Goal: Contribute content: Add original content to the website for others to see

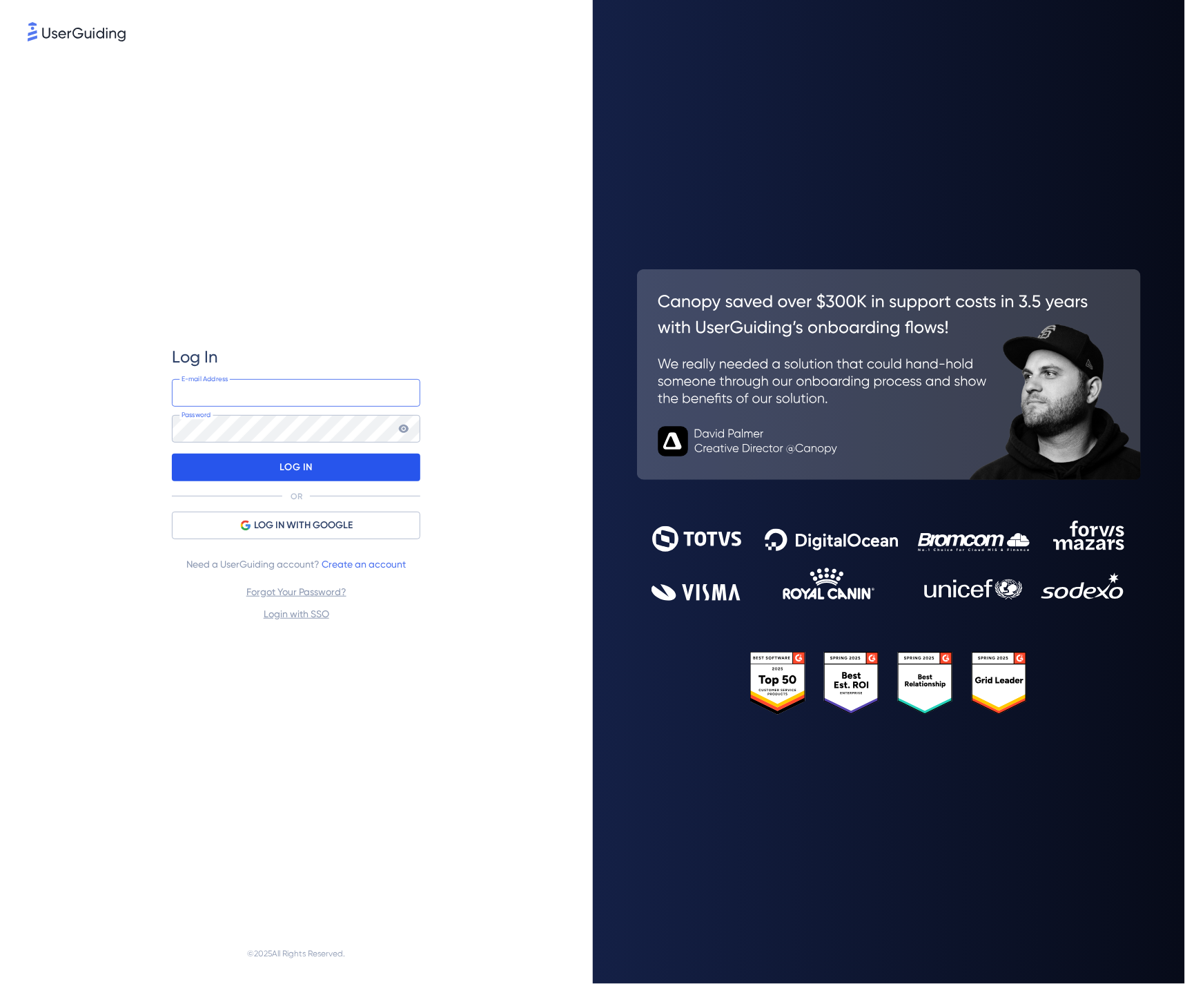
type input "[PERSON_NAME][EMAIL_ADDRESS][PERSON_NAME][DOMAIN_NAME]"
click at [308, 204] on p "LOG IN" at bounding box center [296, 467] width 32 height 22
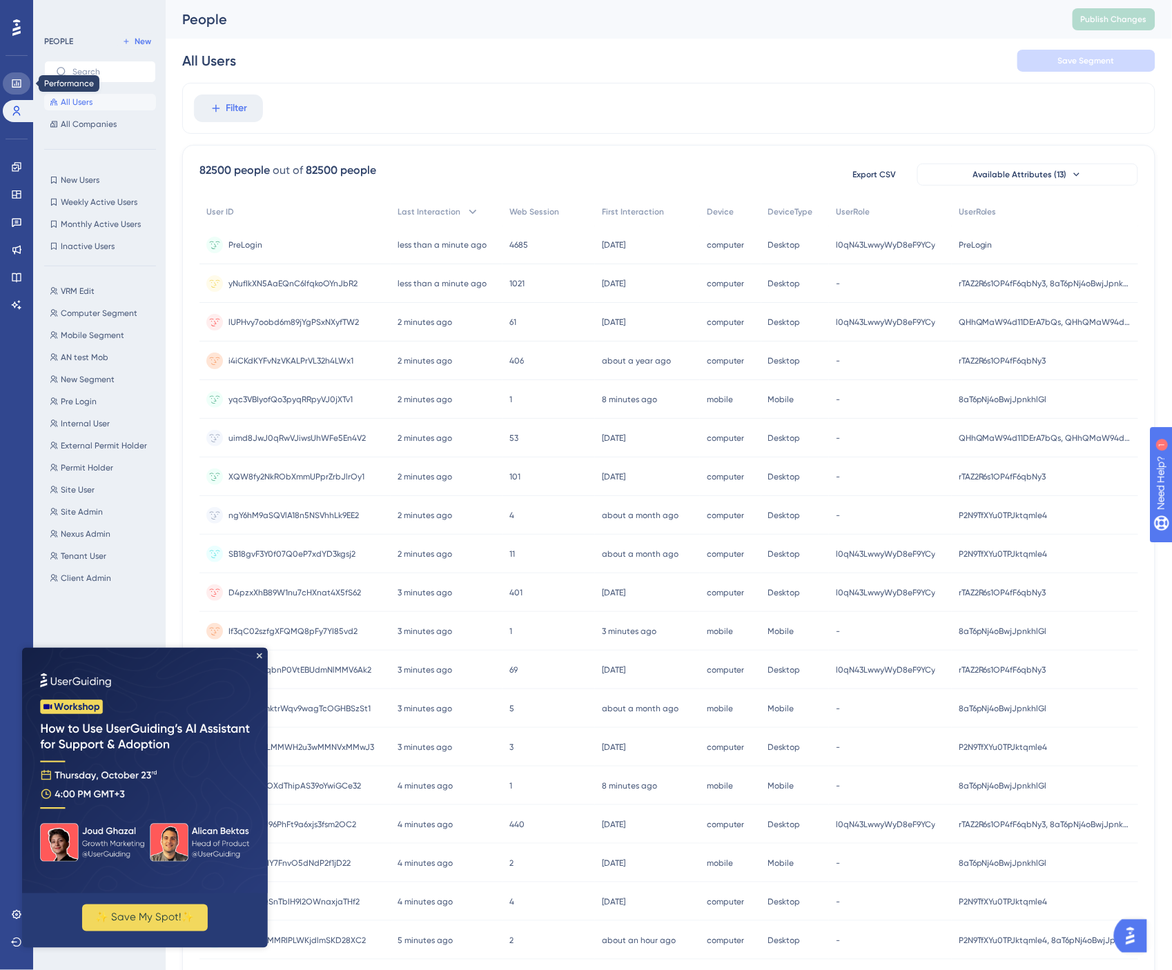
click at [19, 88] on icon at bounding box center [16, 83] width 11 height 11
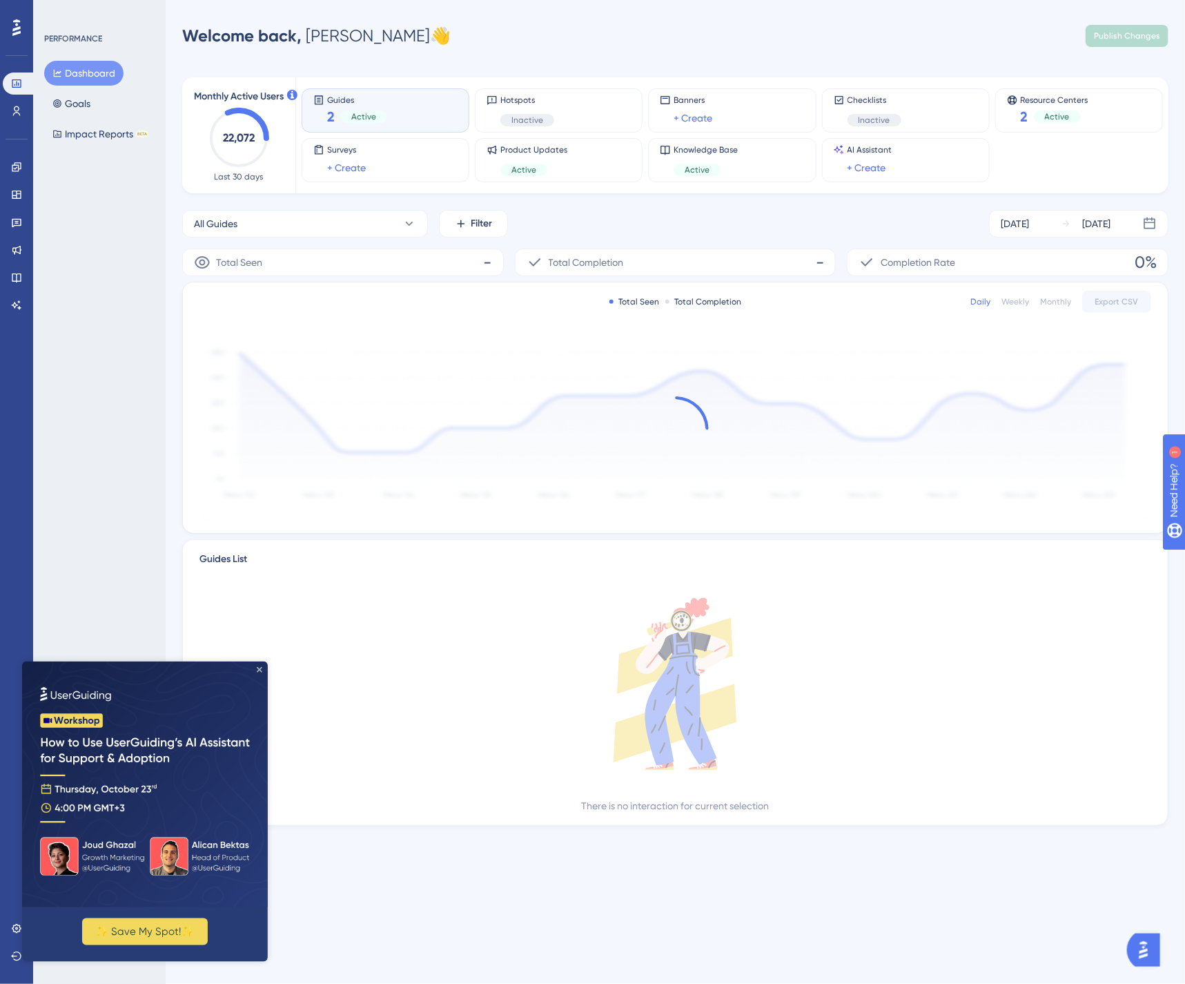
click at [256, 204] on icon "Close Preview" at bounding box center [259, 669] width 6 height 6
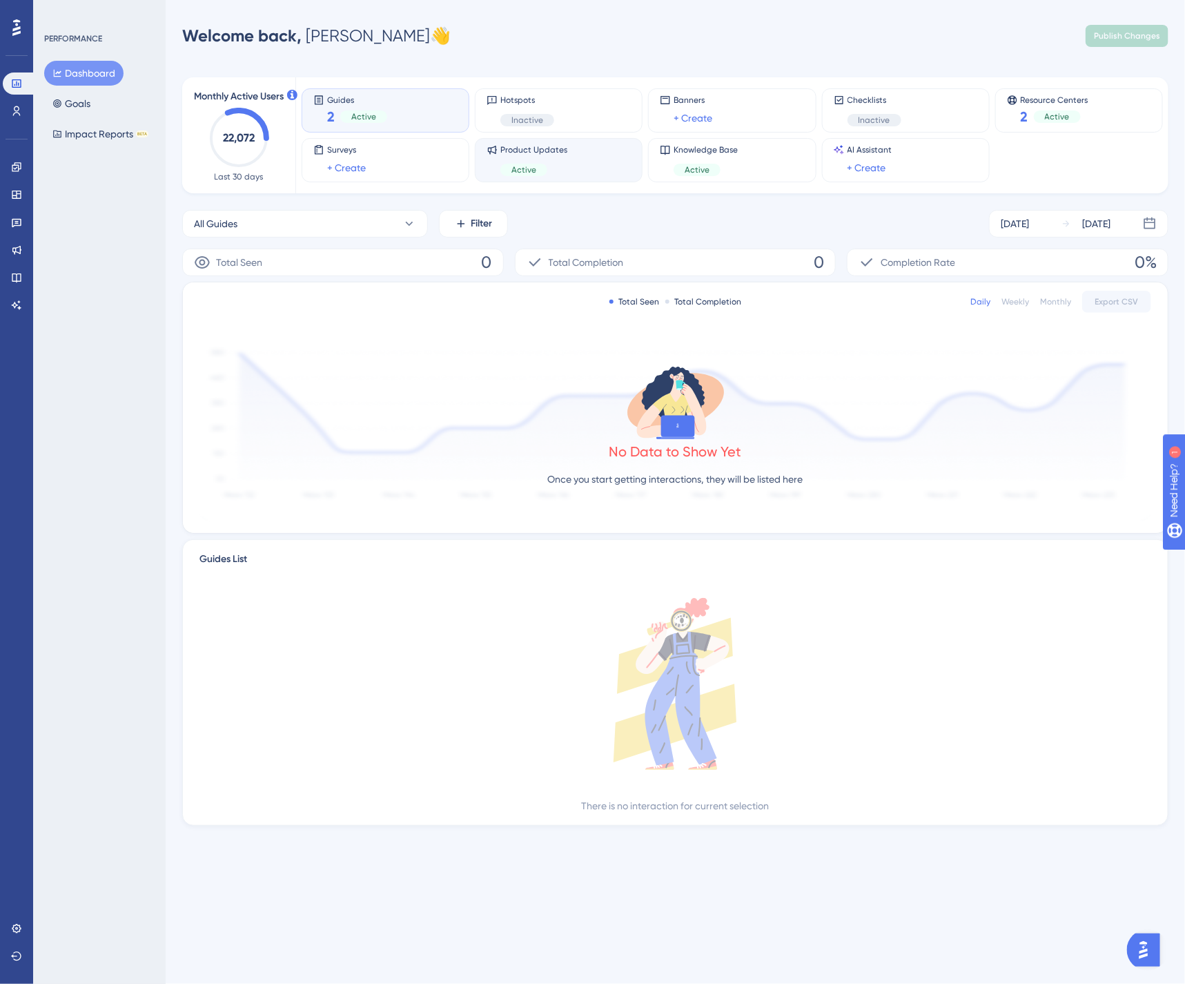
click at [569, 169] on div "Product Updates Active" at bounding box center [559, 160] width 144 height 32
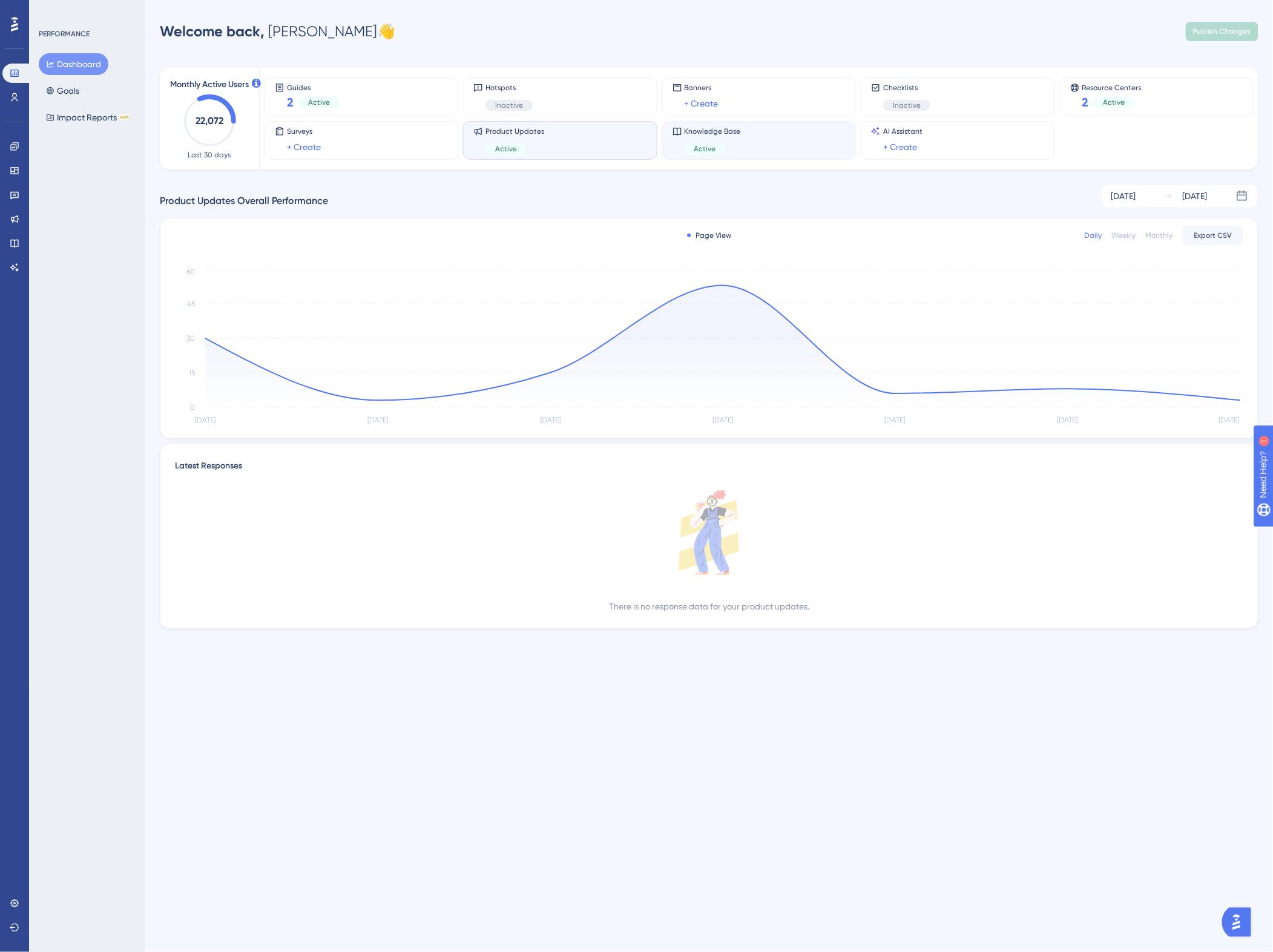
click at [599, 140] on div "Knowledge Base Active" at bounding box center [758, 140] width 173 height 28
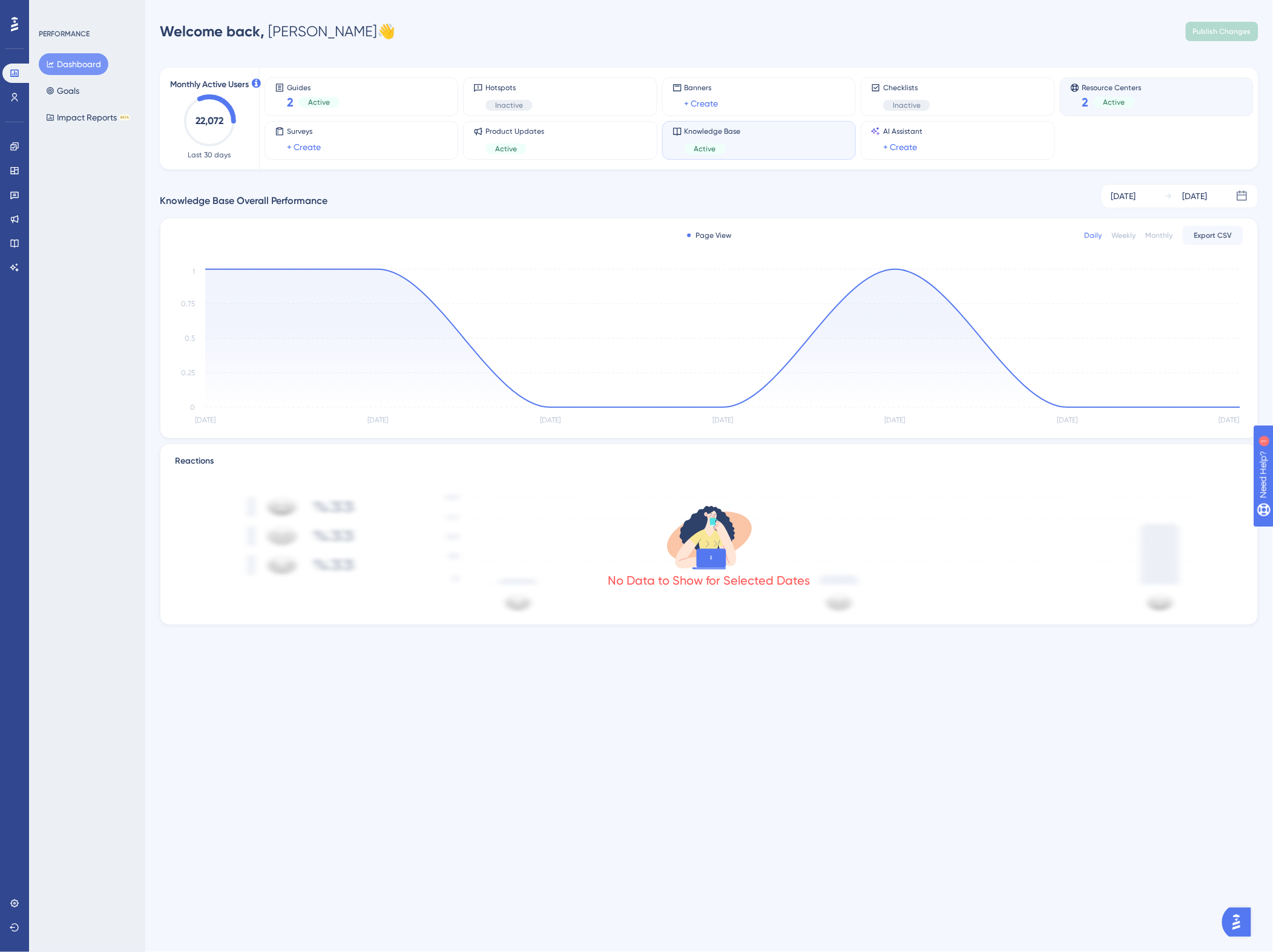
click at [599, 89] on div "Resource Centers 2 Active" at bounding box center [1156, 97] width 173 height 28
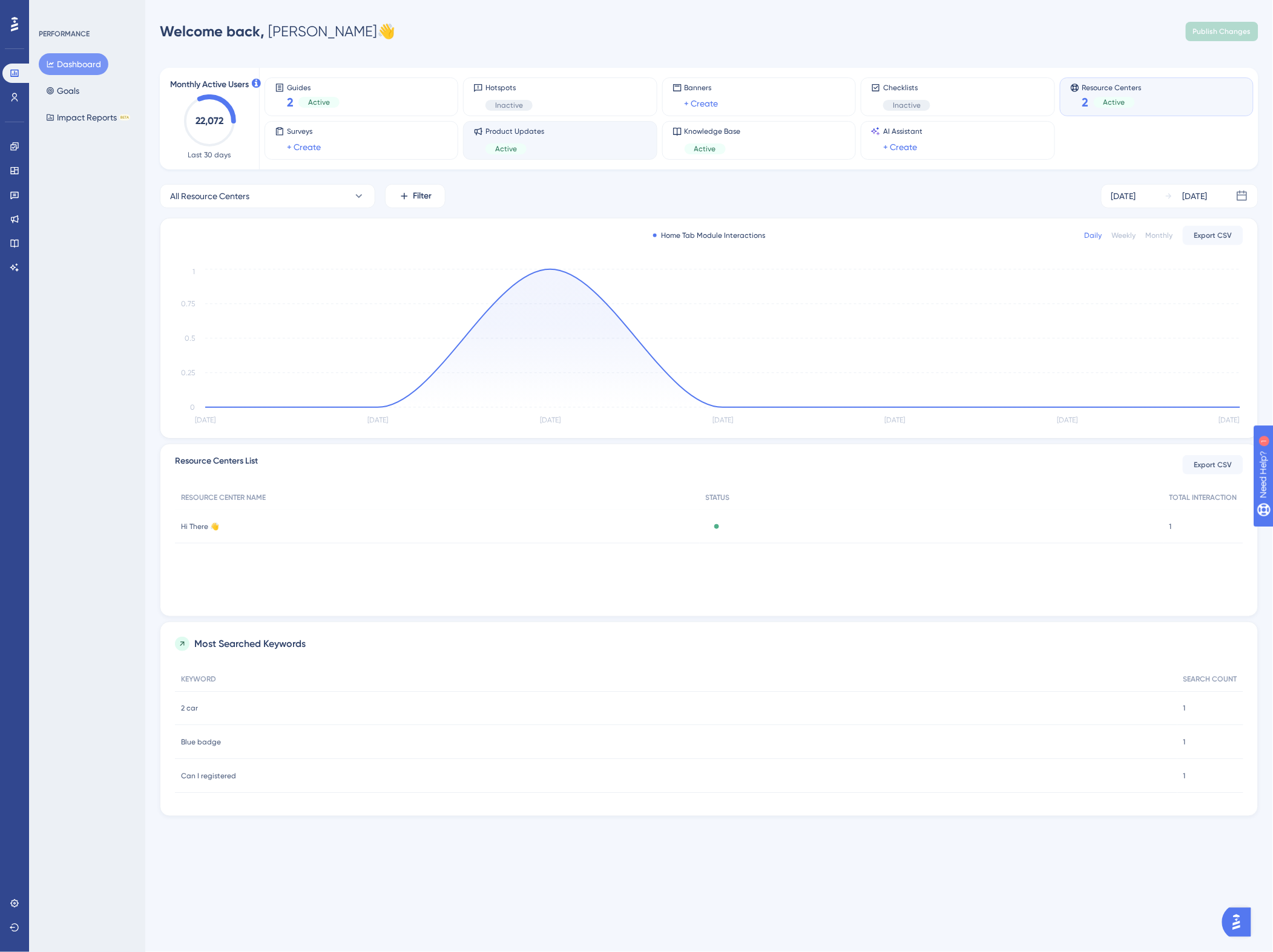
click at [599, 134] on div "Product Updates Active" at bounding box center [559, 140] width 173 height 28
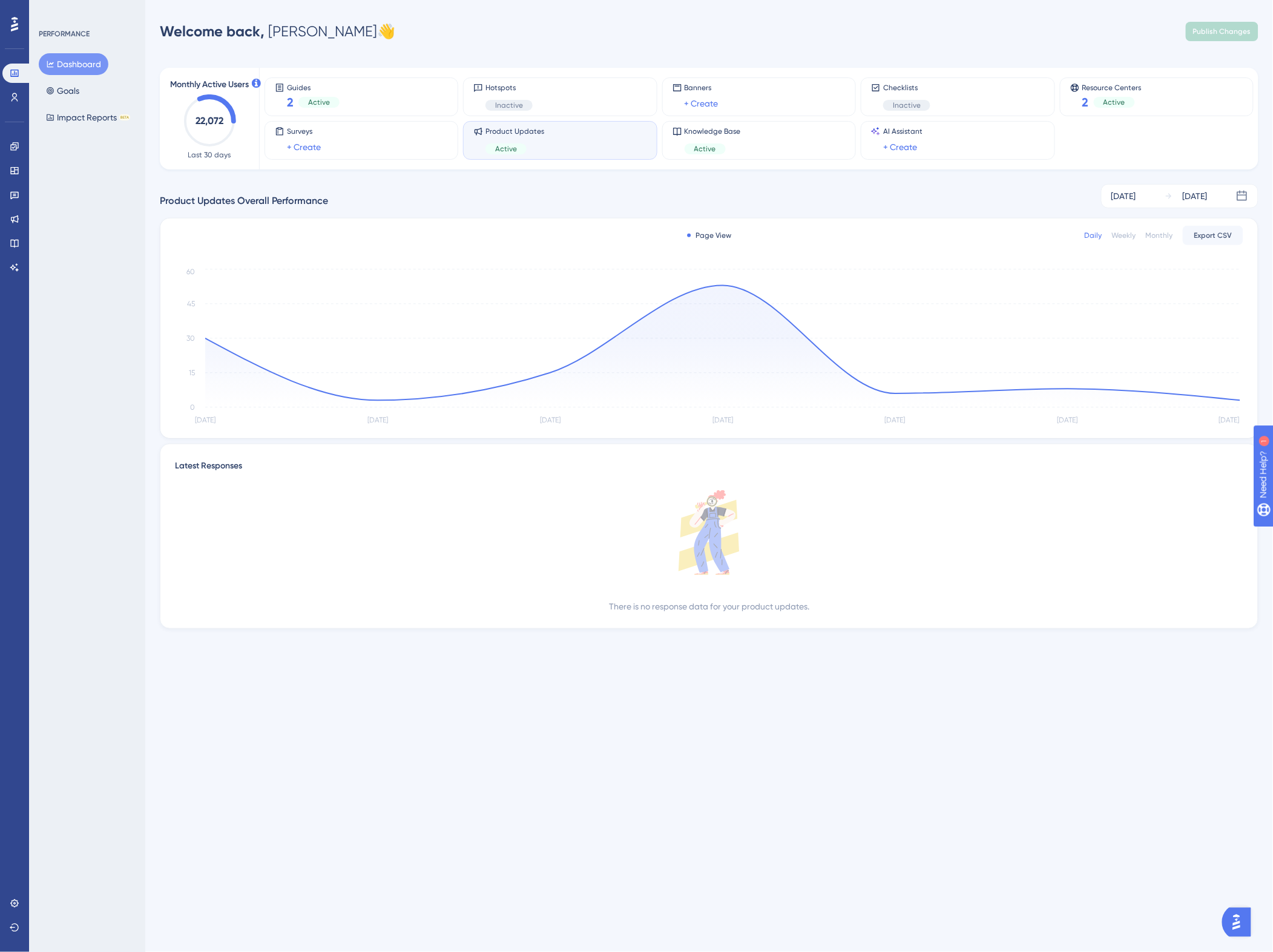
drag, startPoint x: 1253, startPoint y: 360, endPoint x: 1138, endPoint y: 740, distance: 397.0
click at [599, 179] on html "Performance Users Engagement Widgets Feedback Product Updates Knowledge Base AI…" at bounding box center [636, 333] width 1273 height 667
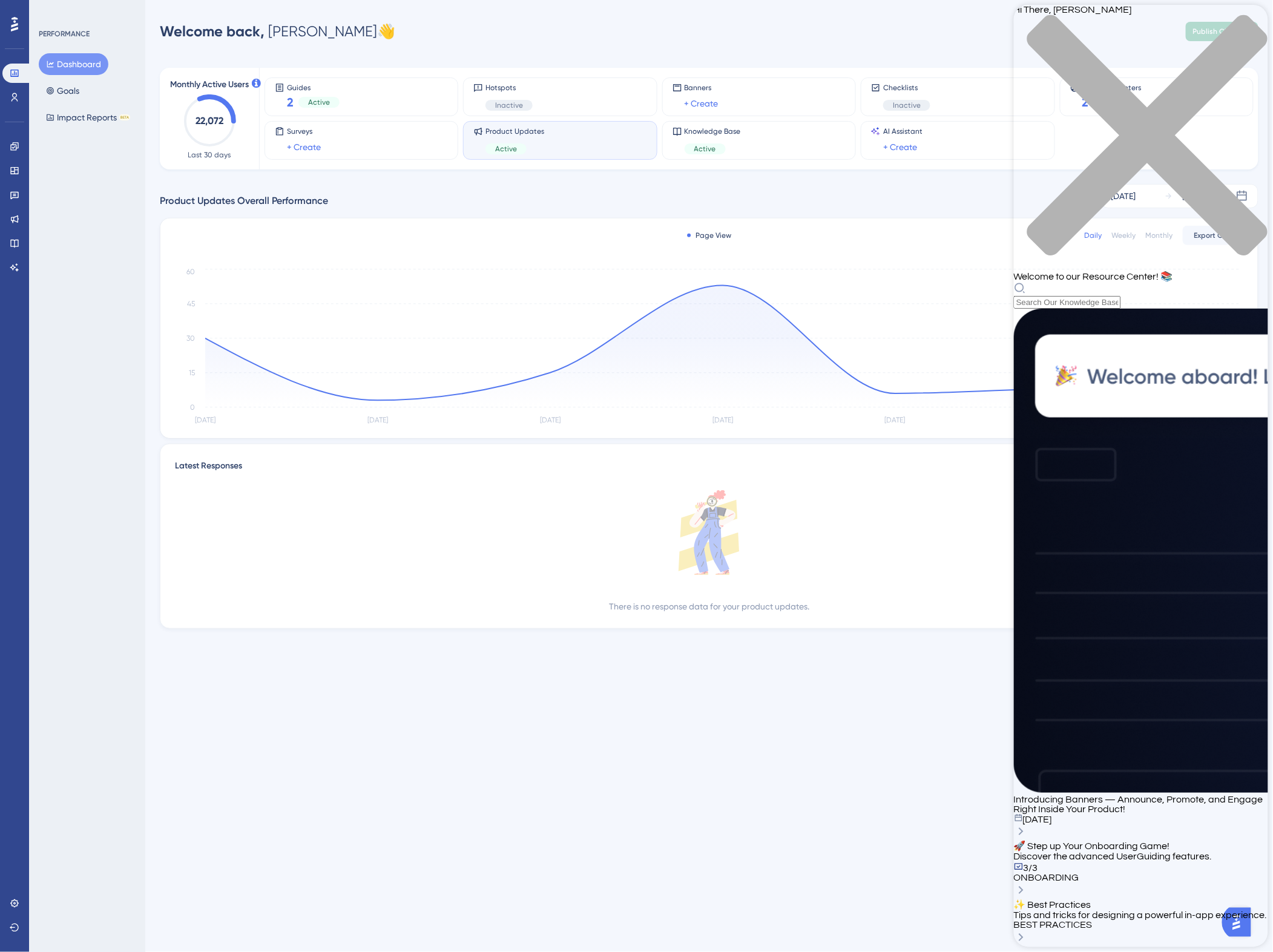
click at [599, 179] on div "✨ Best Practices Tips and tricks for designing a powerful in-app experience. BE…" at bounding box center [1140, 923] width 254 height 47
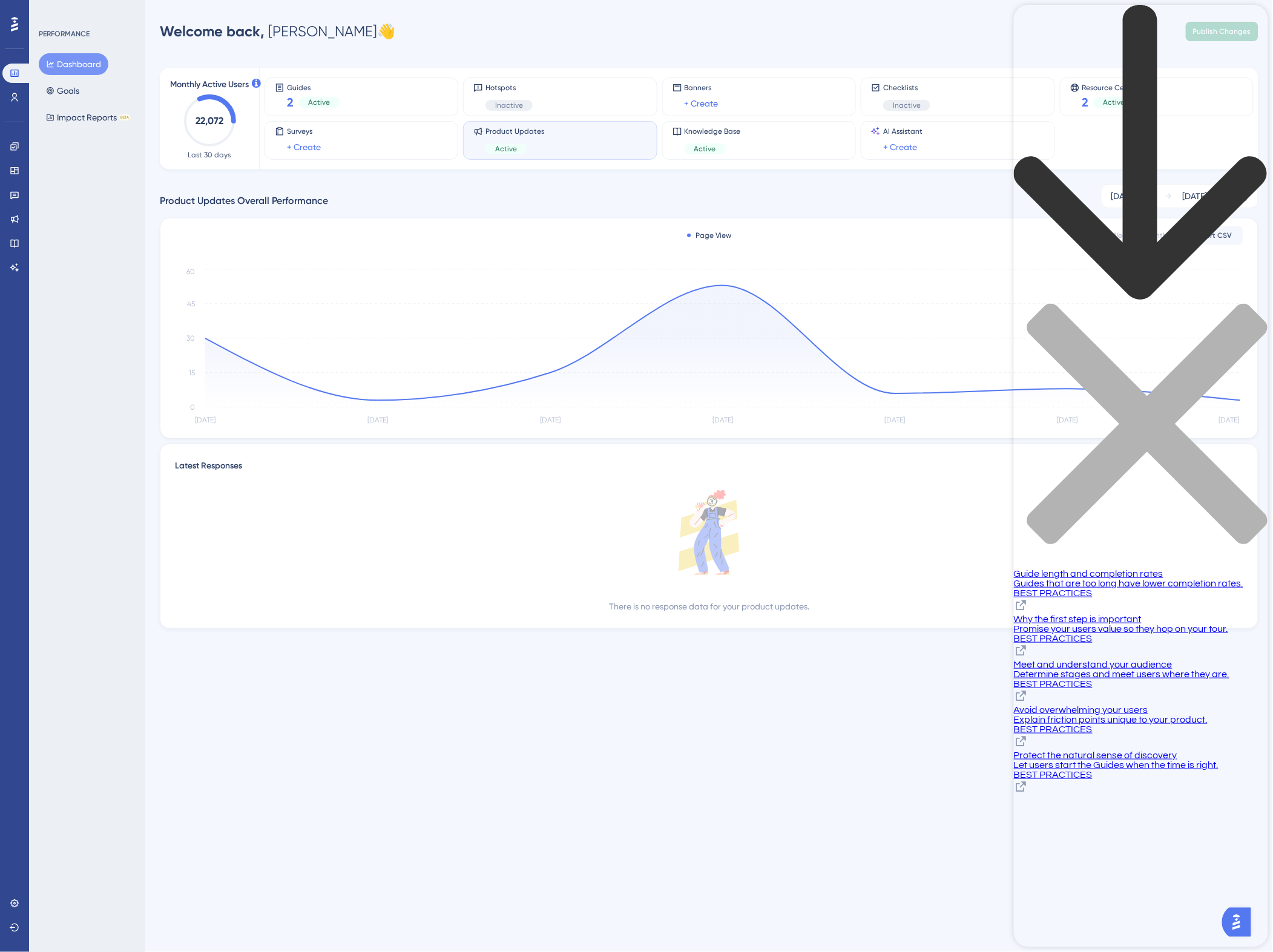
click at [599, 179] on div "BEST PRACTICES" at bounding box center [1140, 774] width 254 height 10
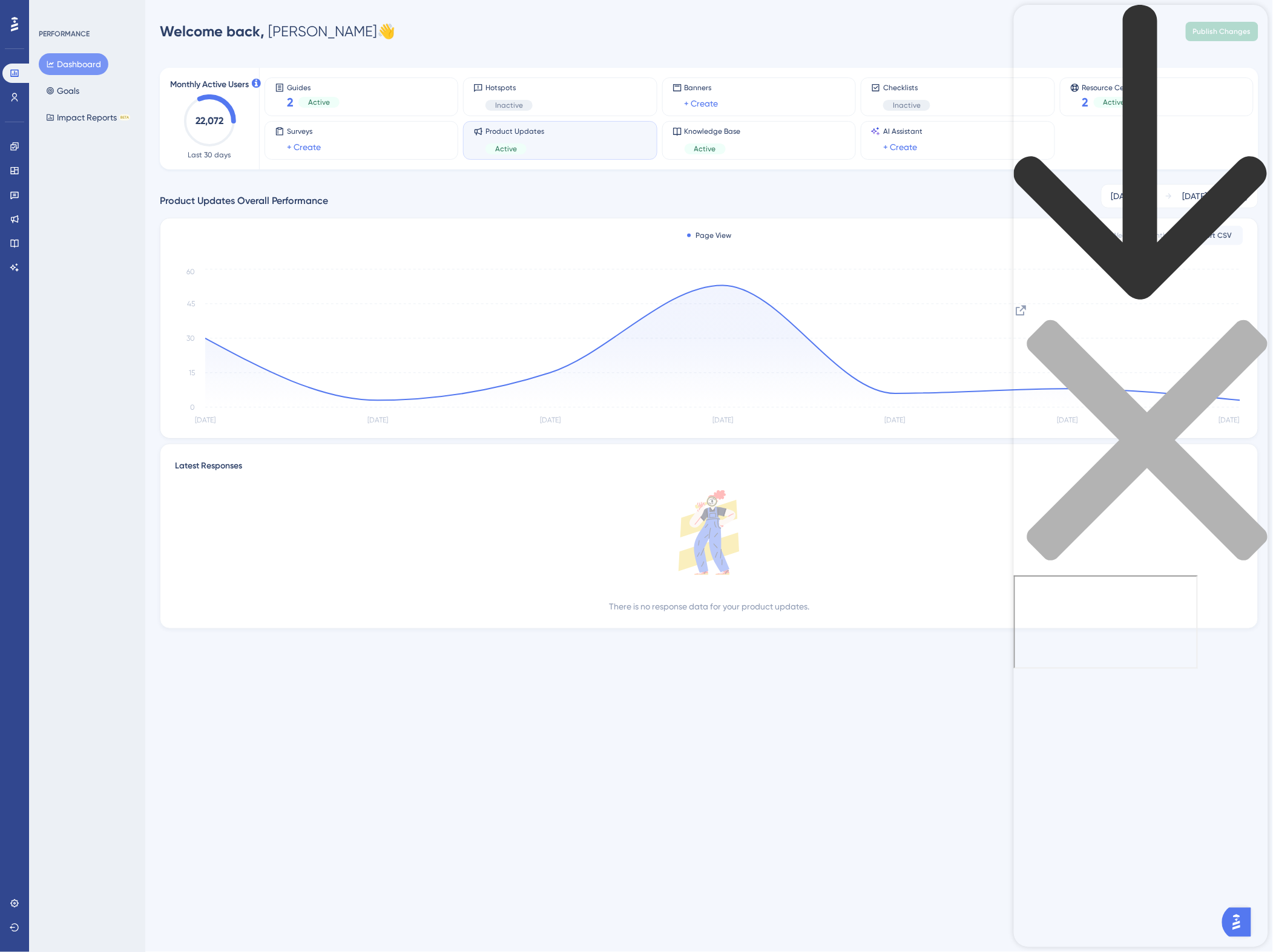
click at [599, 179] on icon "close resource center" at bounding box center [1140, 446] width 254 height 254
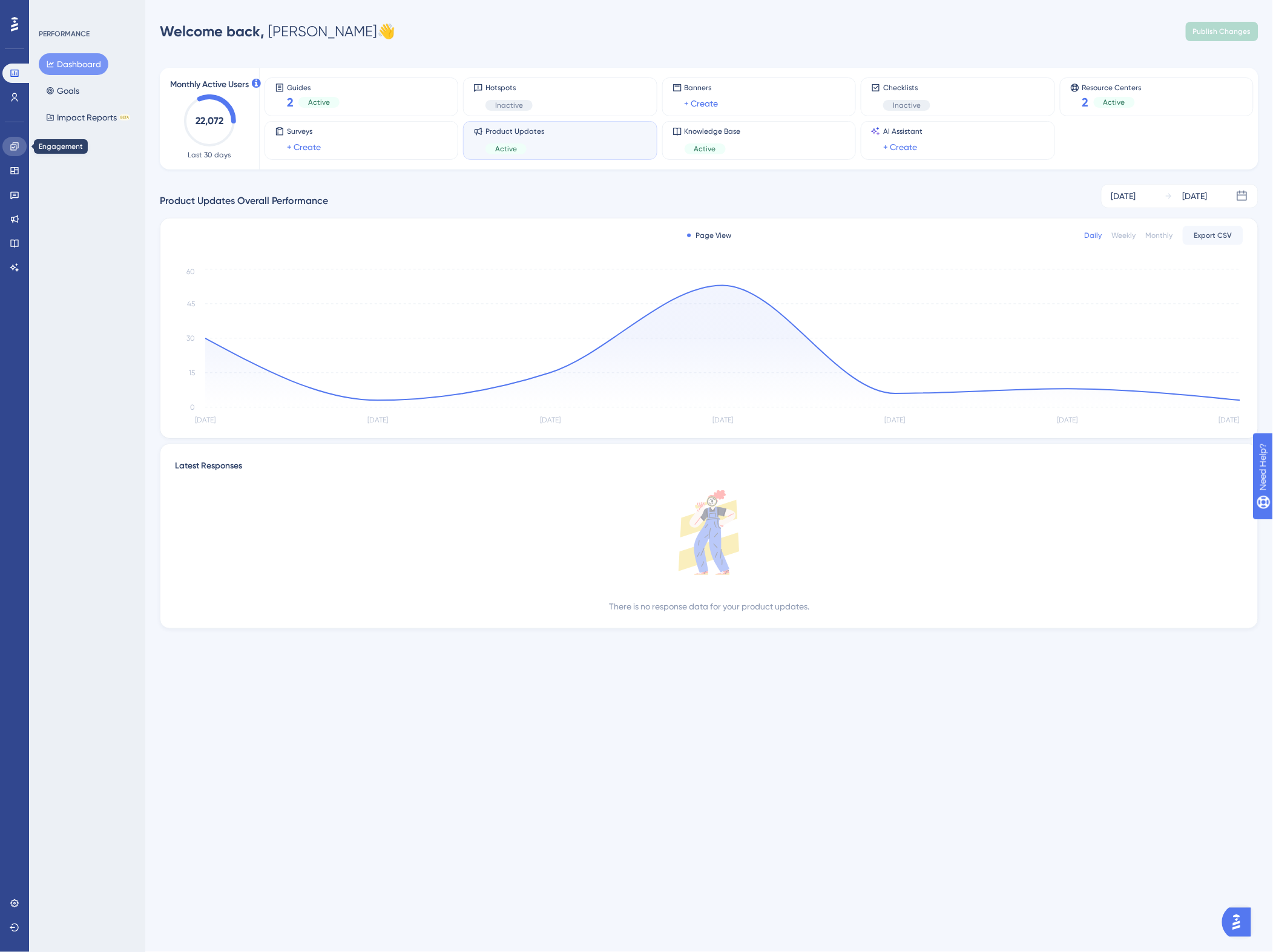
drag, startPoint x: 25, startPoint y: 143, endPoint x: 17, endPoint y: 150, distance: 10.6
click at [25, 143] on link at bounding box center [15, 146] width 25 height 19
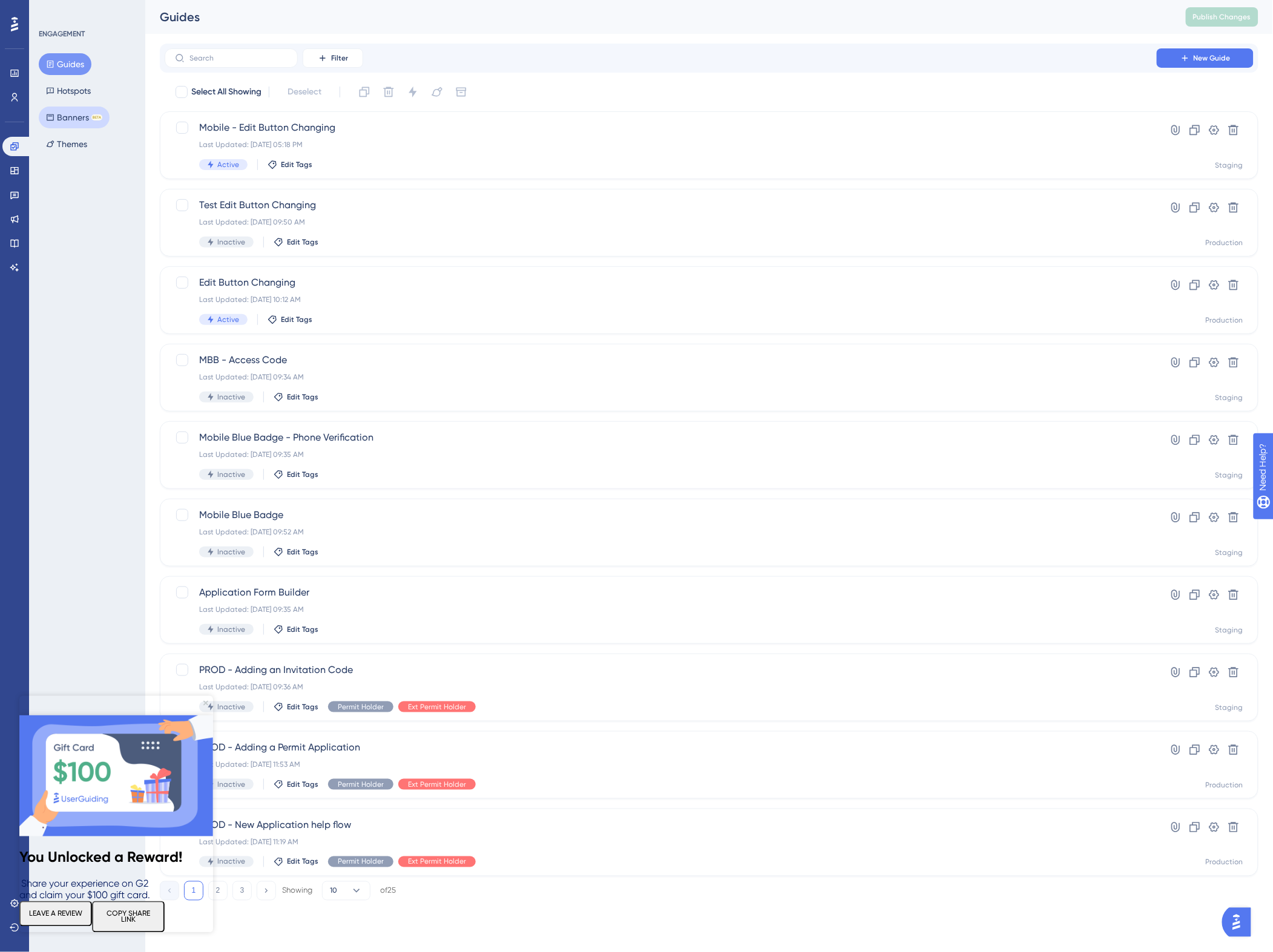
click at [71, 118] on button "Banners BETA" at bounding box center [74, 117] width 71 height 22
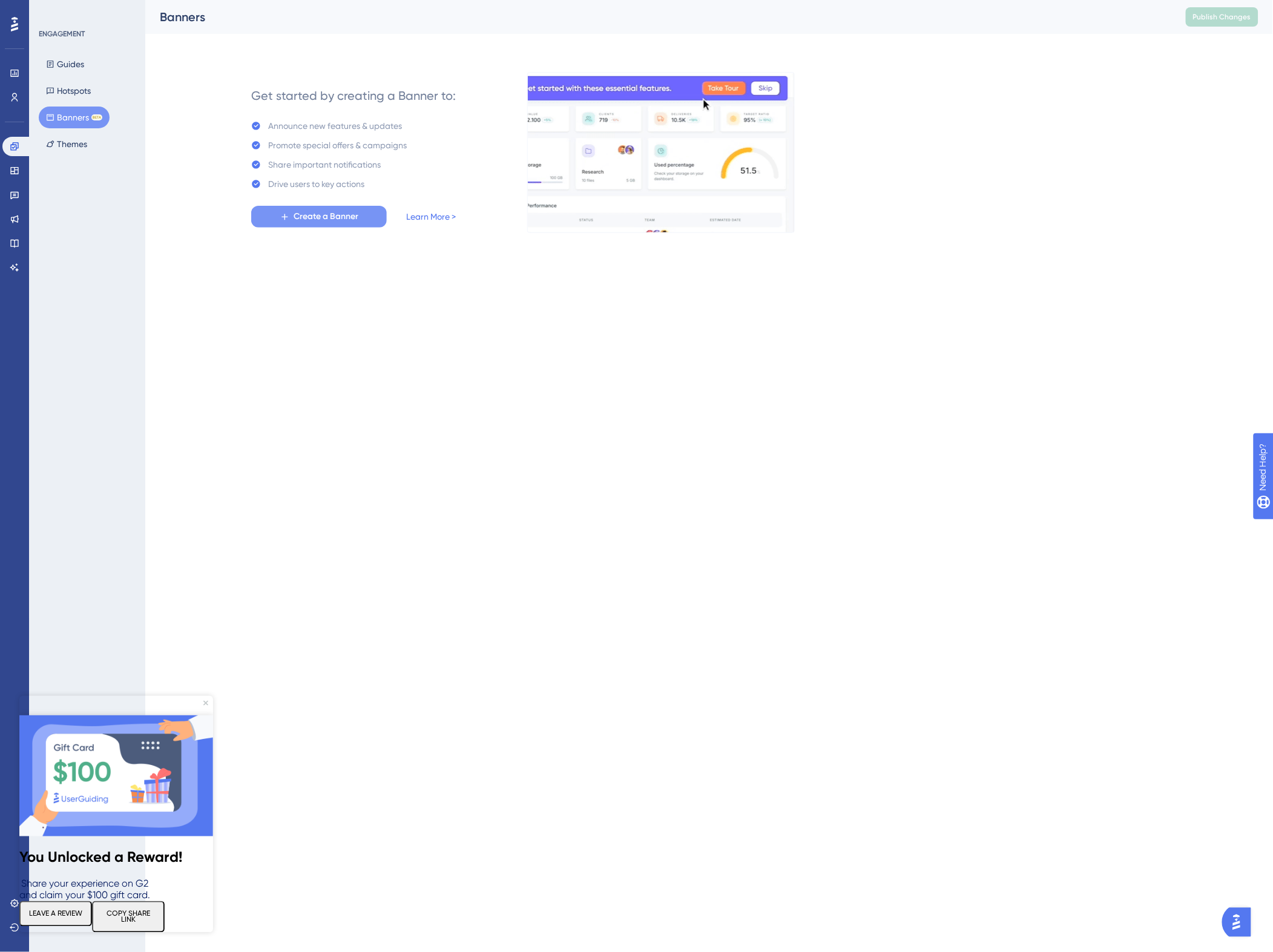
click at [304, 179] on span "Create a Banner" at bounding box center [326, 217] width 65 height 15
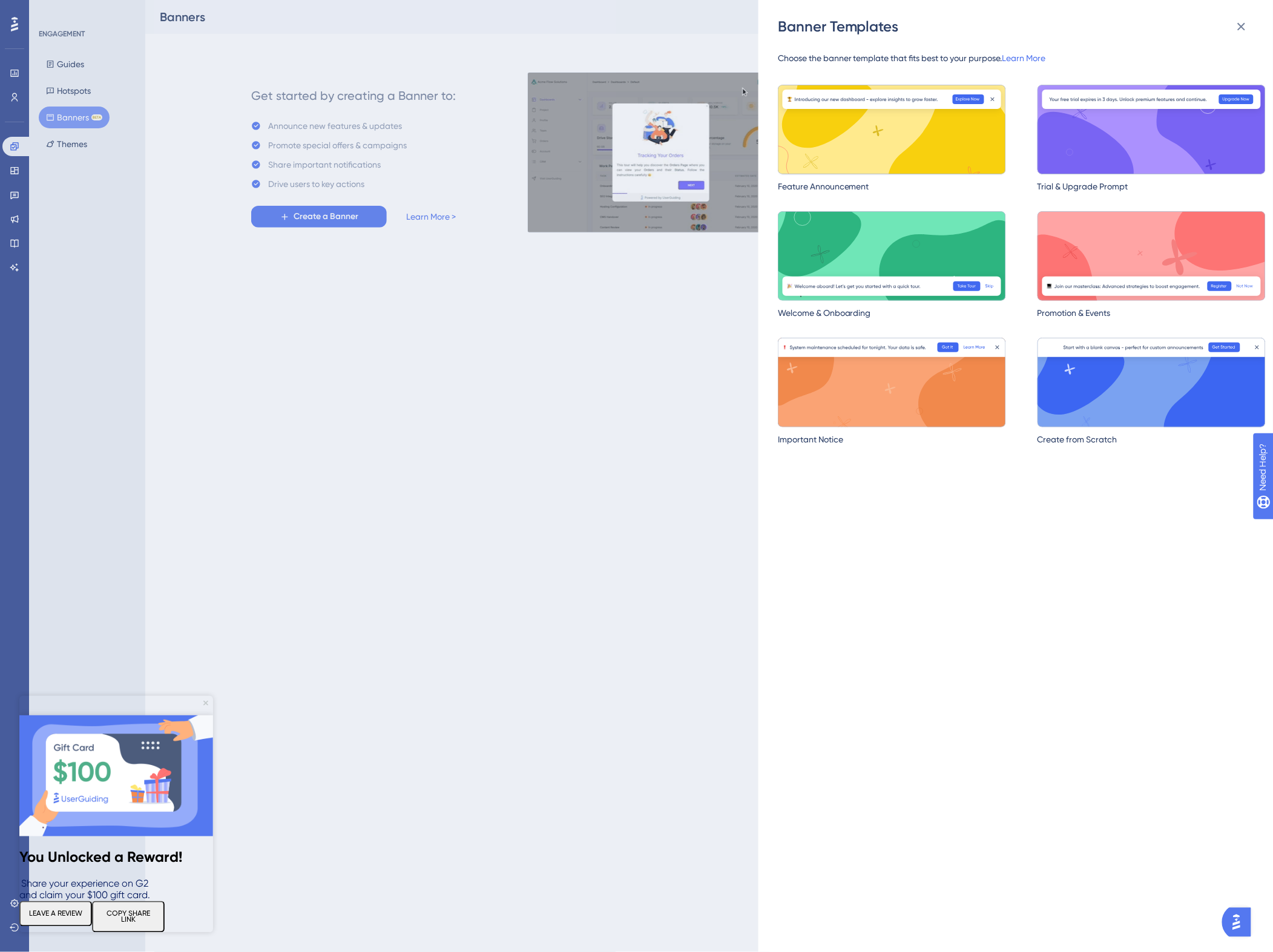
click at [599, 155] on img at bounding box center [892, 130] width 228 height 89
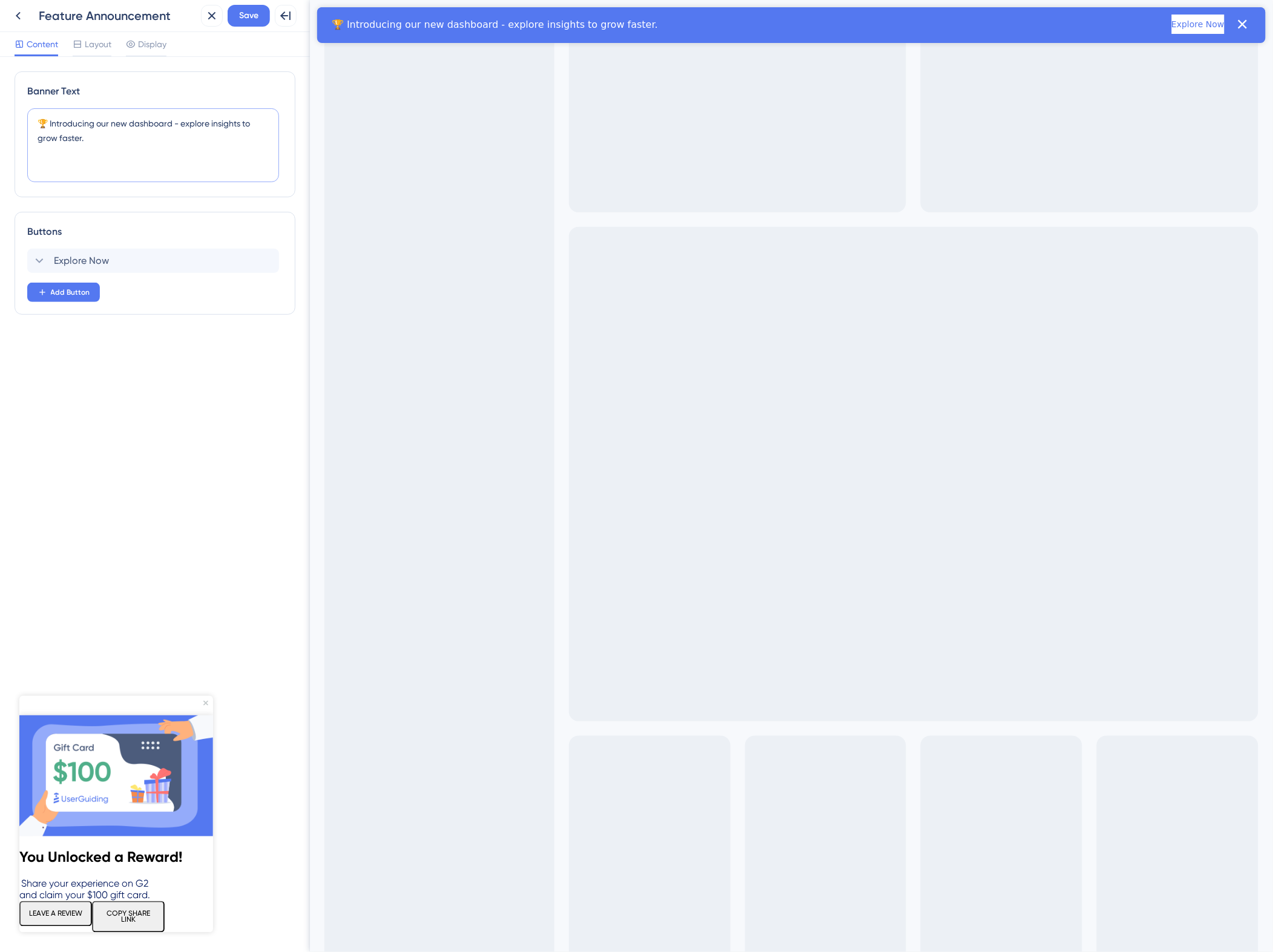
drag, startPoint x: 50, startPoint y: 121, endPoint x: 88, endPoint y: 140, distance: 42.5
click at [87, 140] on textarea "🏆 Introducing our new dashboard - explore insights to grow faster." at bounding box center [153, 146] width 252 height 74
type textarea "🏆 Product Update - X is changing"
click at [206, 179] on icon "Close Preview" at bounding box center [205, 703] width 5 height 5
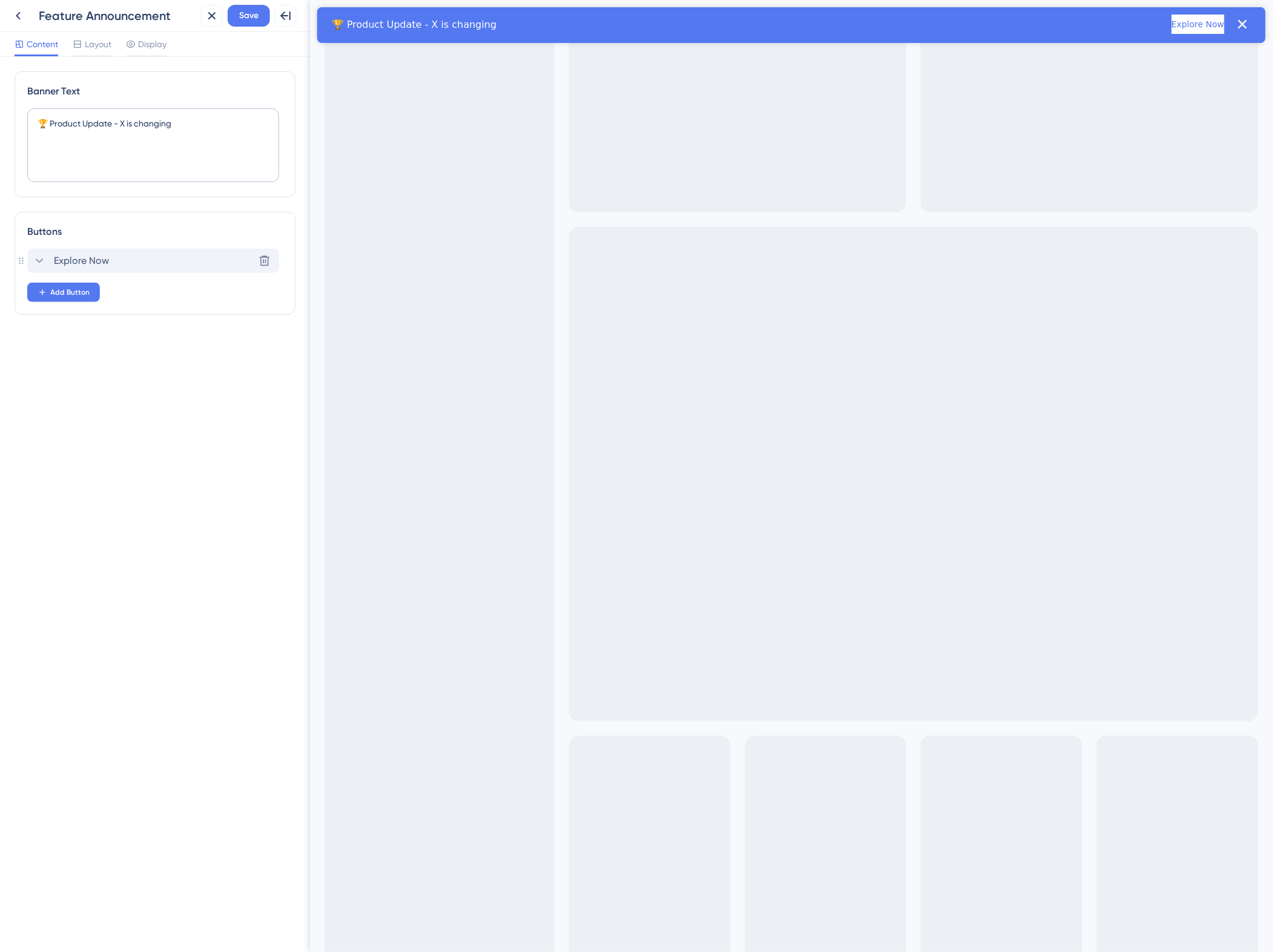
click at [118, 179] on div "Explore Now Delete" at bounding box center [153, 261] width 252 height 25
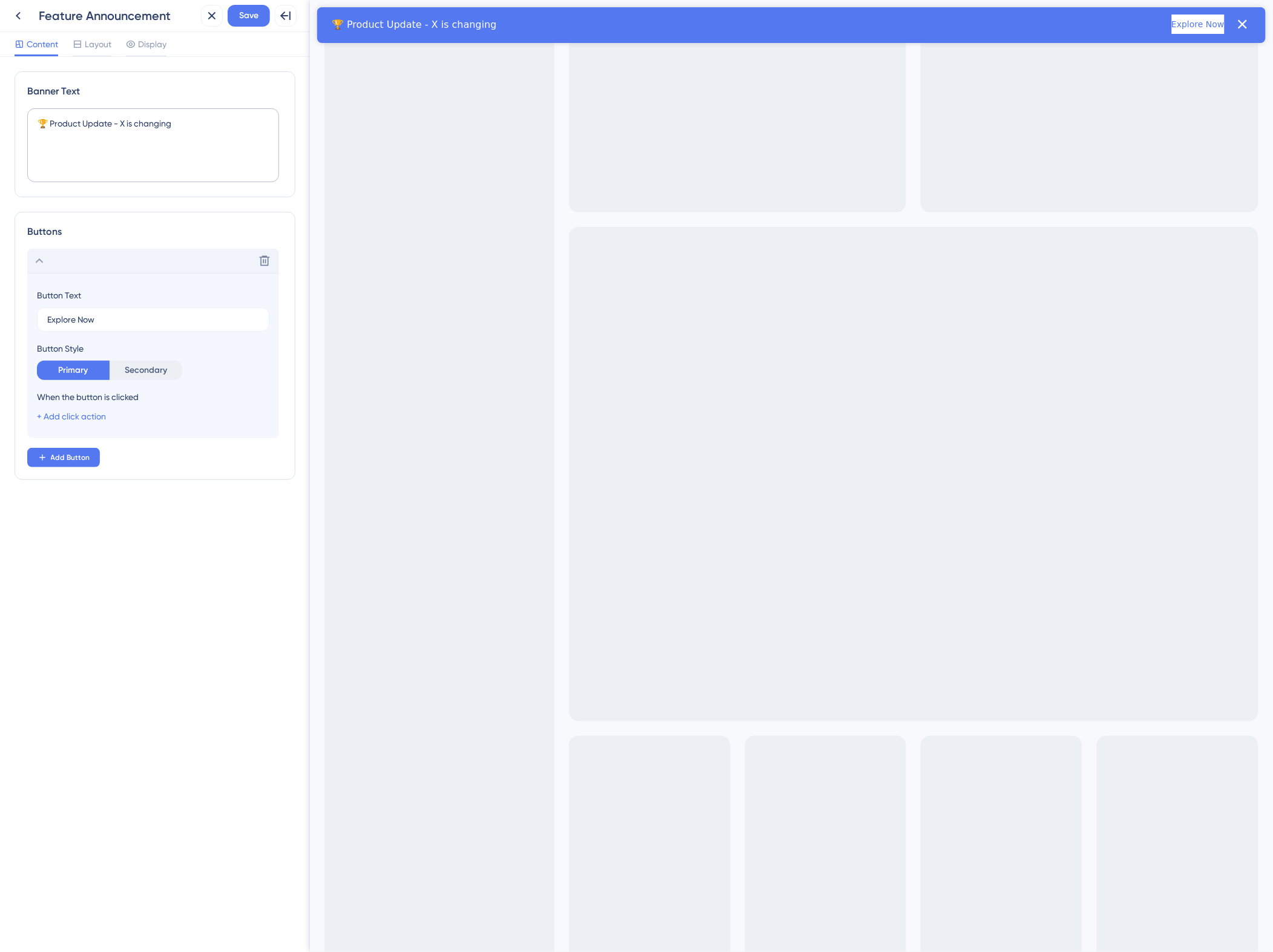
click at [118, 179] on div "Delete" at bounding box center [153, 261] width 252 height 25
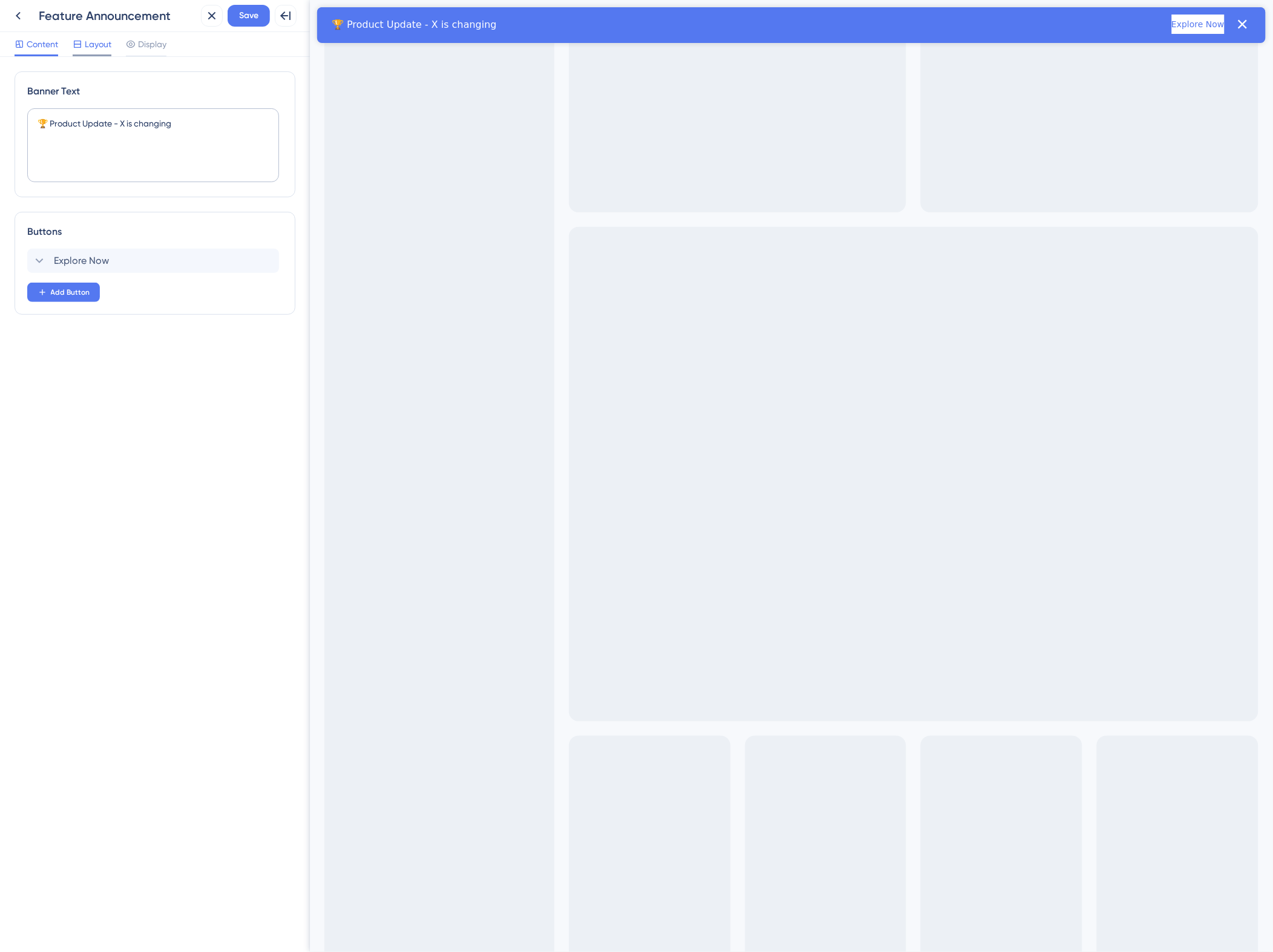
click at [89, 46] on span "Layout" at bounding box center [98, 44] width 26 height 15
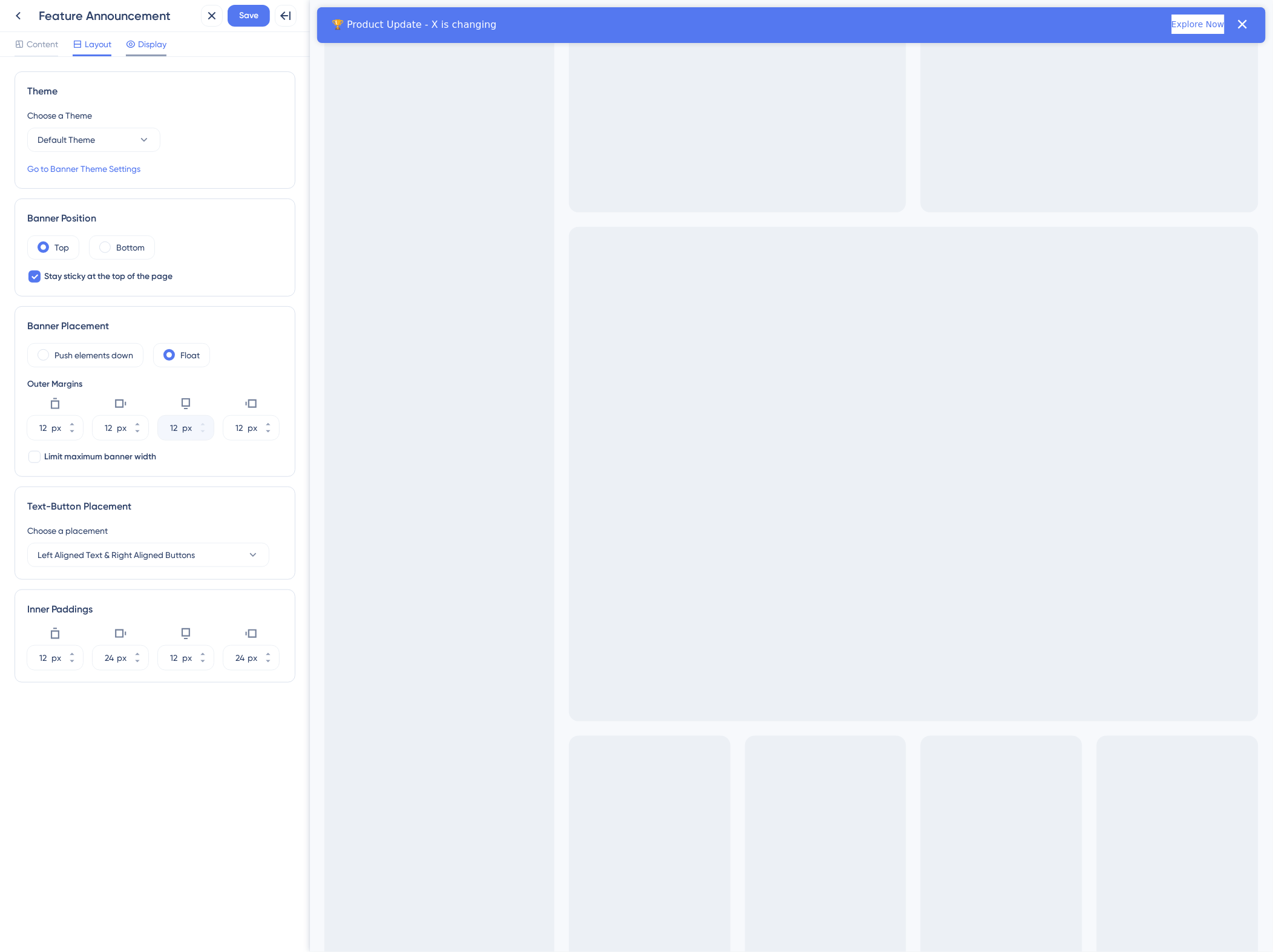
click at [142, 49] on span "Display" at bounding box center [152, 44] width 28 height 15
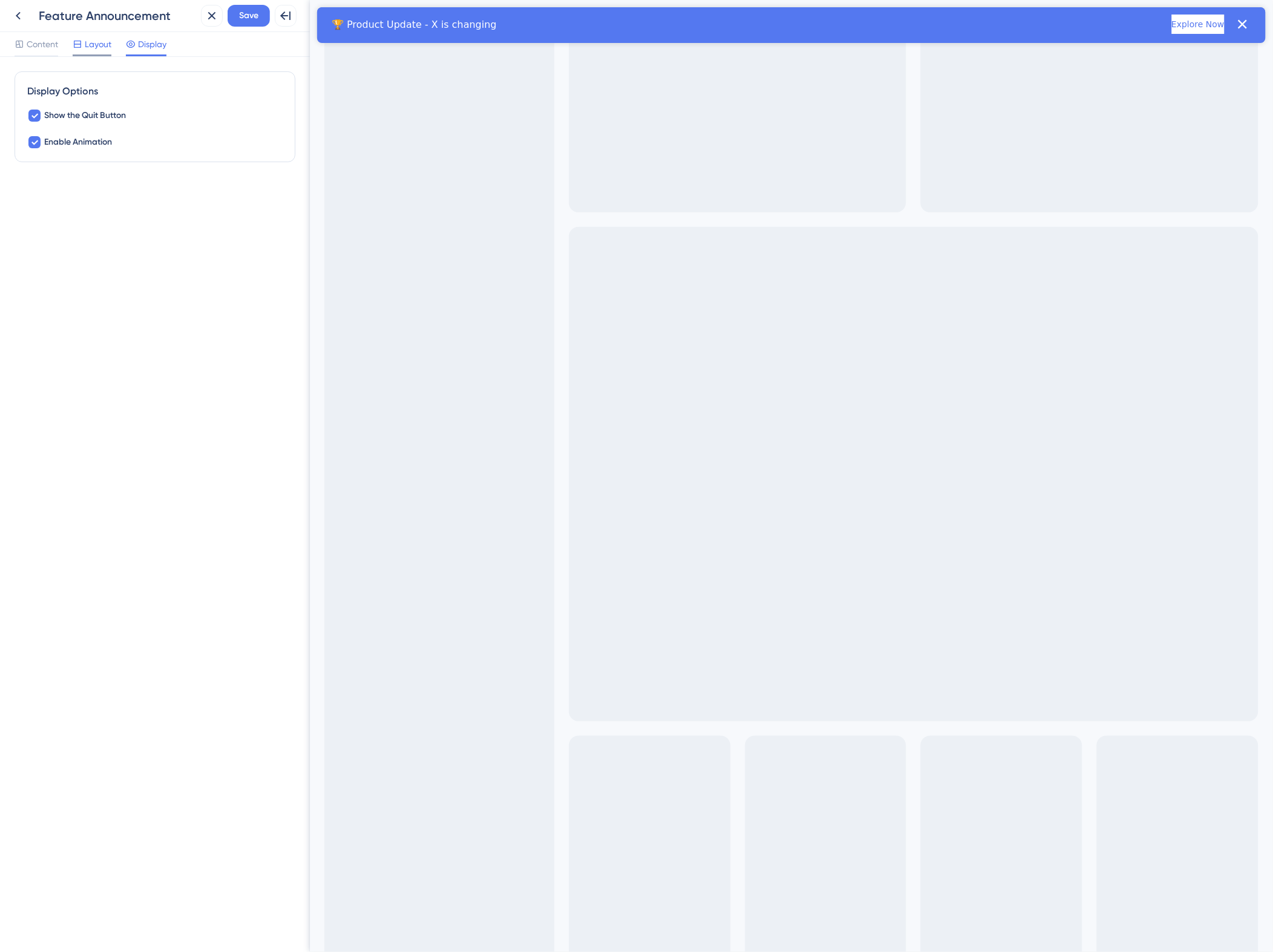
click at [89, 48] on span "Layout" at bounding box center [98, 44] width 26 height 15
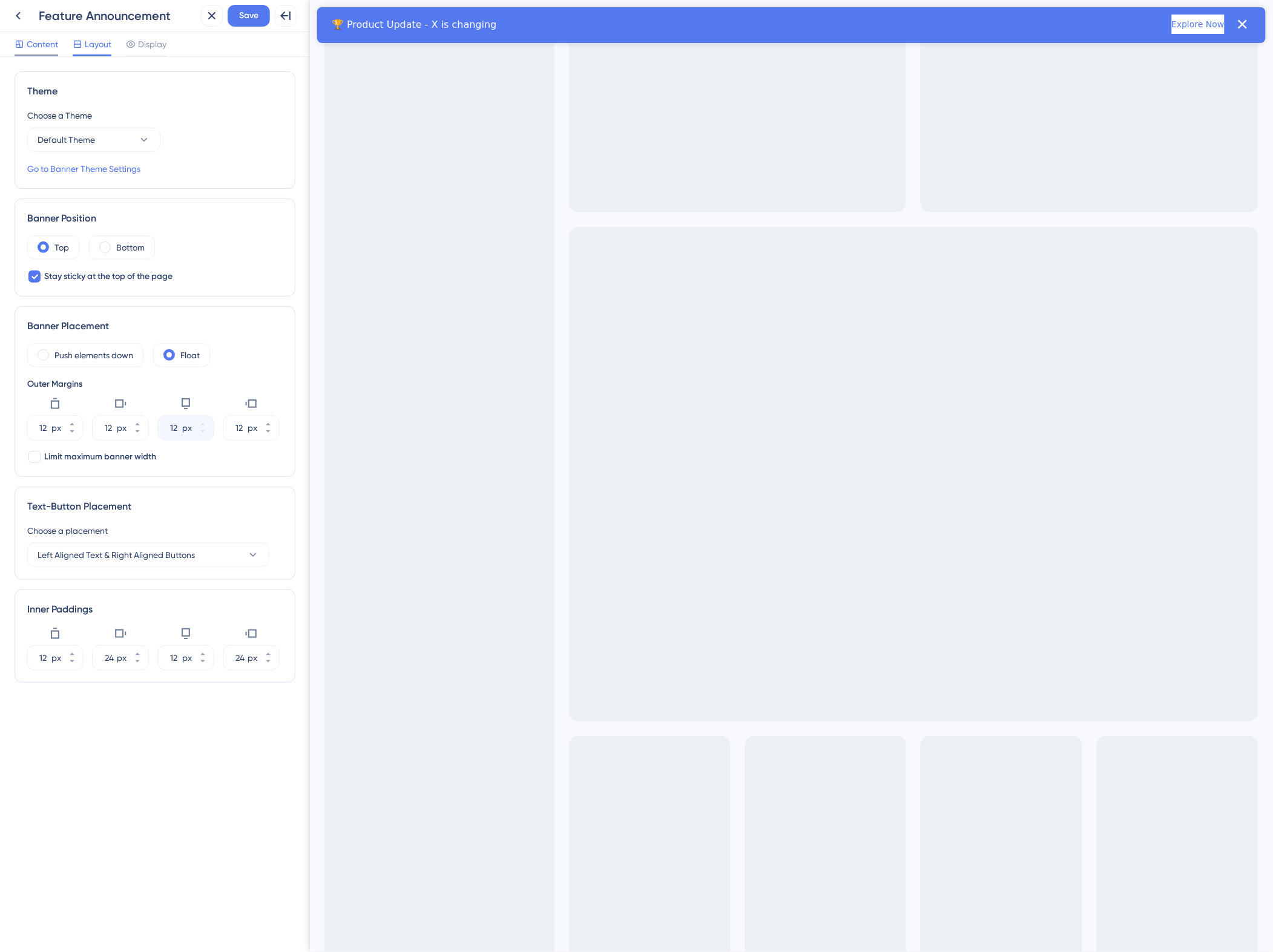
click at [40, 37] on span "Content" at bounding box center [42, 44] width 32 height 15
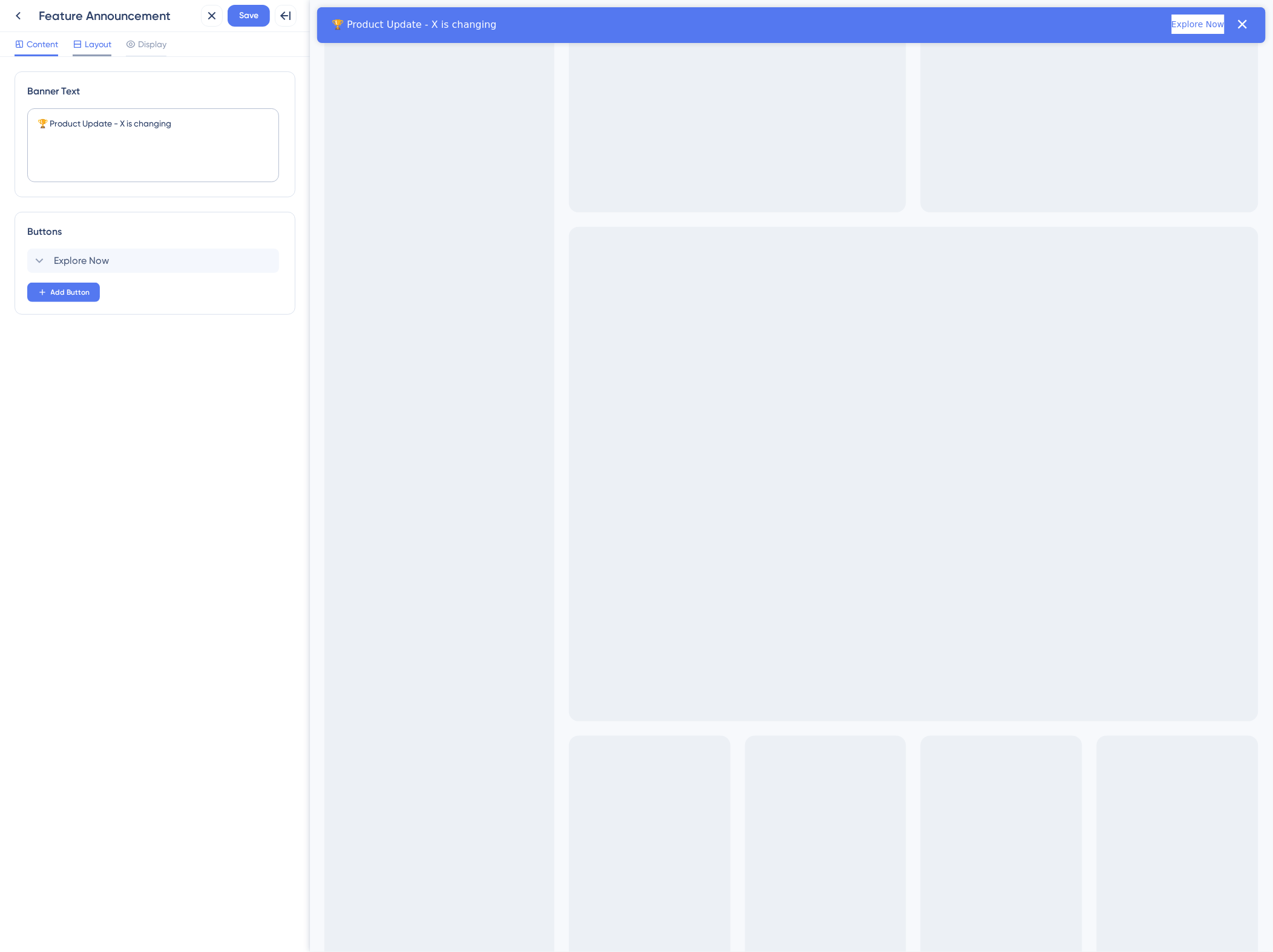
click at [96, 50] on span "Layout" at bounding box center [98, 44] width 26 height 15
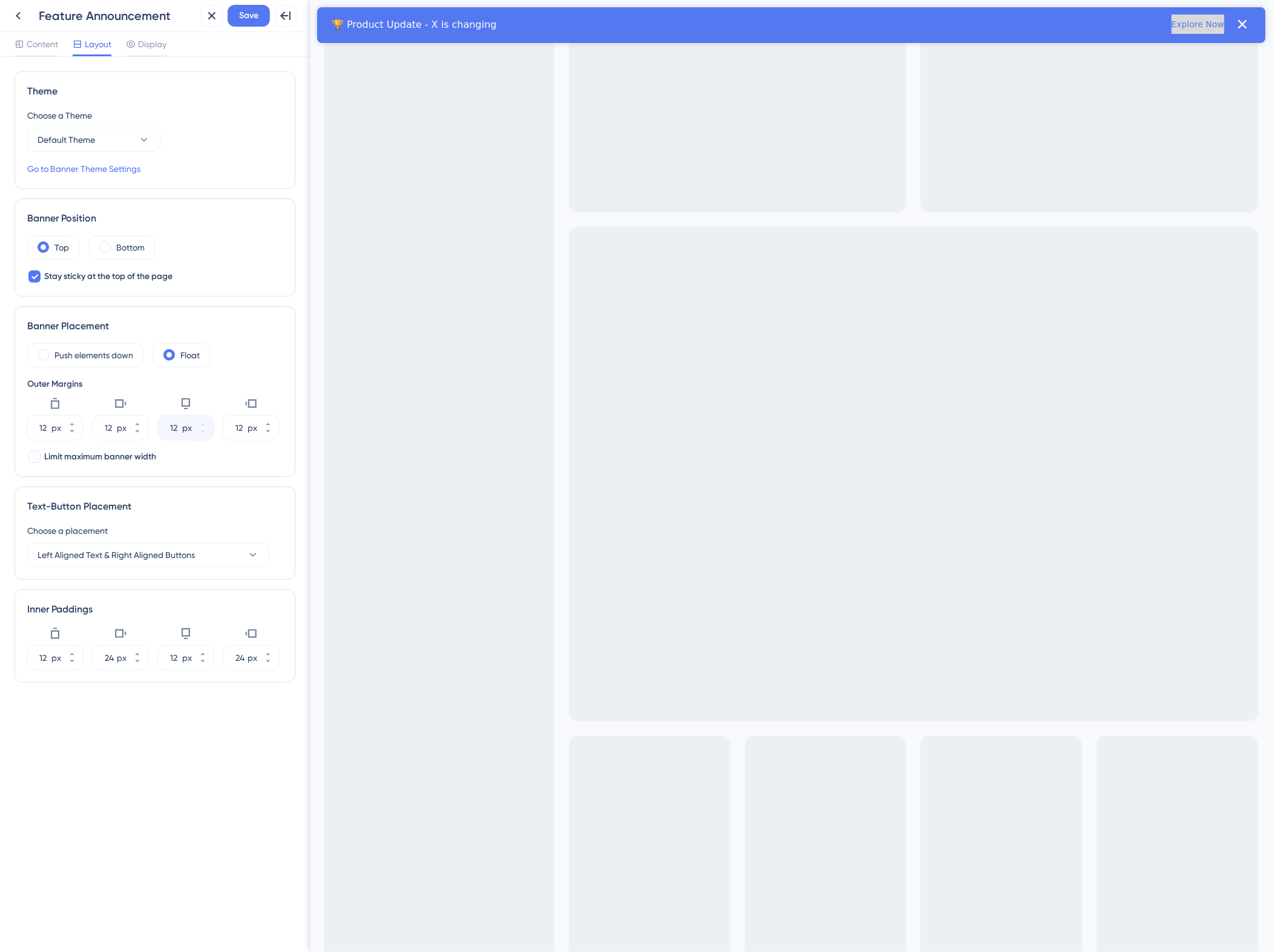
click at [599, 26] on button "Explore Now" at bounding box center [1198, 25] width 53 height 19
click at [146, 46] on span "Display" at bounding box center [152, 44] width 28 height 15
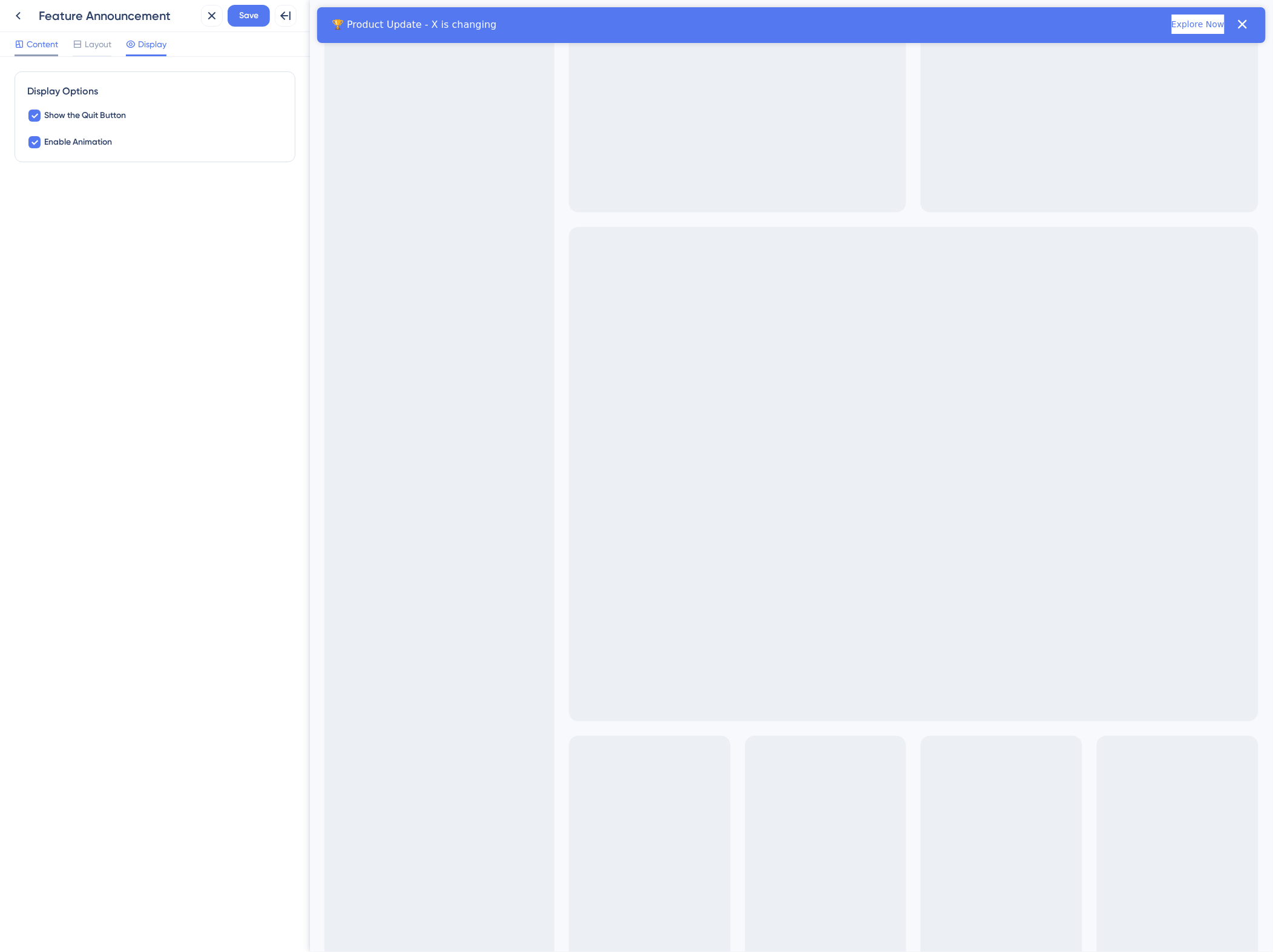
click at [44, 47] on span "Content" at bounding box center [42, 44] width 32 height 15
click at [14, 16] on icon at bounding box center [18, 16] width 15 height 15
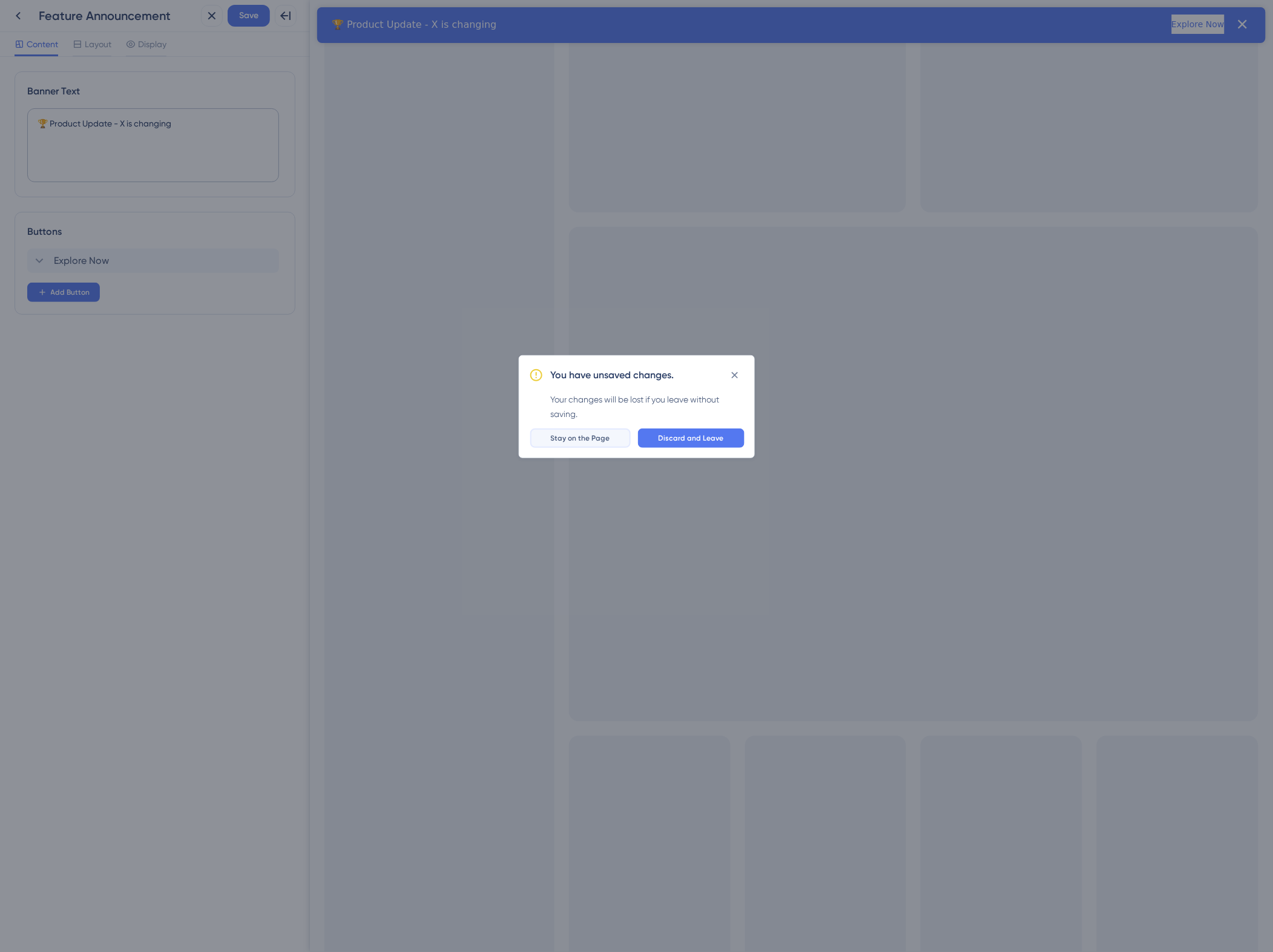
click at [599, 179] on span "Stay on the Page" at bounding box center [580, 437] width 60 height 10
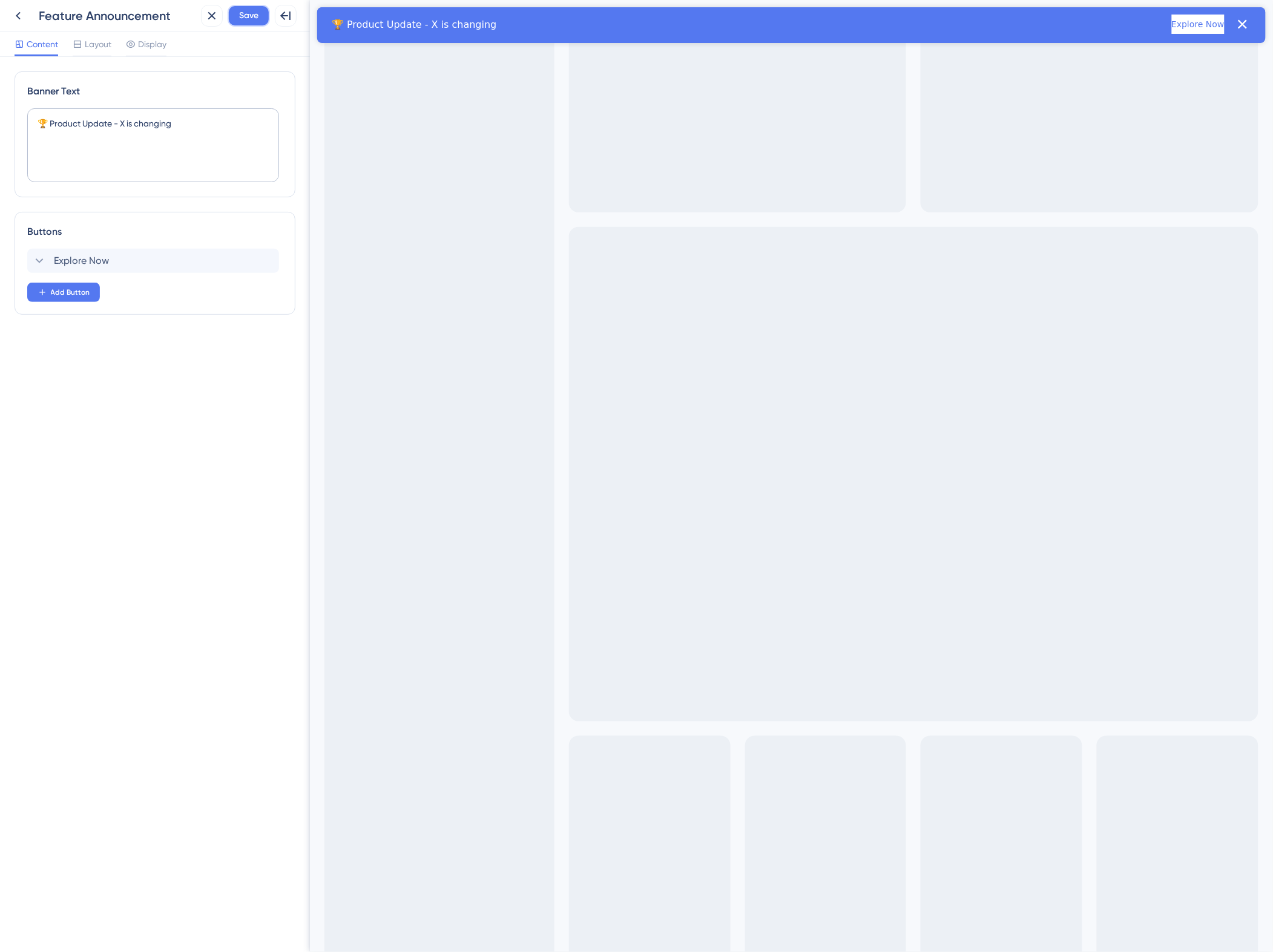
click at [255, 21] on span "Save" at bounding box center [249, 16] width 19 height 15
click at [23, 16] on div "Back Feature Announcement" at bounding box center [101, 16] width 188 height 22
click at [18, 16] on icon at bounding box center [18, 16] width 15 height 15
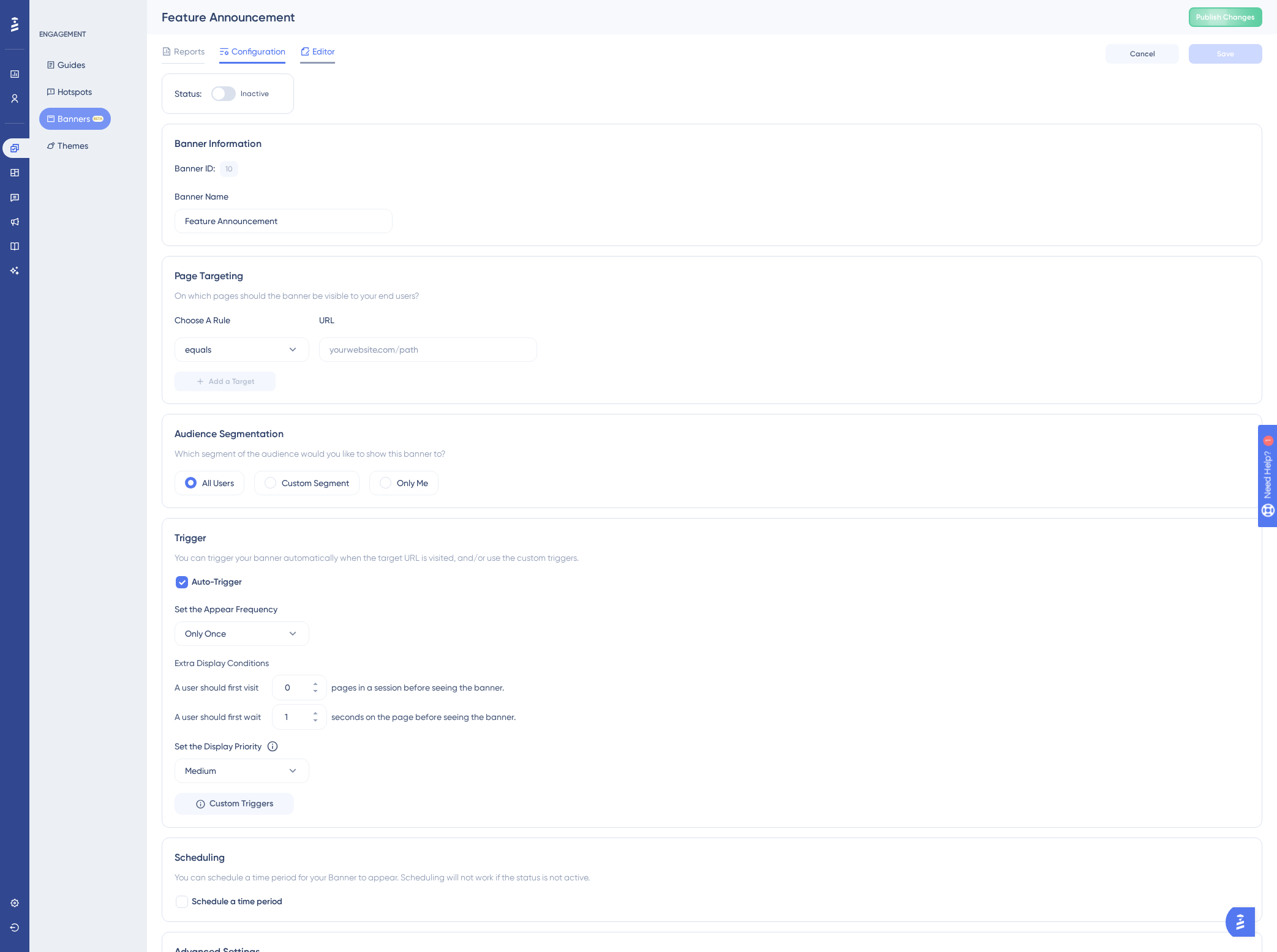
click at [319, 54] on span "Editor" at bounding box center [324, 51] width 23 height 15
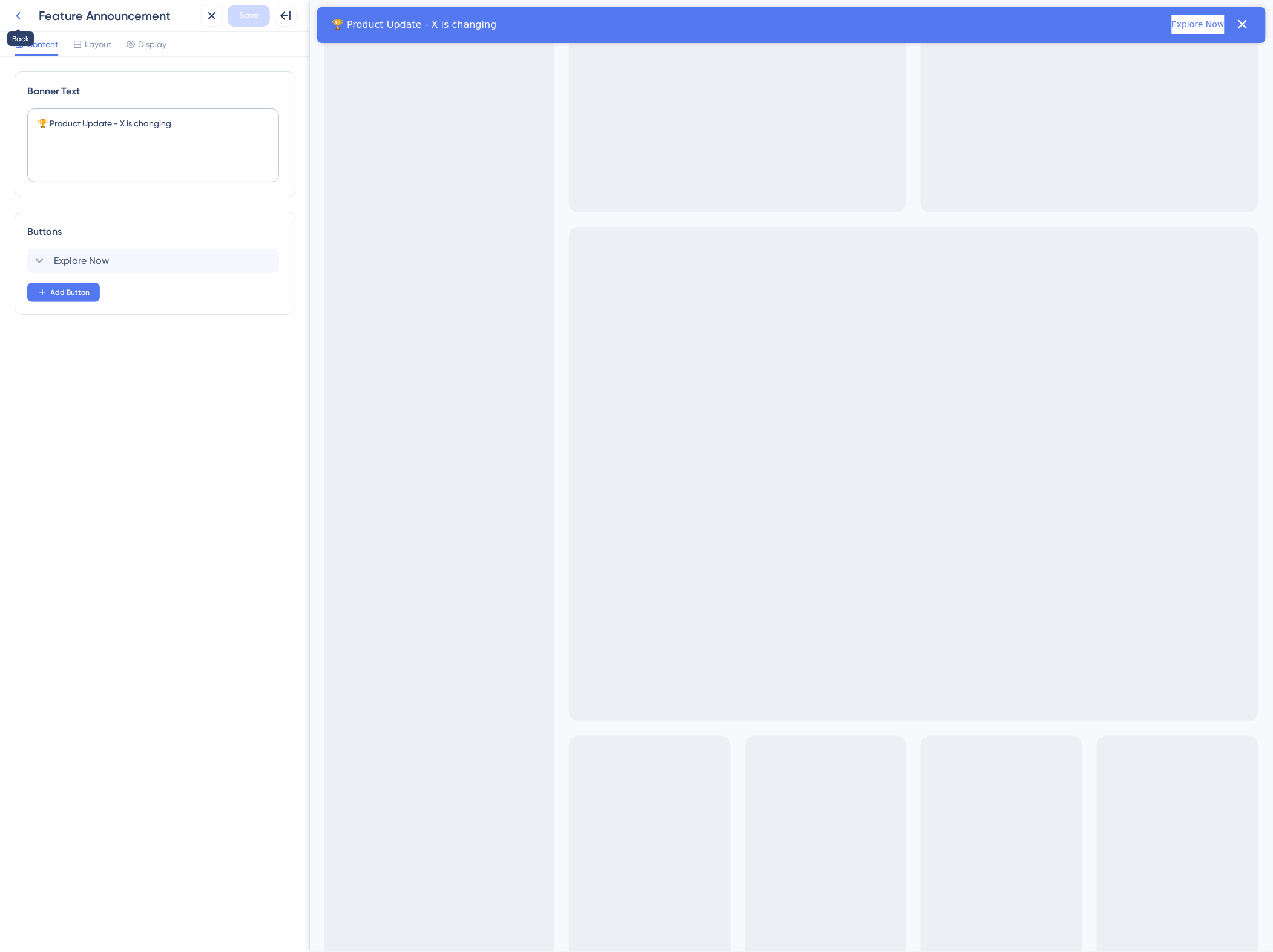
click at [23, 20] on icon at bounding box center [18, 16] width 15 height 15
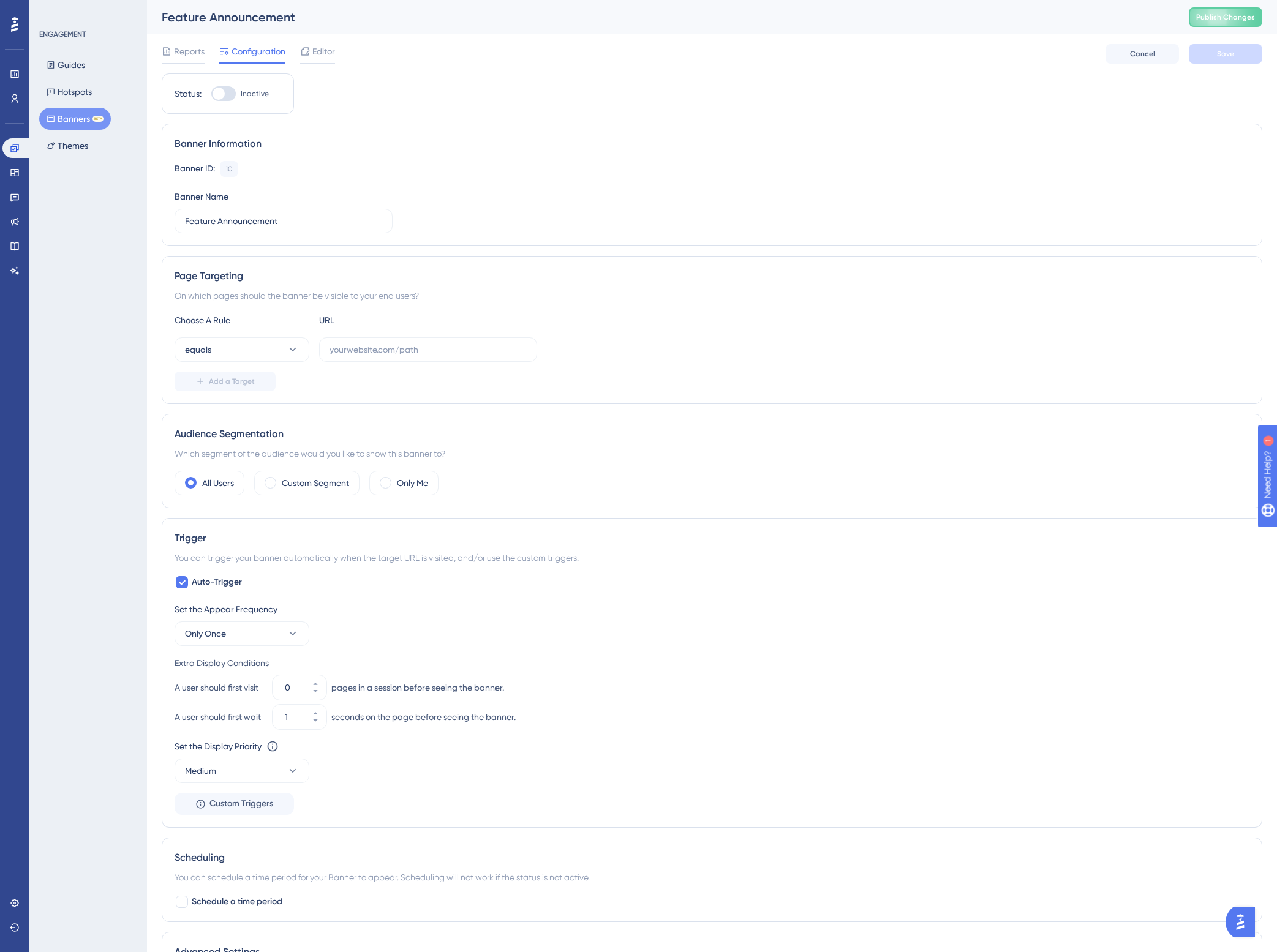
click at [230, 98] on div at bounding box center [224, 93] width 25 height 15
click at [211, 94] on input "Inactive" at bounding box center [210, 94] width 1 height 1
click at [225, 88] on div at bounding box center [224, 93] width 25 height 15
click at [211, 94] on input "Inactive" at bounding box center [210, 94] width 1 height 1
checkbox input "false"
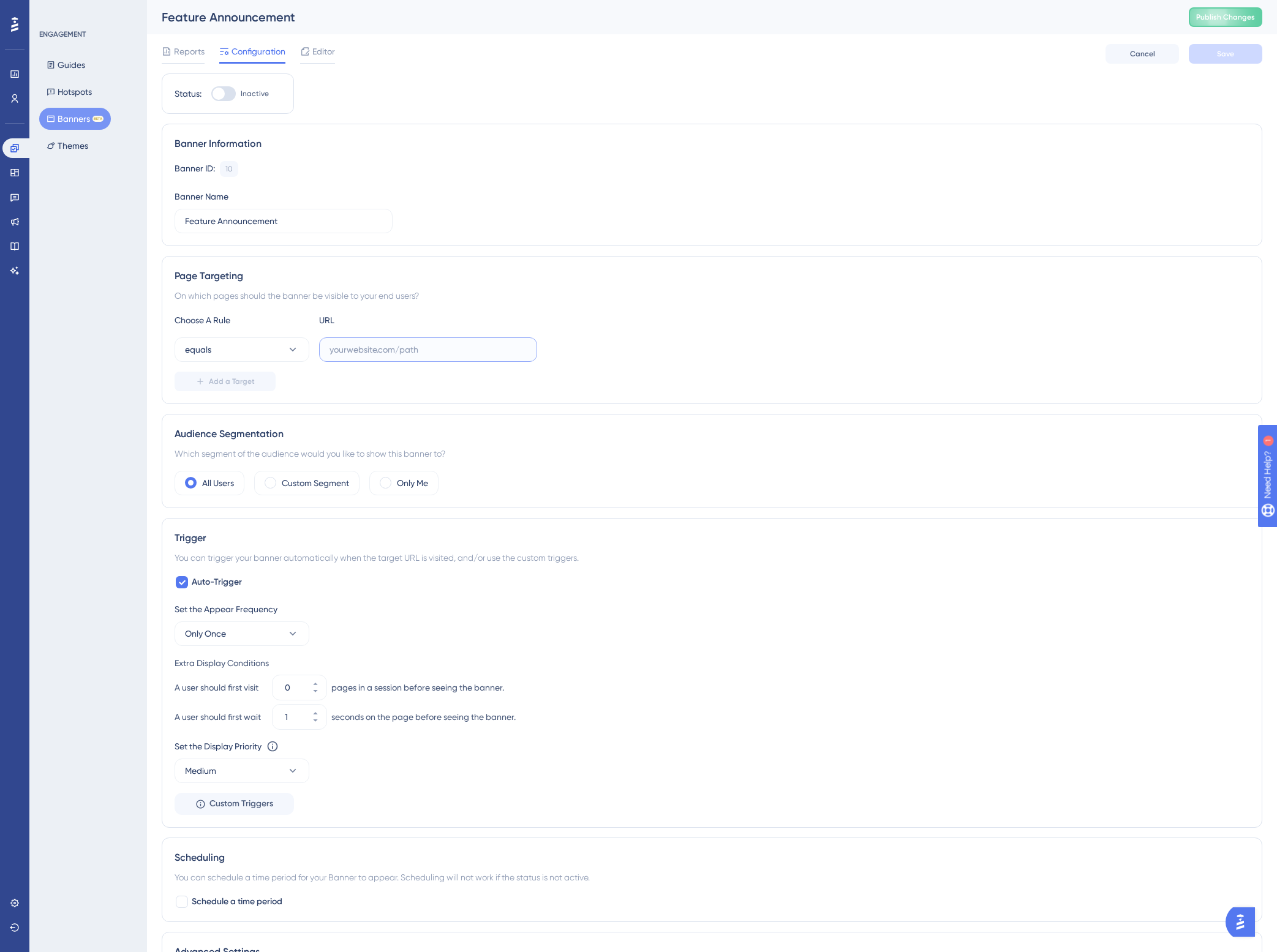
click at [348, 181] on input "text" at bounding box center [428, 350] width 197 height 13
paste input "[URL][DOMAIN_NAME]"
type input "[URL][DOMAIN_NAME]"
click at [280, 181] on button "equals" at bounding box center [242, 350] width 135 height 25
click at [233, 181] on div "contains contains" at bounding box center [242, 437] width 99 height 25
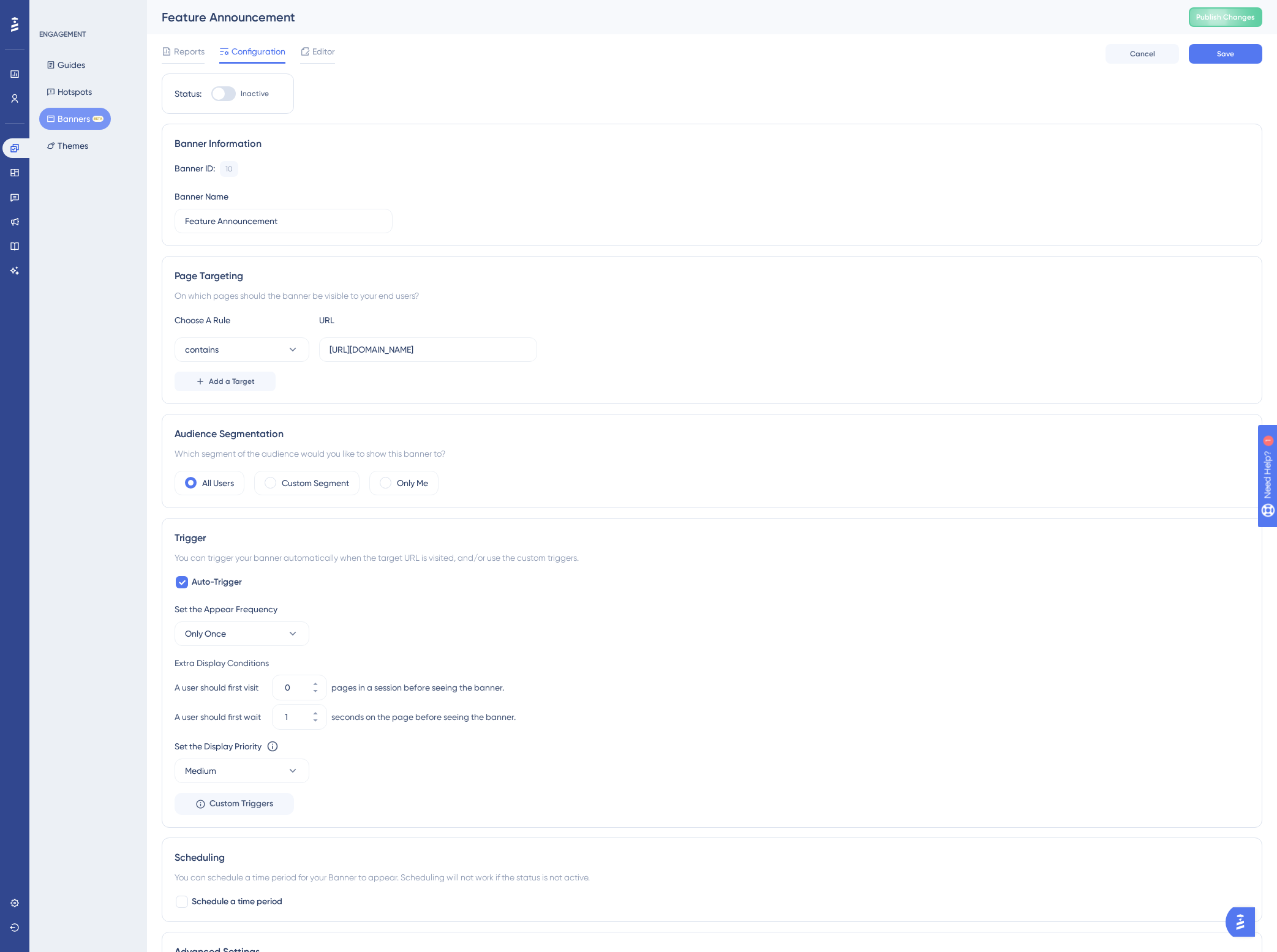
click at [587, 181] on div "contains [URL][DOMAIN_NAME]" at bounding box center [712, 350] width 1075 height 25
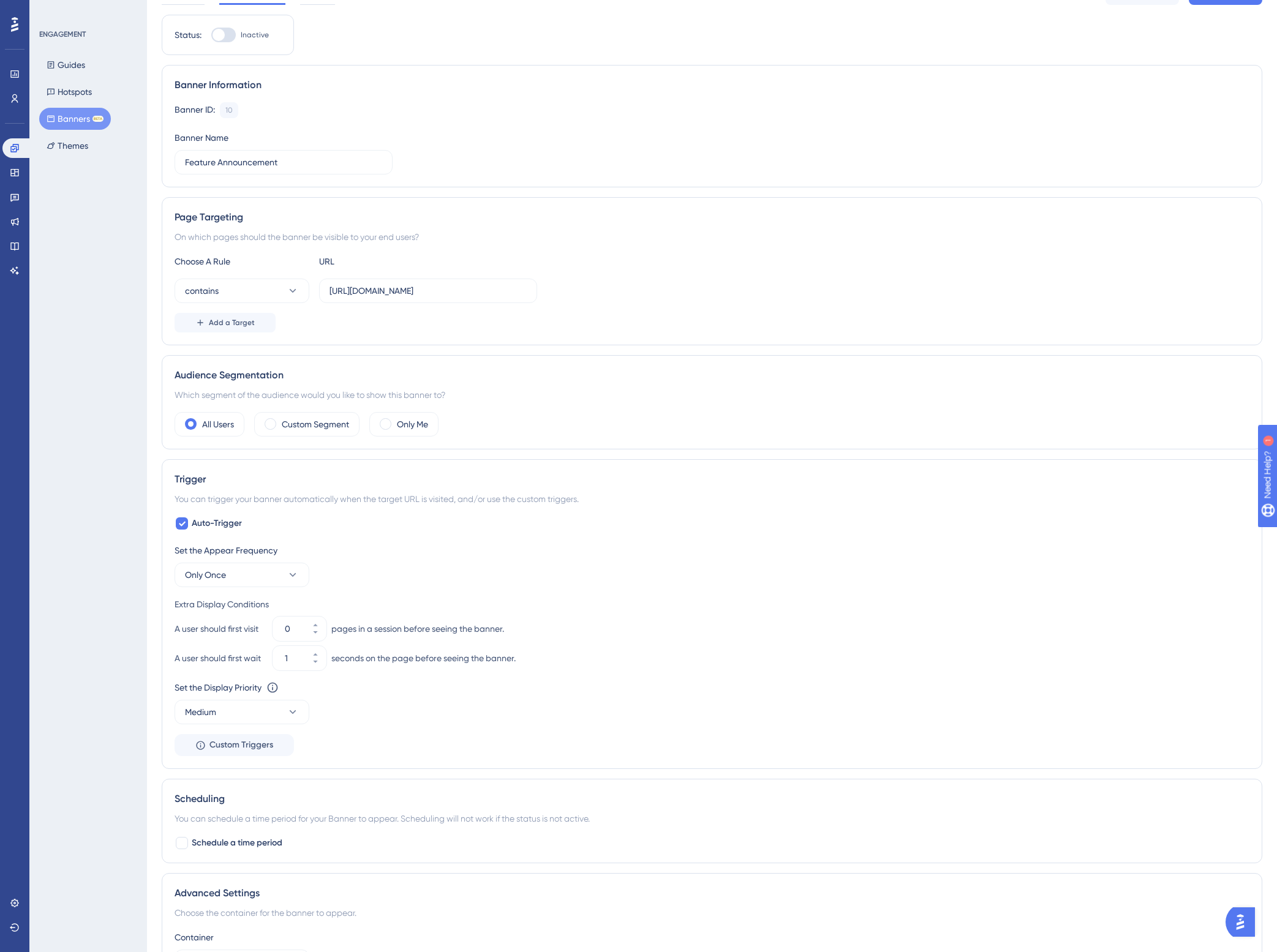
scroll to position [76, 0]
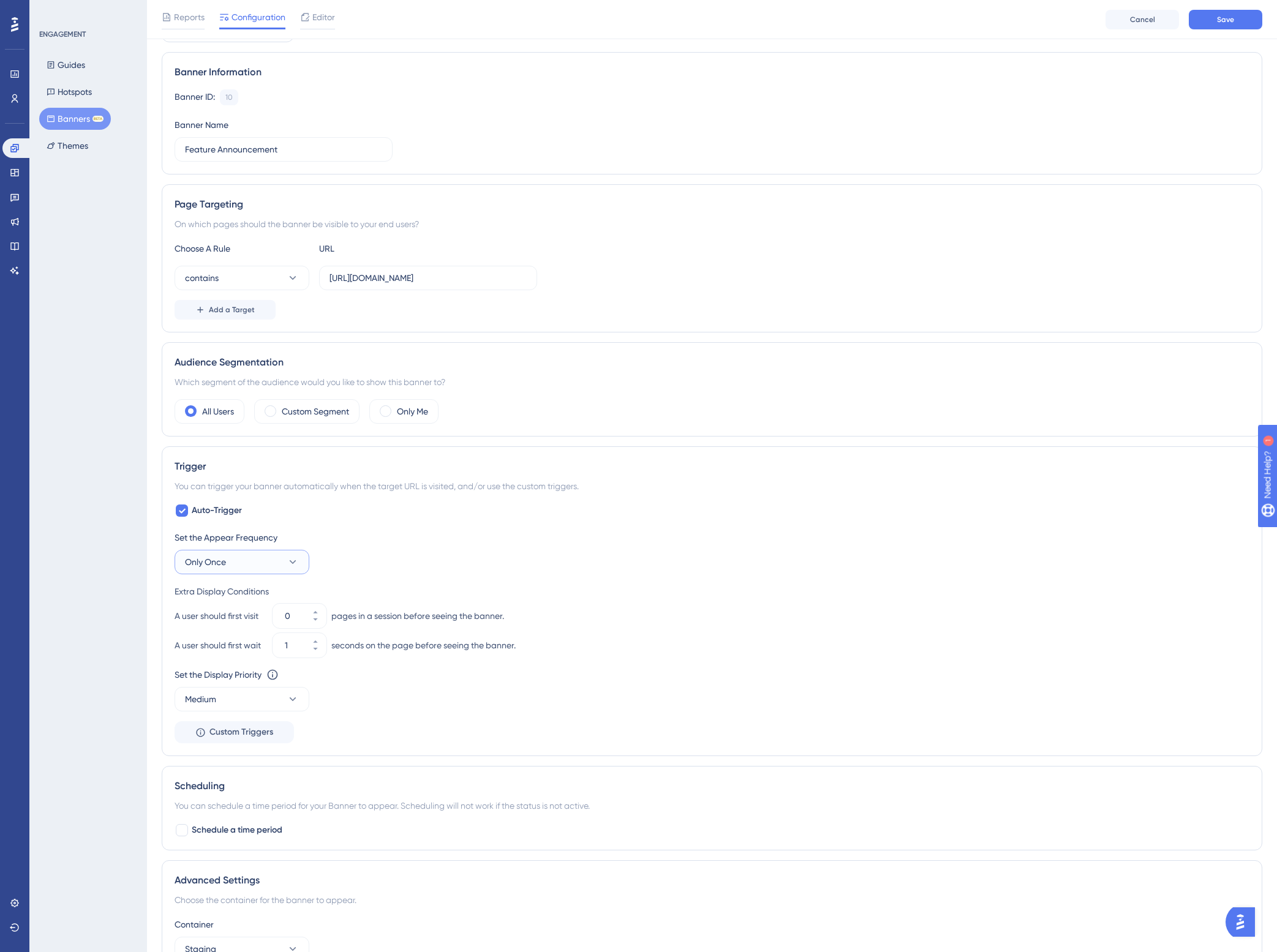
click at [284, 181] on button "Only Once" at bounding box center [242, 563] width 135 height 25
click at [246, 181] on span "Once in a Session" at bounding box center [226, 624] width 68 height 15
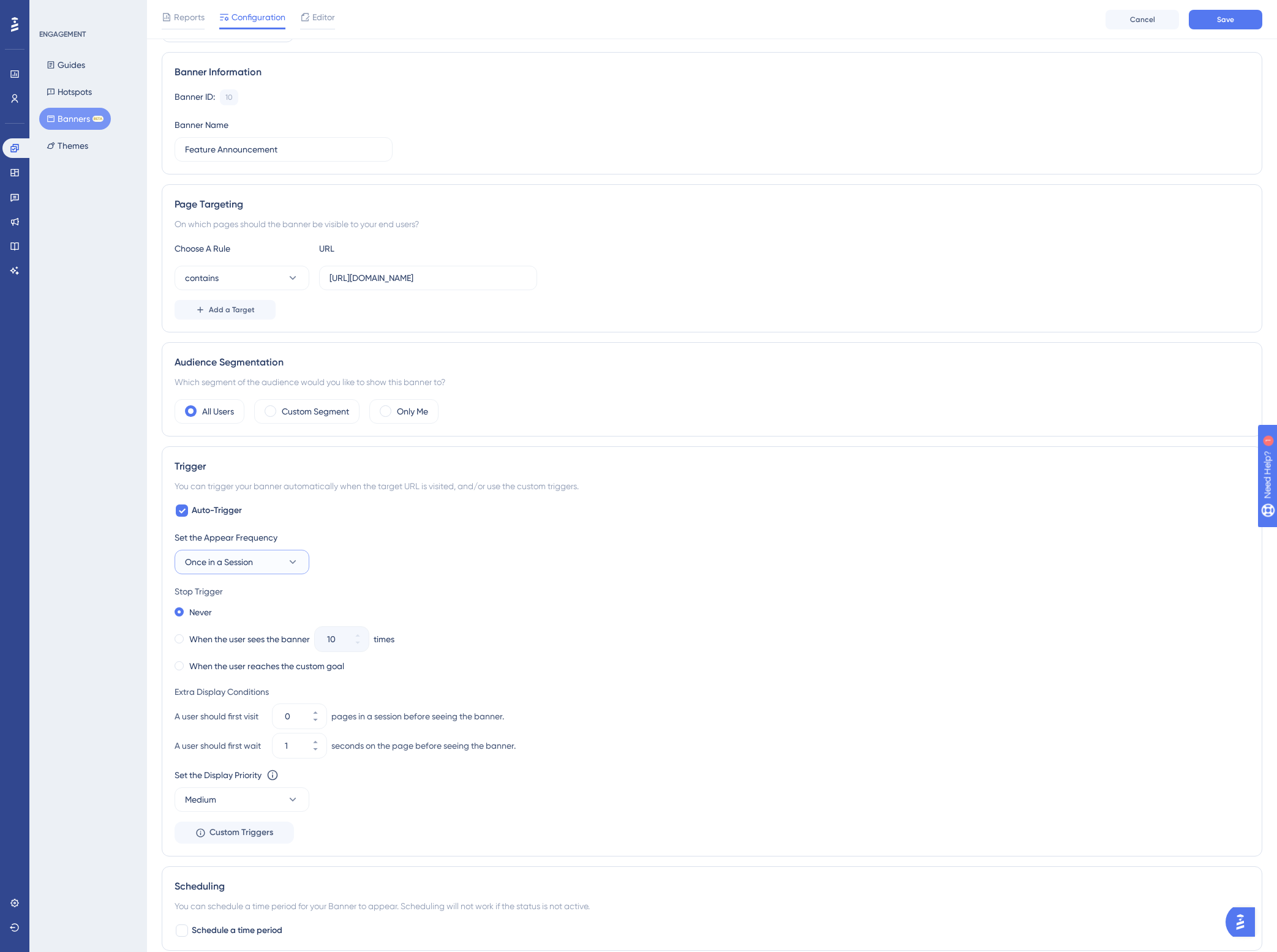
click at [248, 181] on span "Once in a Session" at bounding box center [218, 562] width 68 height 15
click at [233, 181] on span "Once [DATE]" at bounding box center [217, 649] width 49 height 15
click at [606, 181] on div "Never" at bounding box center [712, 612] width 1075 height 17
click at [185, 181] on div "When the user sees the banner" at bounding box center [242, 639] width 136 height 17
click at [353, 181] on button "10" at bounding box center [358, 646] width 22 height 12
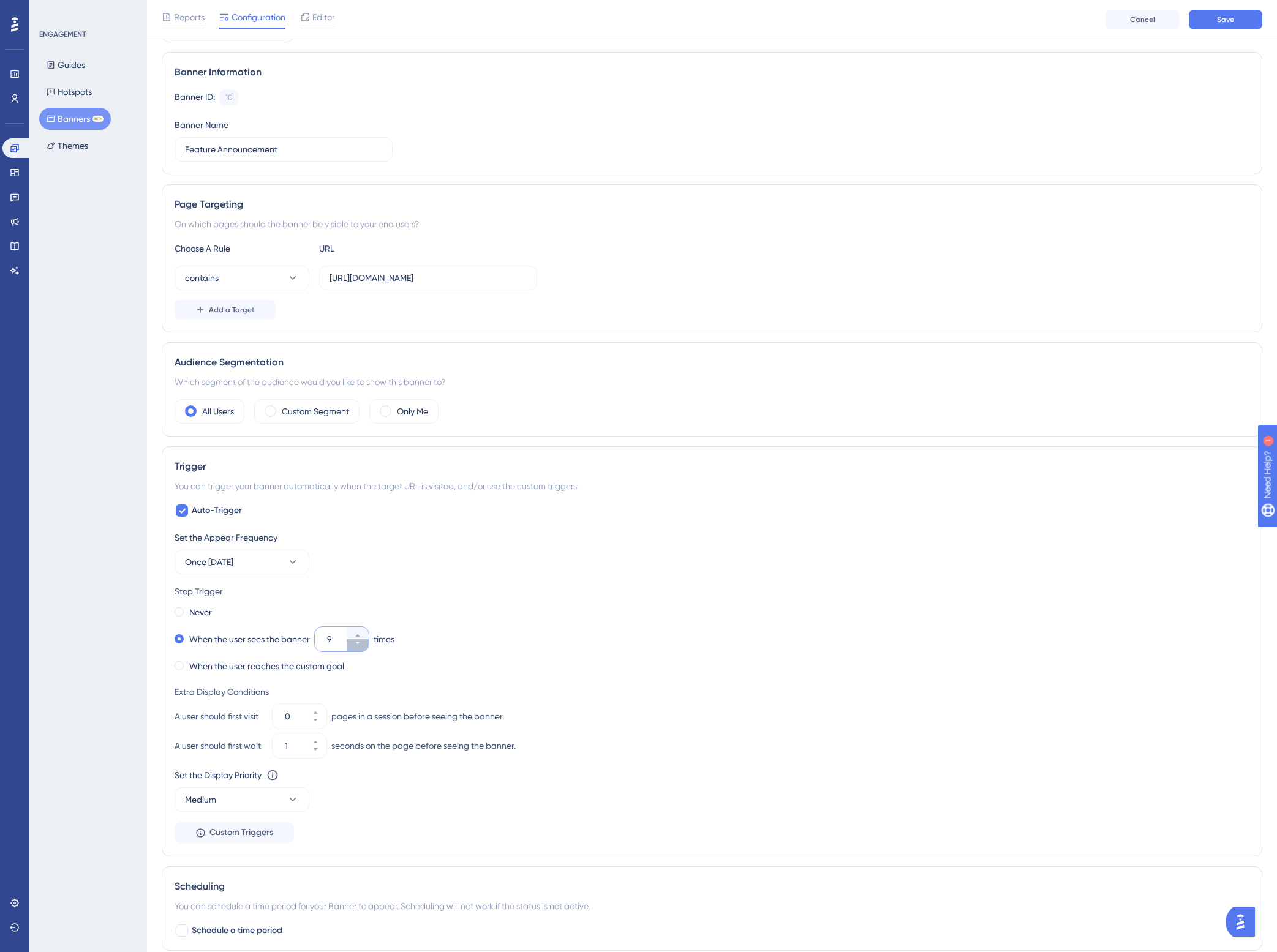
click at [353, 181] on button "9" at bounding box center [358, 646] width 22 height 12
click at [353, 181] on button "8" at bounding box center [358, 646] width 22 height 12
click at [353, 181] on button "7" at bounding box center [358, 646] width 22 height 12
click at [353, 181] on button "6" at bounding box center [358, 646] width 22 height 12
type input "5"
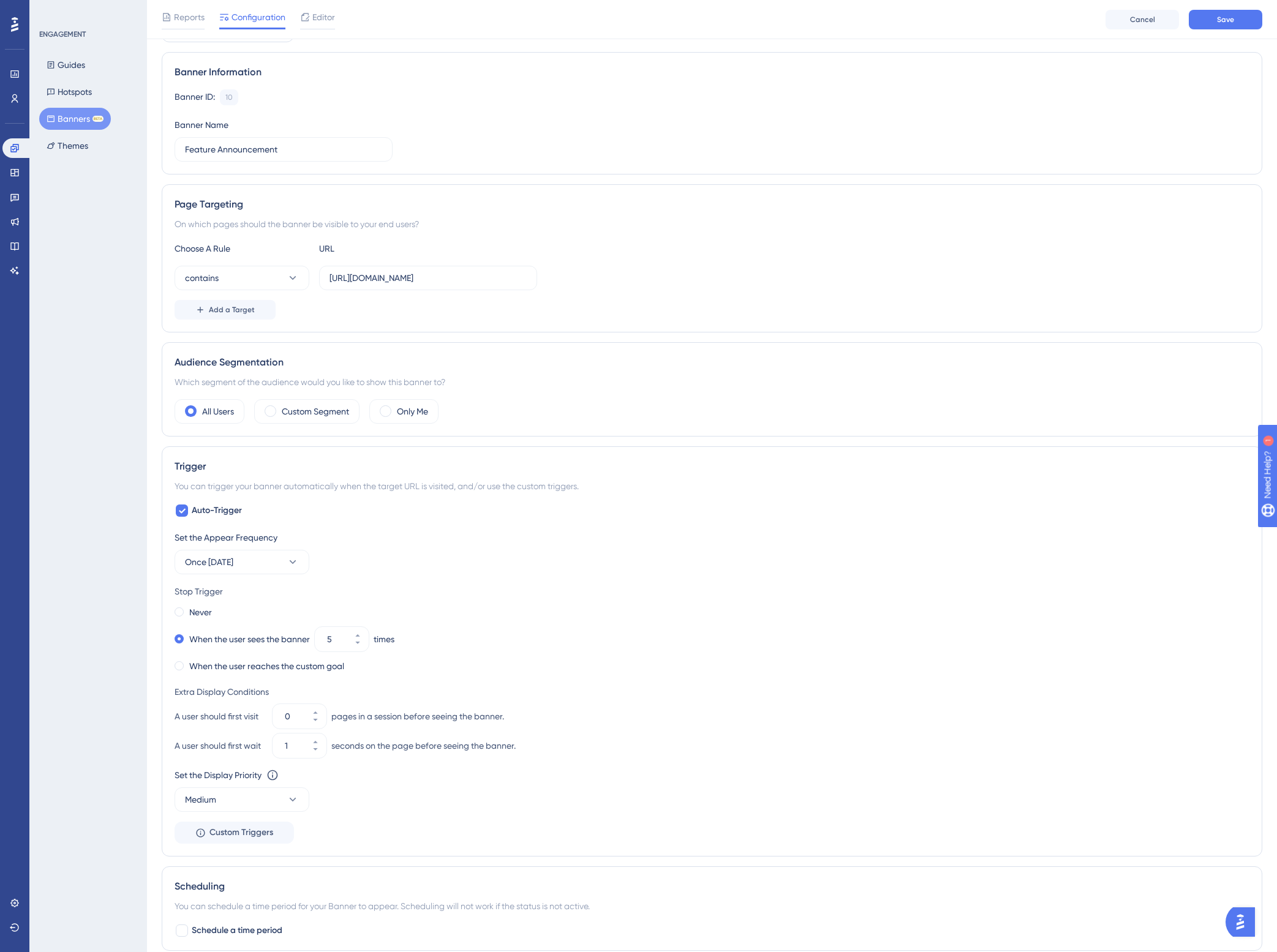
click at [606, 181] on div "When the user reaches the custom goal" at bounding box center [712, 665] width 1075 height 17
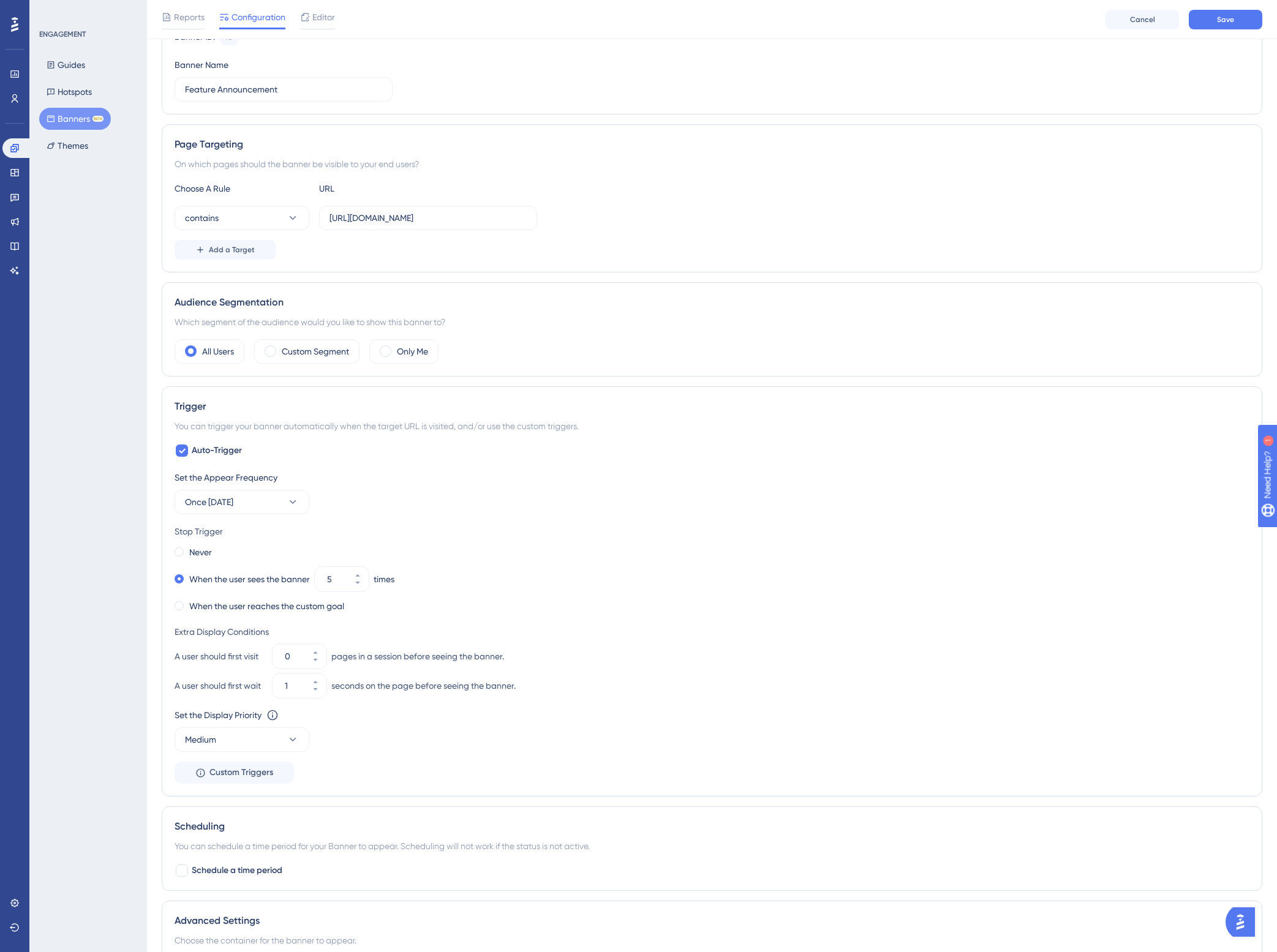
scroll to position [0, 0]
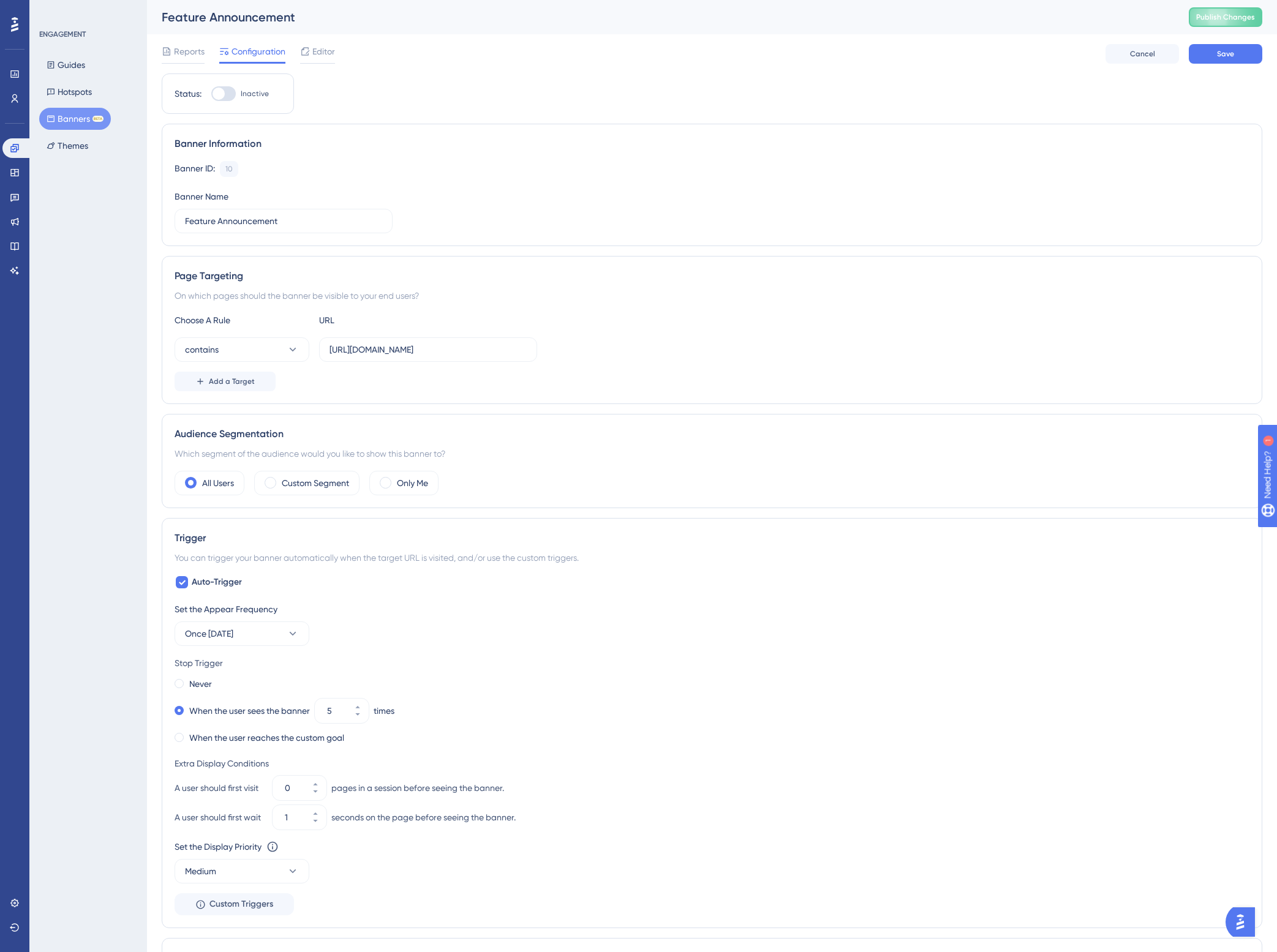
click at [231, 100] on div at bounding box center [224, 93] width 25 height 15
click at [211, 94] on input "Inactive" at bounding box center [210, 94] width 1 height 1
checkbox input "true"
click at [606, 61] on button "Save" at bounding box center [1226, 54] width 74 height 20
click at [606, 15] on span "Publish Changes" at bounding box center [1226, 17] width 59 height 10
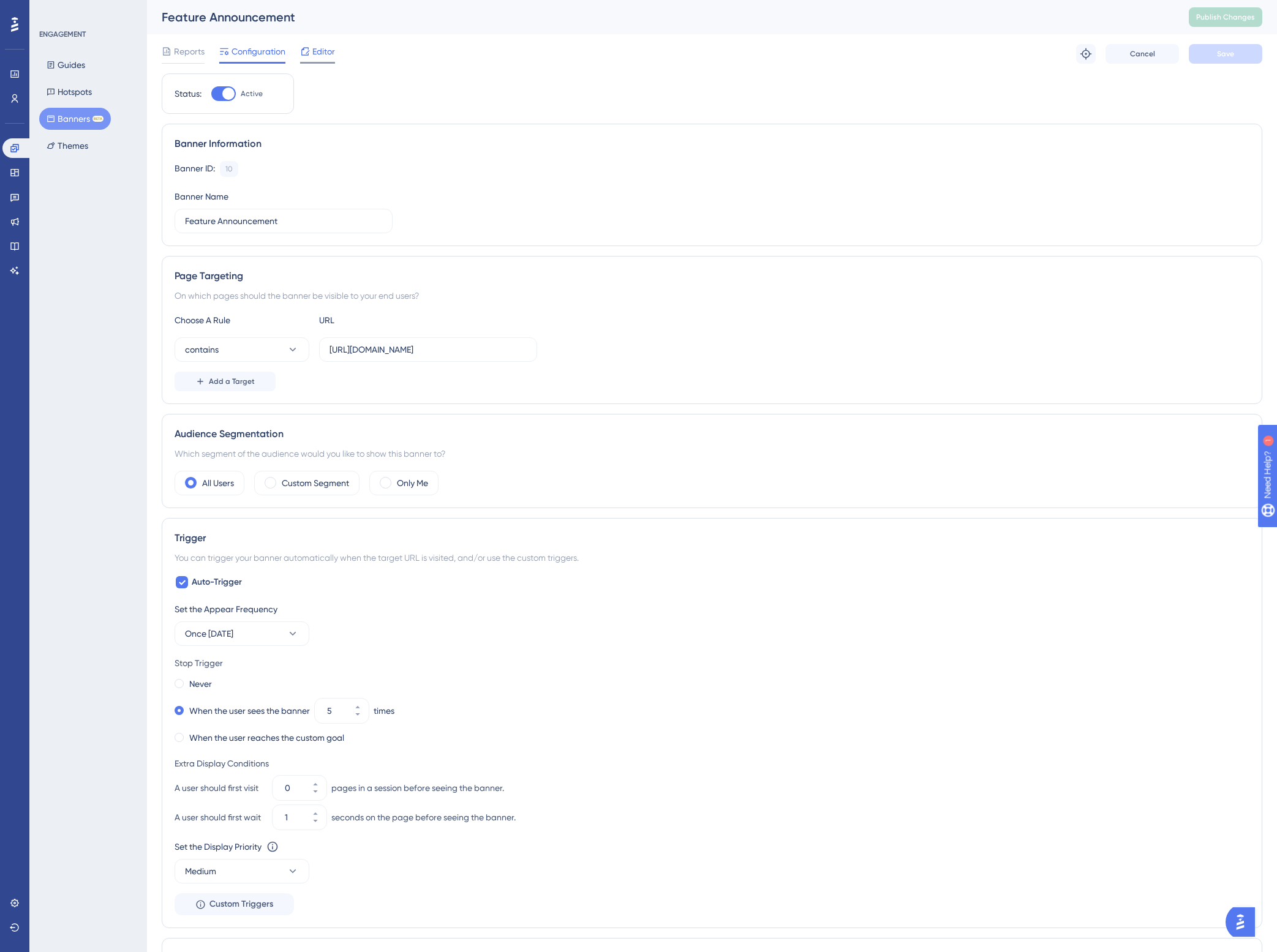
click at [317, 60] on div "Editor" at bounding box center [317, 54] width 35 height 20
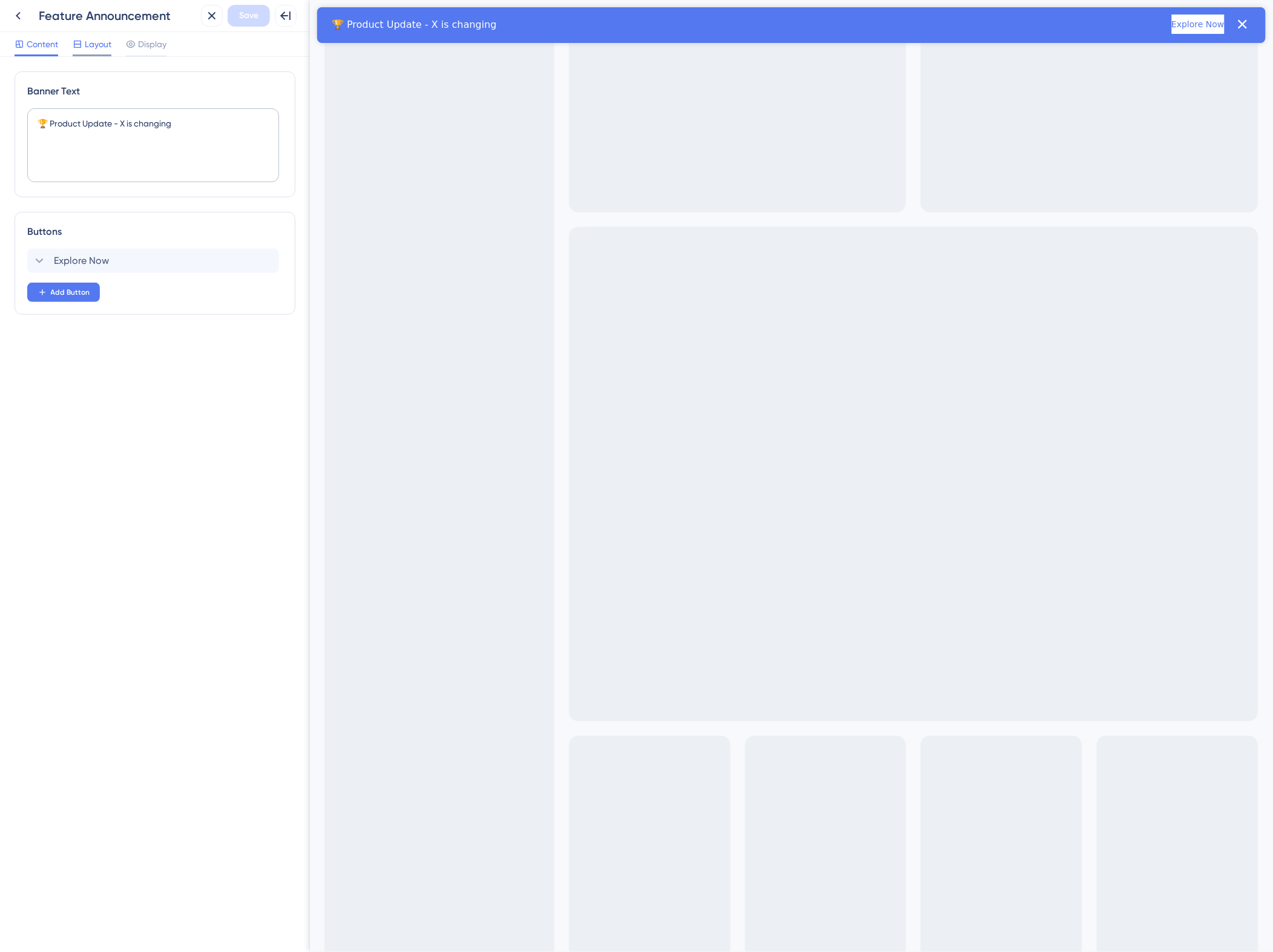
click at [79, 47] on icon at bounding box center [77, 44] width 7 height 7
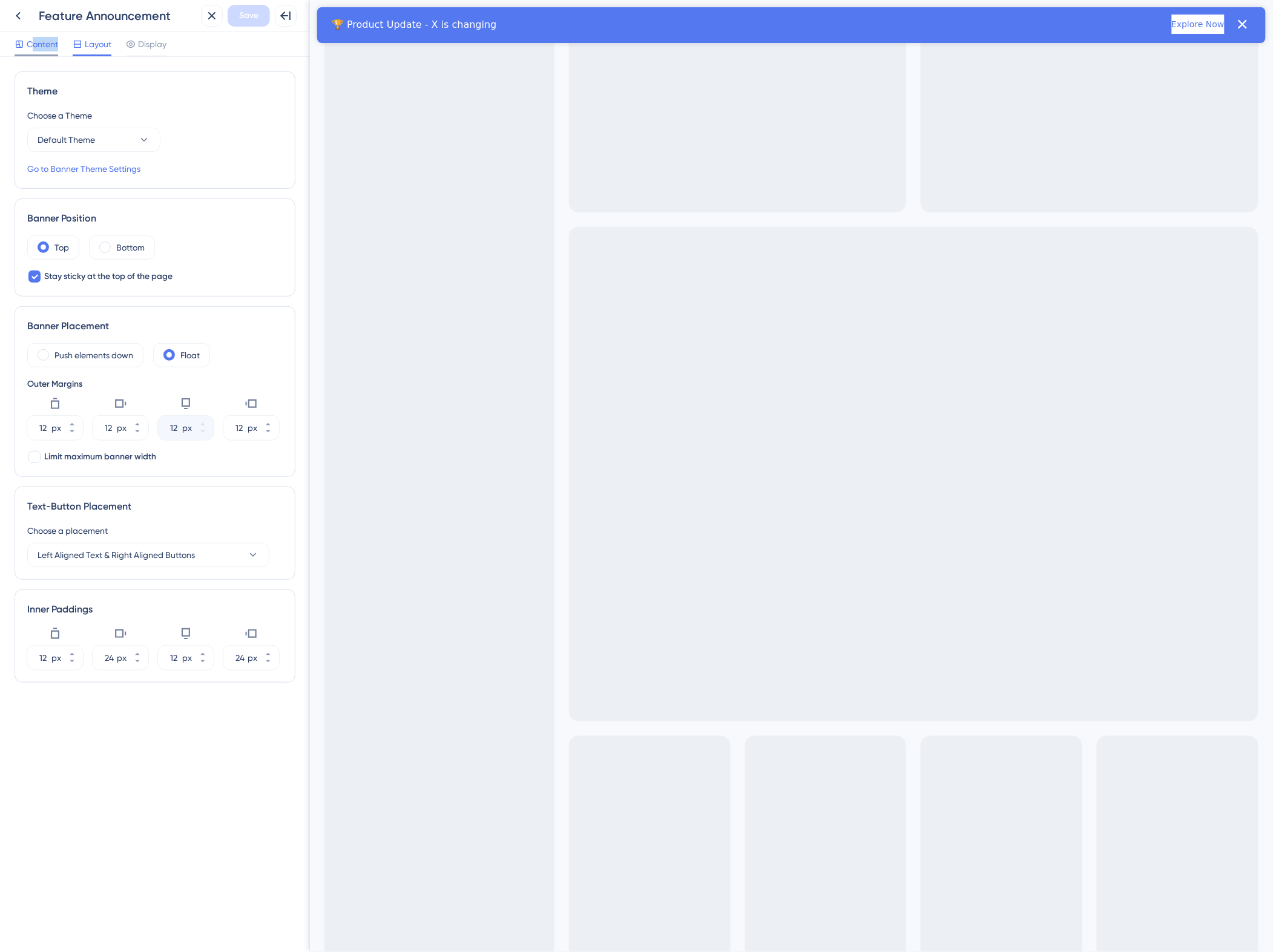
drag, startPoint x: 67, startPoint y: 48, endPoint x: 31, endPoint y: 47, distance: 36.0
click at [31, 47] on div "Content Layout Display" at bounding box center [90, 46] width 152 height 19
click at [31, 47] on span "Content" at bounding box center [42, 44] width 32 height 15
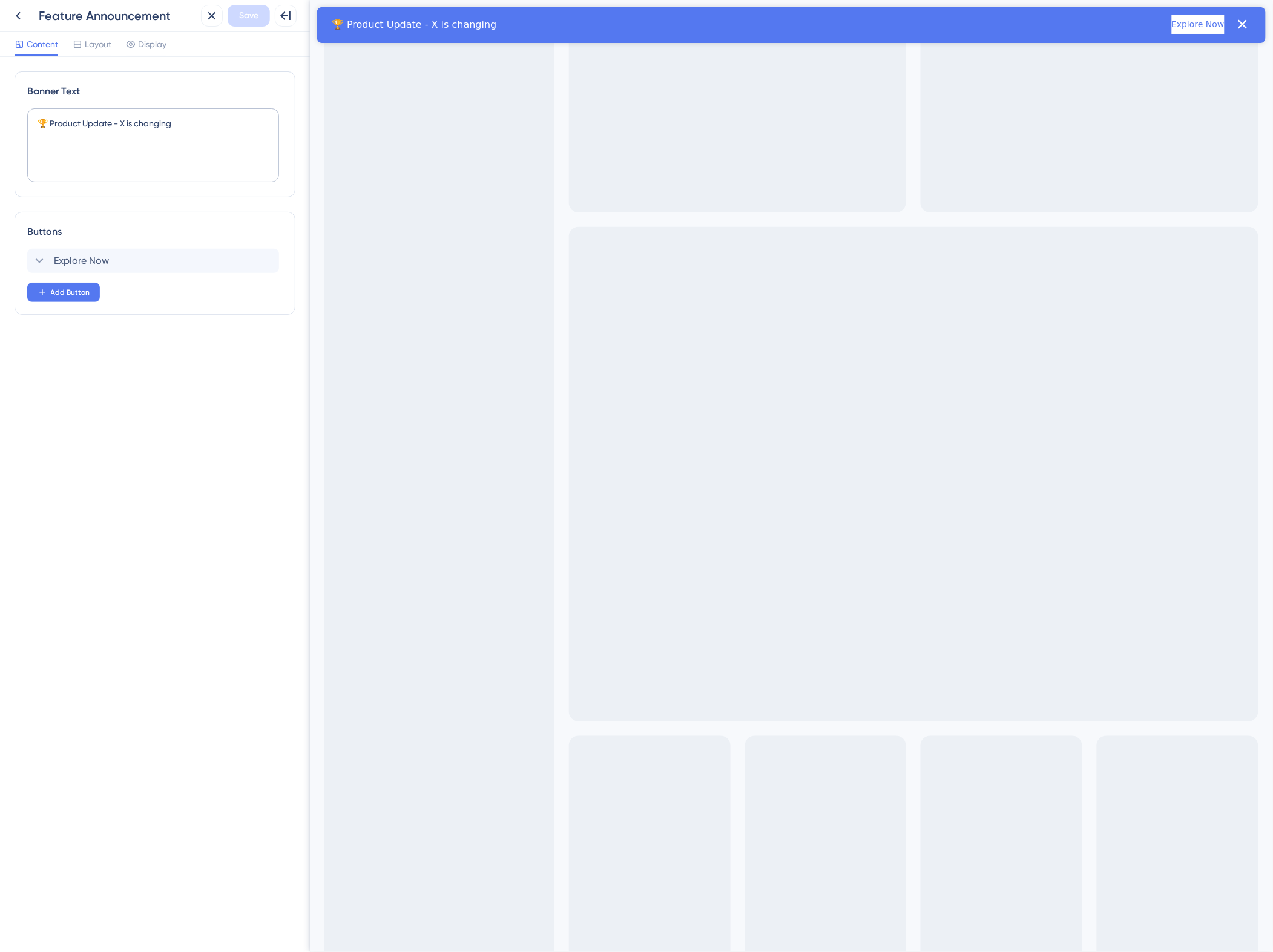
click at [83, 179] on div "Explore Now Add Button" at bounding box center [154, 275] width 255 height 53
click at [80, 179] on span "Add Button" at bounding box center [70, 292] width 39 height 10
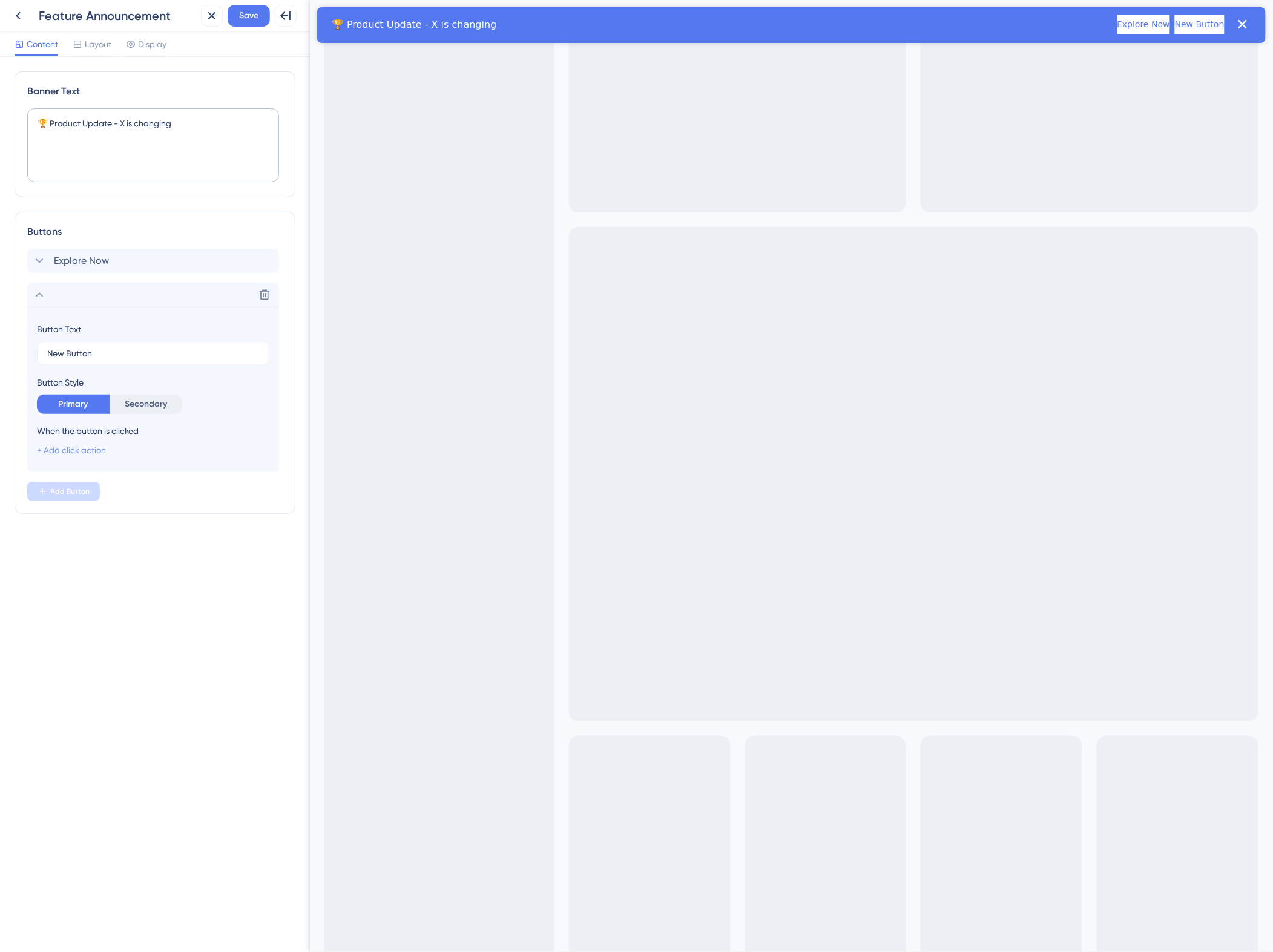
click at [74, 179] on link "+ Add click action" at bounding box center [71, 450] width 69 height 10
click at [95, 179] on div "Go to URL Go to URL" at bounding box center [133, 482] width 159 height 25
click at [95, 179] on input "text" at bounding box center [167, 513] width 210 height 9
paste input "[URL][DOMAIN_NAME]"
type input "[URL][DOMAIN_NAME]"
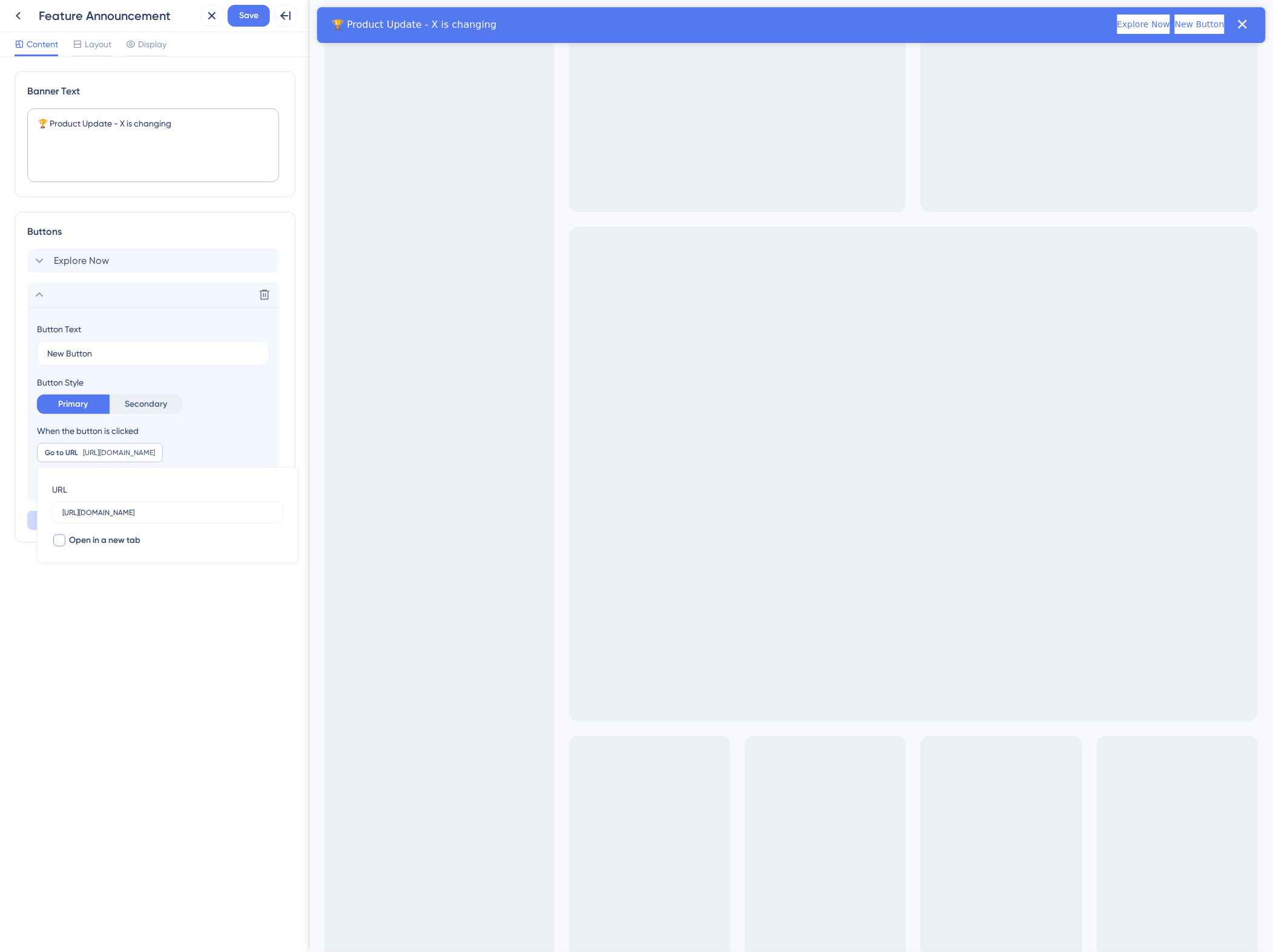
click at [62, 179] on div at bounding box center [60, 540] width 12 height 12
checkbox input "true"
click at [141, 179] on div "Banner Text 🏆 Product Update - X is changing Buttons Explore Now Delete Button …" at bounding box center [154, 504] width 309 height 895
click at [245, 26] on div "Back Feature Announcement Close Save Full Screen Preview" at bounding box center [154, 16] width 309 height 32
click at [245, 19] on span "Save" at bounding box center [249, 16] width 19 height 15
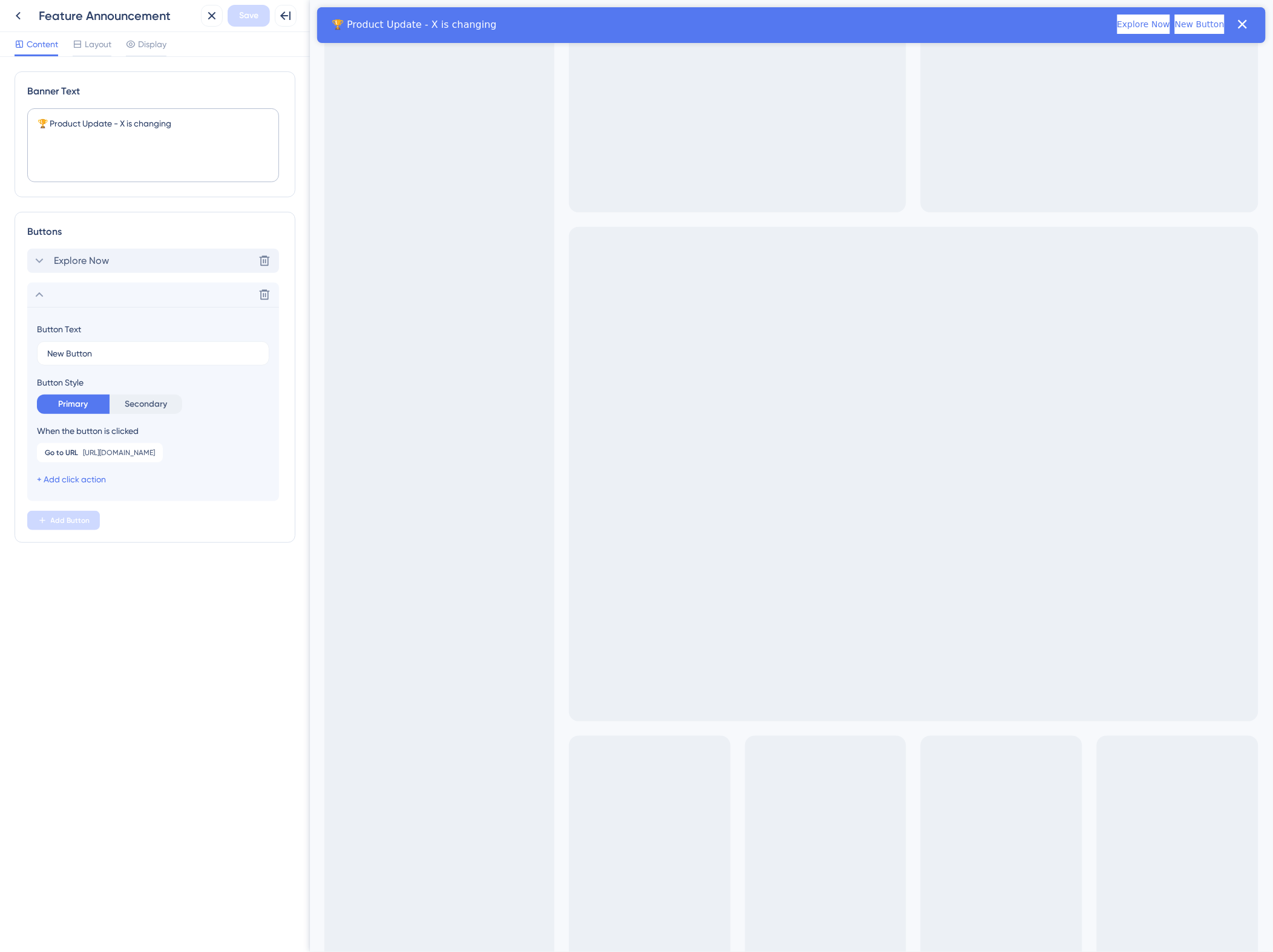
click at [46, 179] on div "Explore Now" at bounding box center [71, 260] width 77 height 15
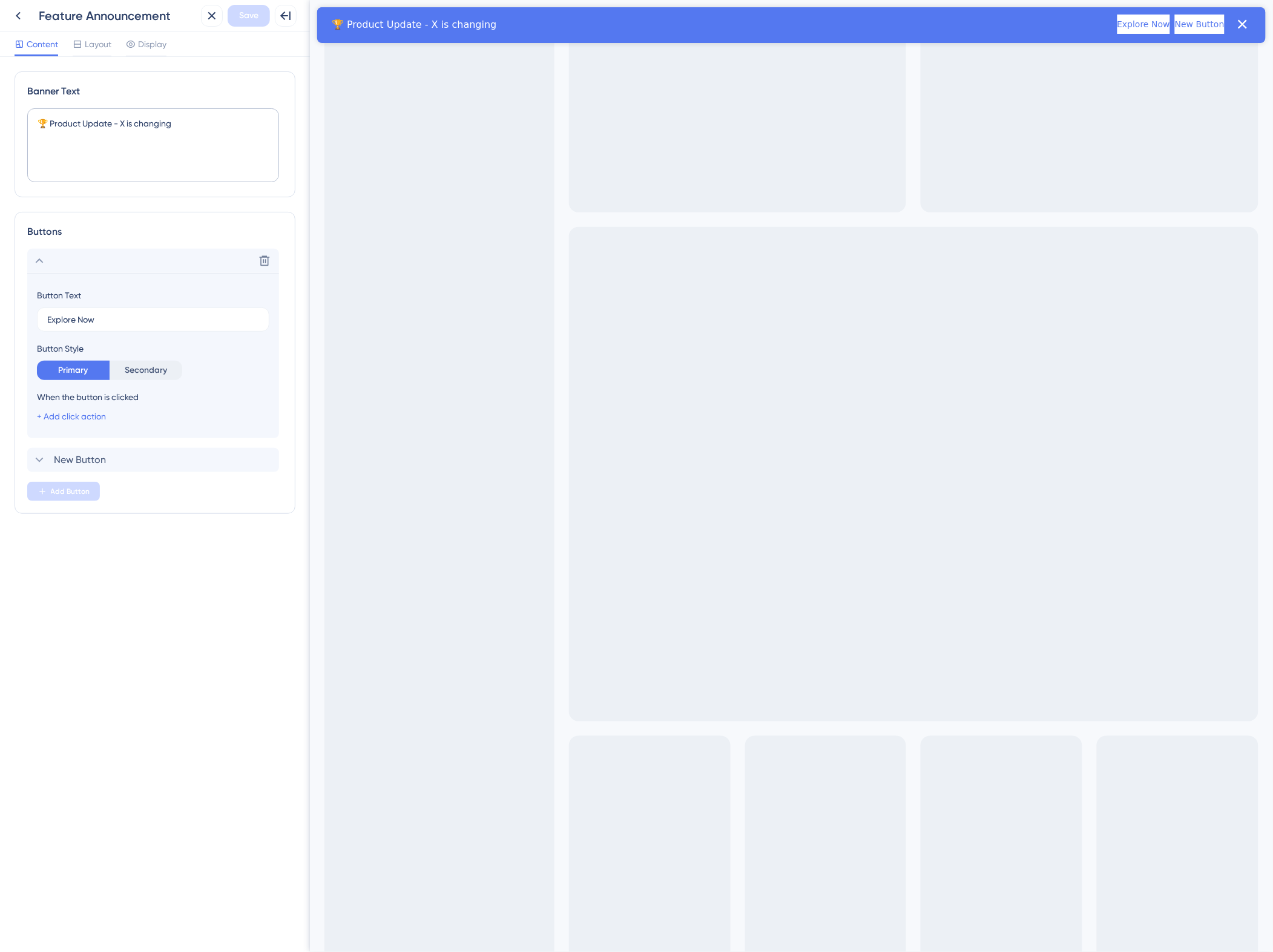
click at [155, 179] on div "Buttons Delete Button Text Explore Now Button Style Primary Secondary When the …" at bounding box center [155, 363] width 281 height 302
drag, startPoint x: 101, startPoint y: 317, endPoint x: 17, endPoint y: 316, distance: 84.0
click at [17, 179] on div "Buttons Delete Button Text Explore Now Button Style Primary Secondary When the …" at bounding box center [155, 363] width 281 height 302
type input "Learn More"
click at [36, 179] on icon at bounding box center [39, 459] width 15 height 15
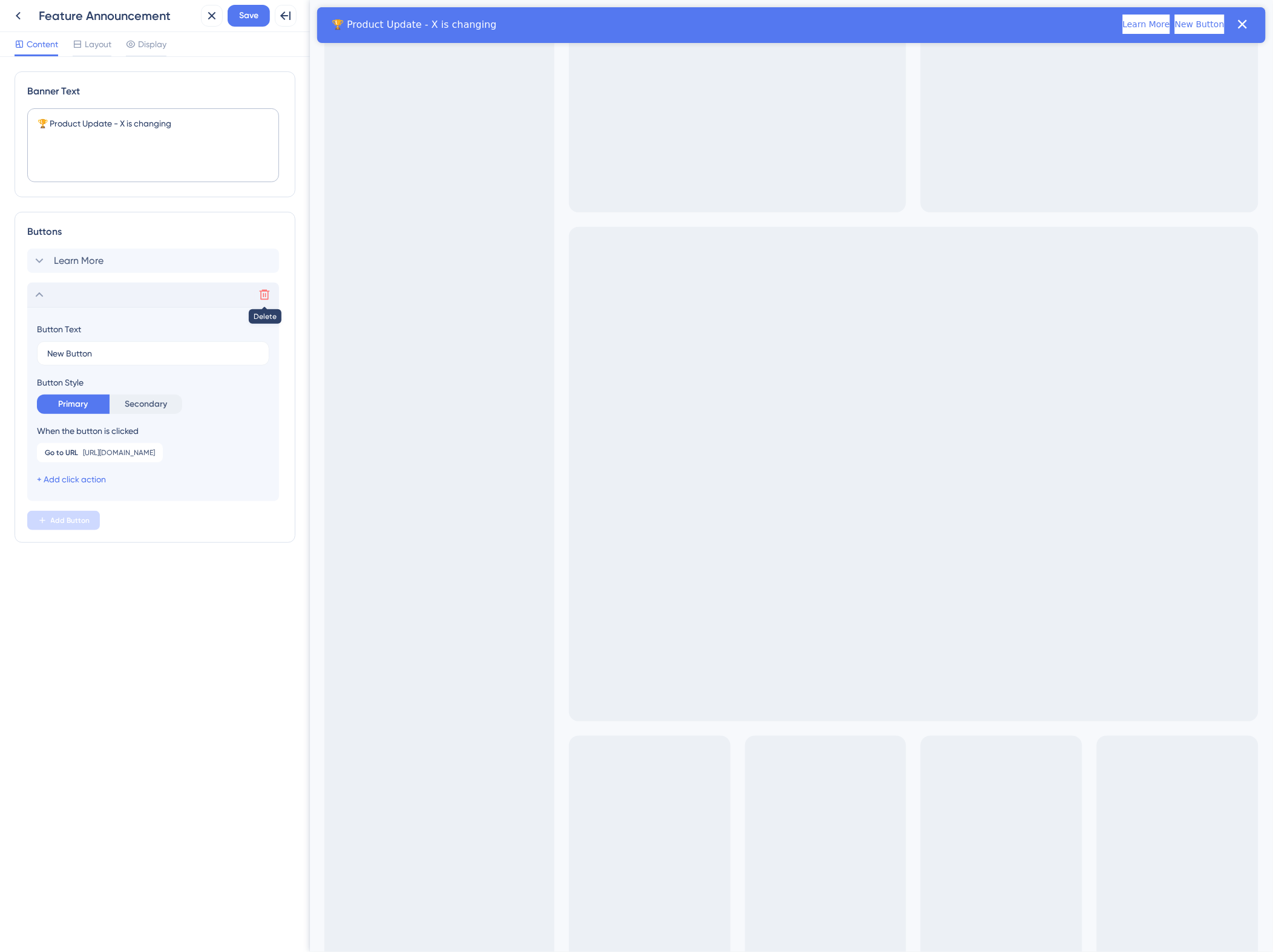
click at [265, 179] on button at bounding box center [265, 295] width 19 height 19
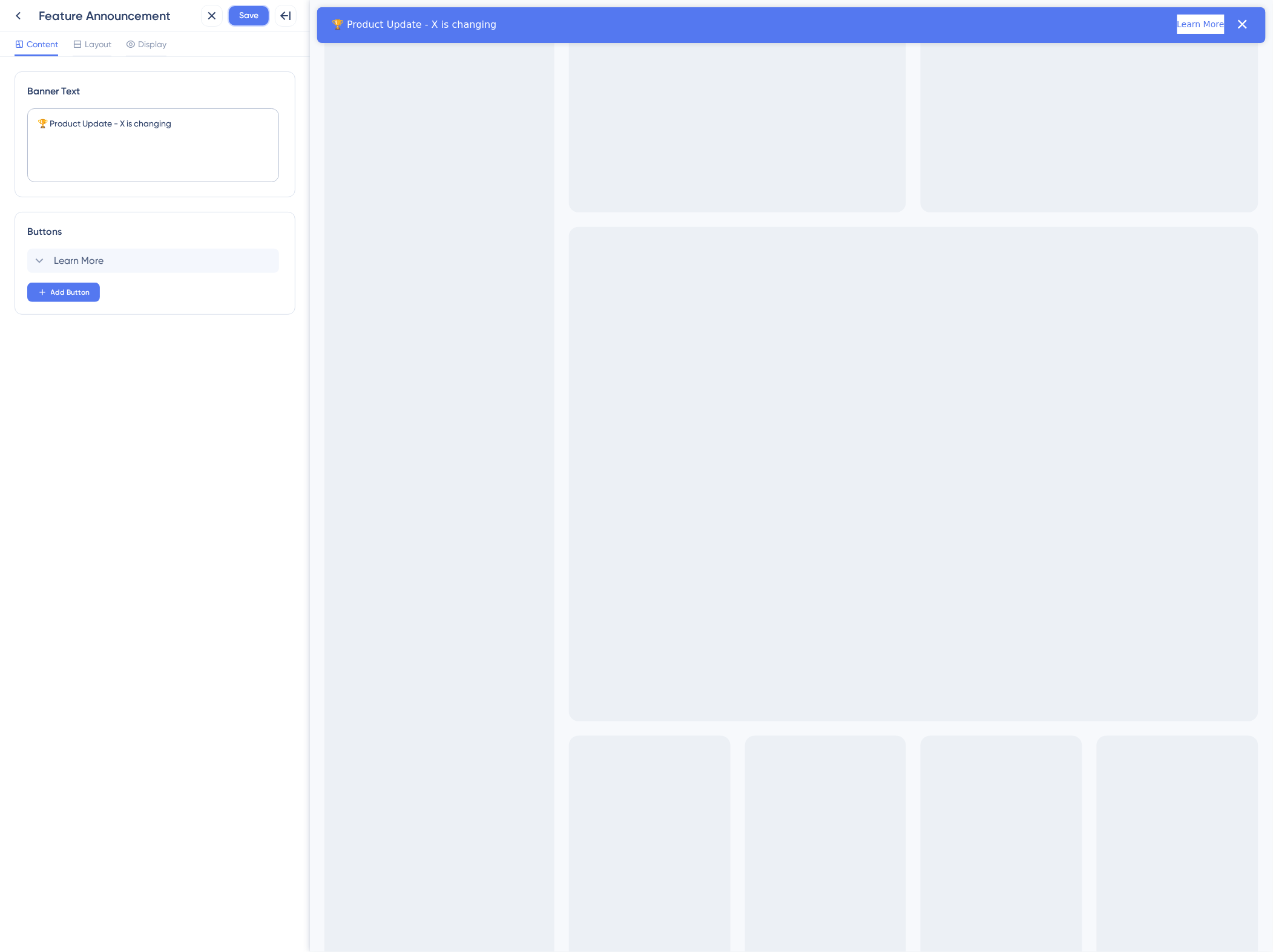
click at [235, 23] on button "Save" at bounding box center [249, 16] width 42 height 22
click at [102, 179] on span "Learn More" at bounding box center [78, 260] width 50 height 15
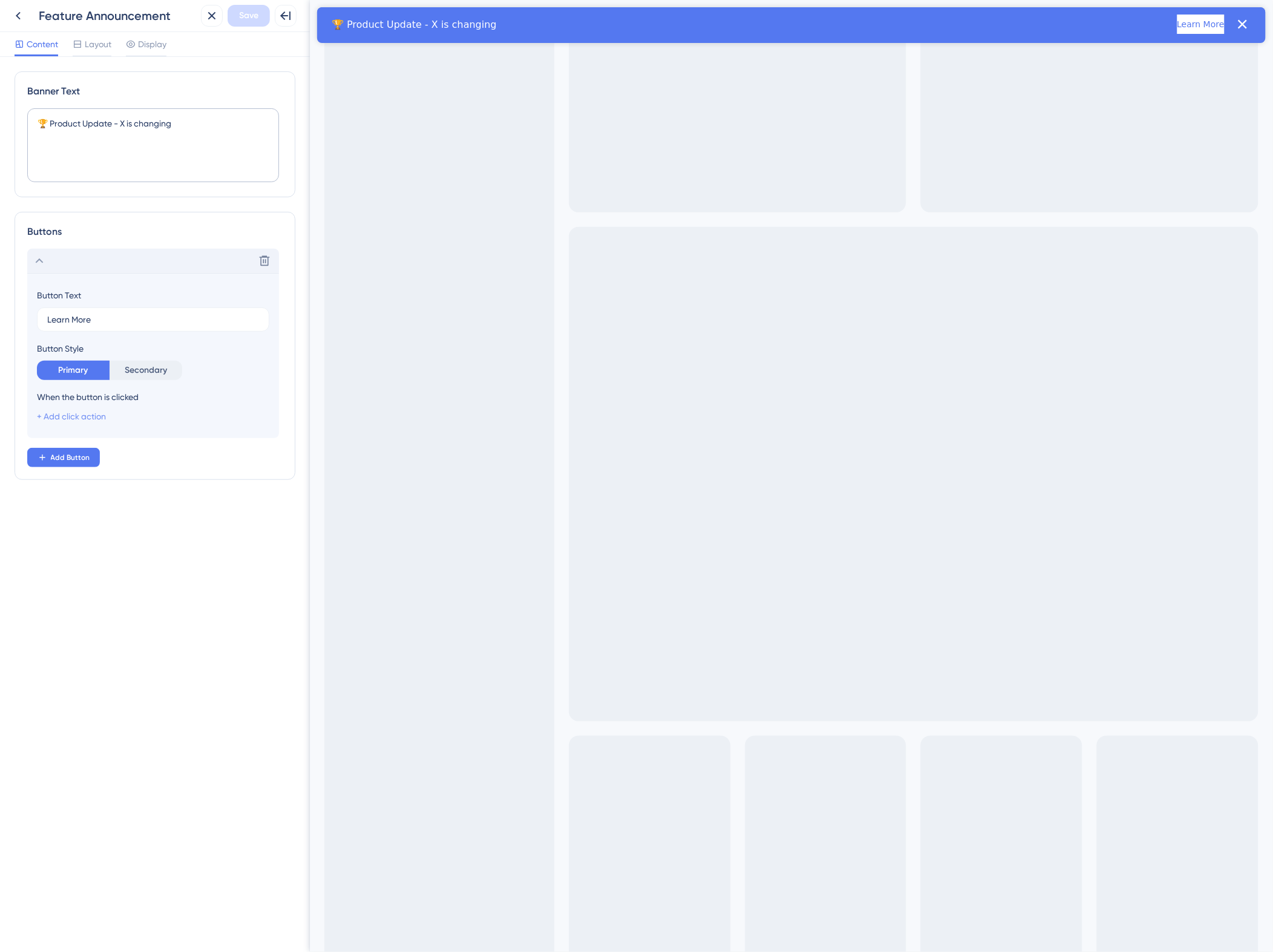
click at [83, 179] on link "+ Add click action" at bounding box center [71, 416] width 69 height 10
click at [112, 179] on div "Go to URL Go to URL" at bounding box center [133, 449] width 159 height 25
click at [118, 179] on input "text" at bounding box center [167, 479] width 210 height 9
paste input "[URL][DOMAIN_NAME]"
type input "[URL][DOMAIN_NAME]"
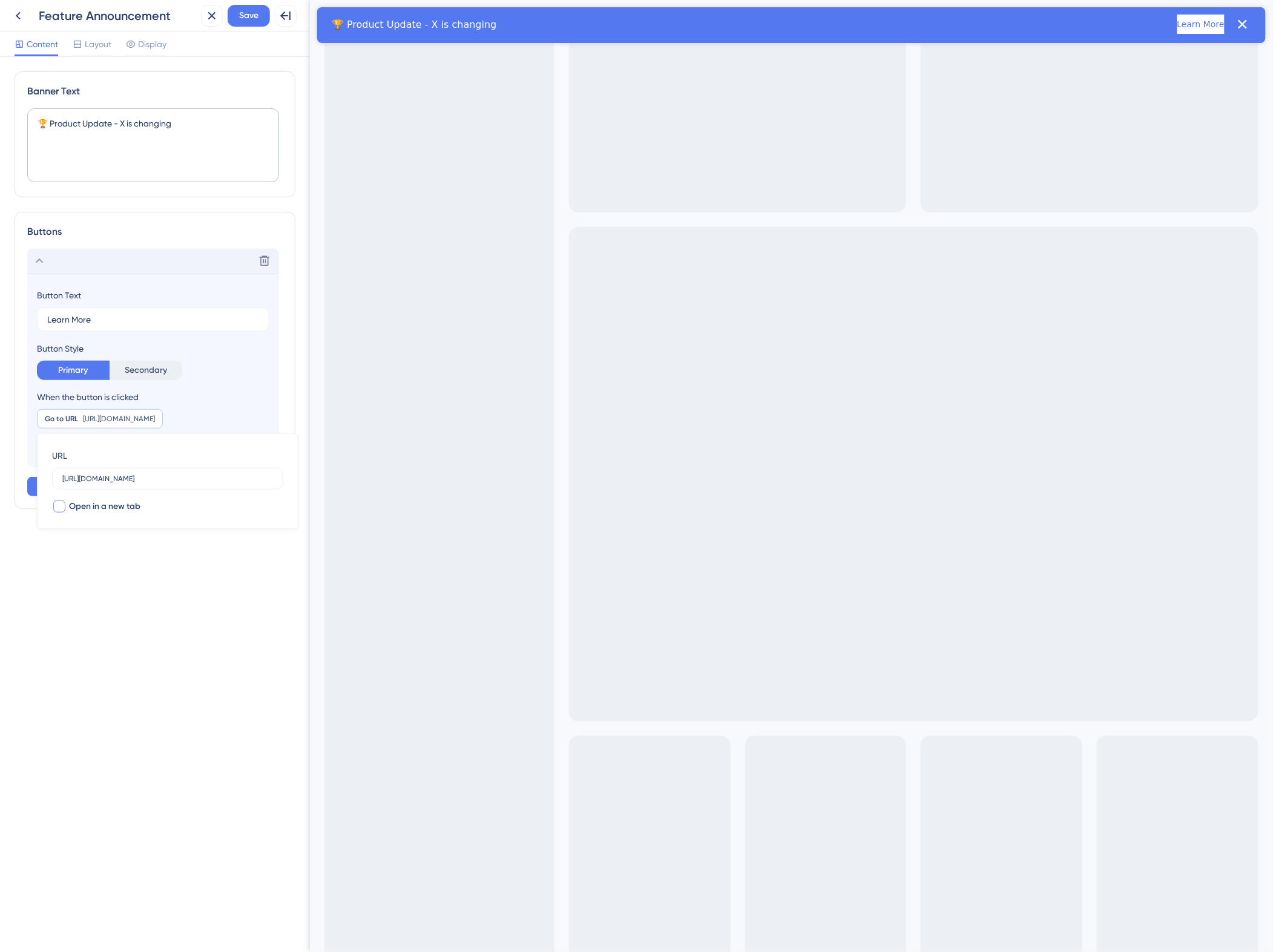
click at [61, 179] on label "Open in a new tab" at bounding box center [96, 506] width 89 height 15
checkbox input "true"
click at [177, 179] on div "Banner Text 🏆 Product Update - X is changing Buttons Delete Button Text Learn M…" at bounding box center [154, 504] width 309 height 895
click at [253, 11] on span "Save" at bounding box center [249, 16] width 19 height 15
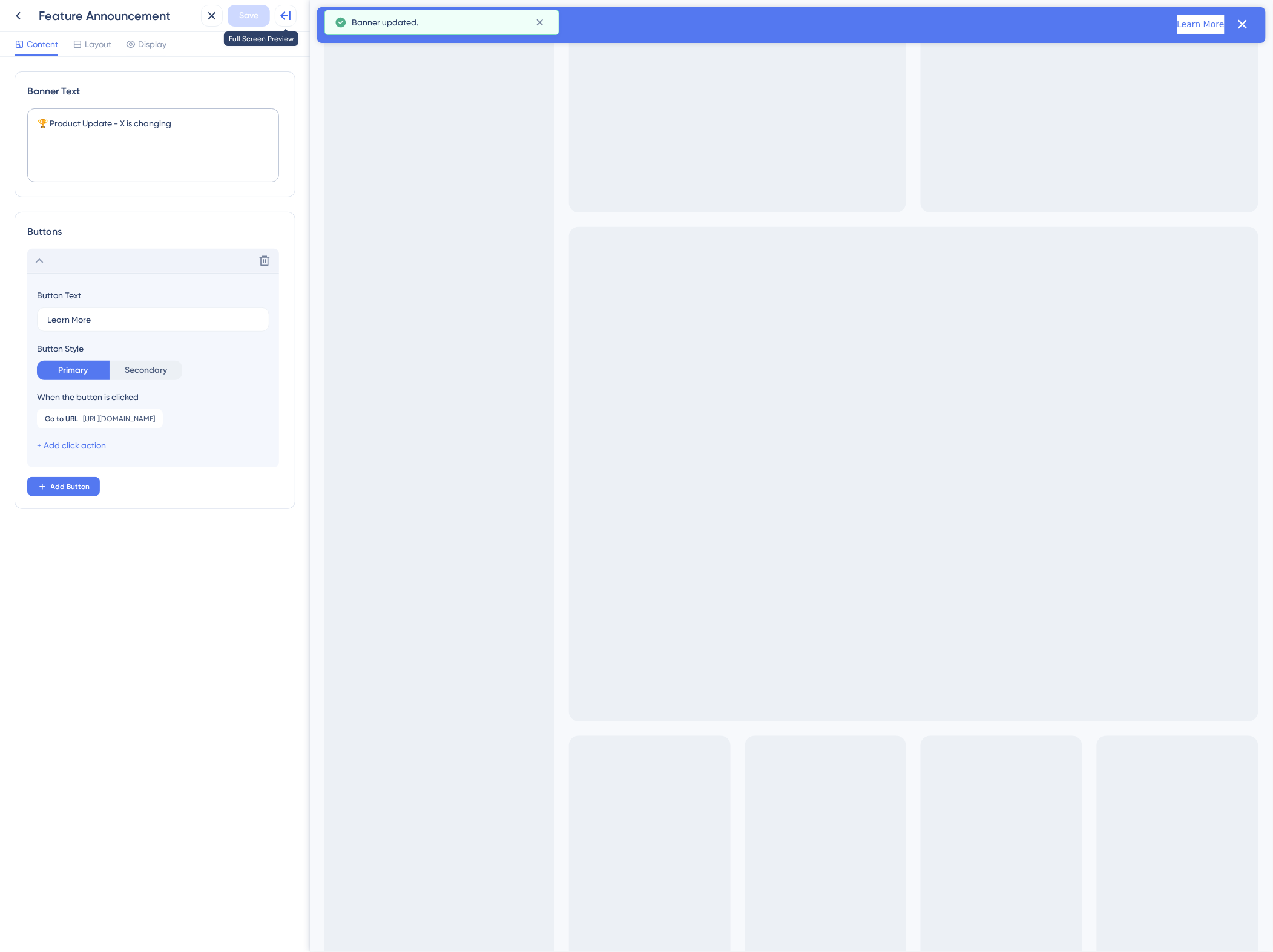
click at [282, 17] on icon at bounding box center [286, 16] width 15 height 15
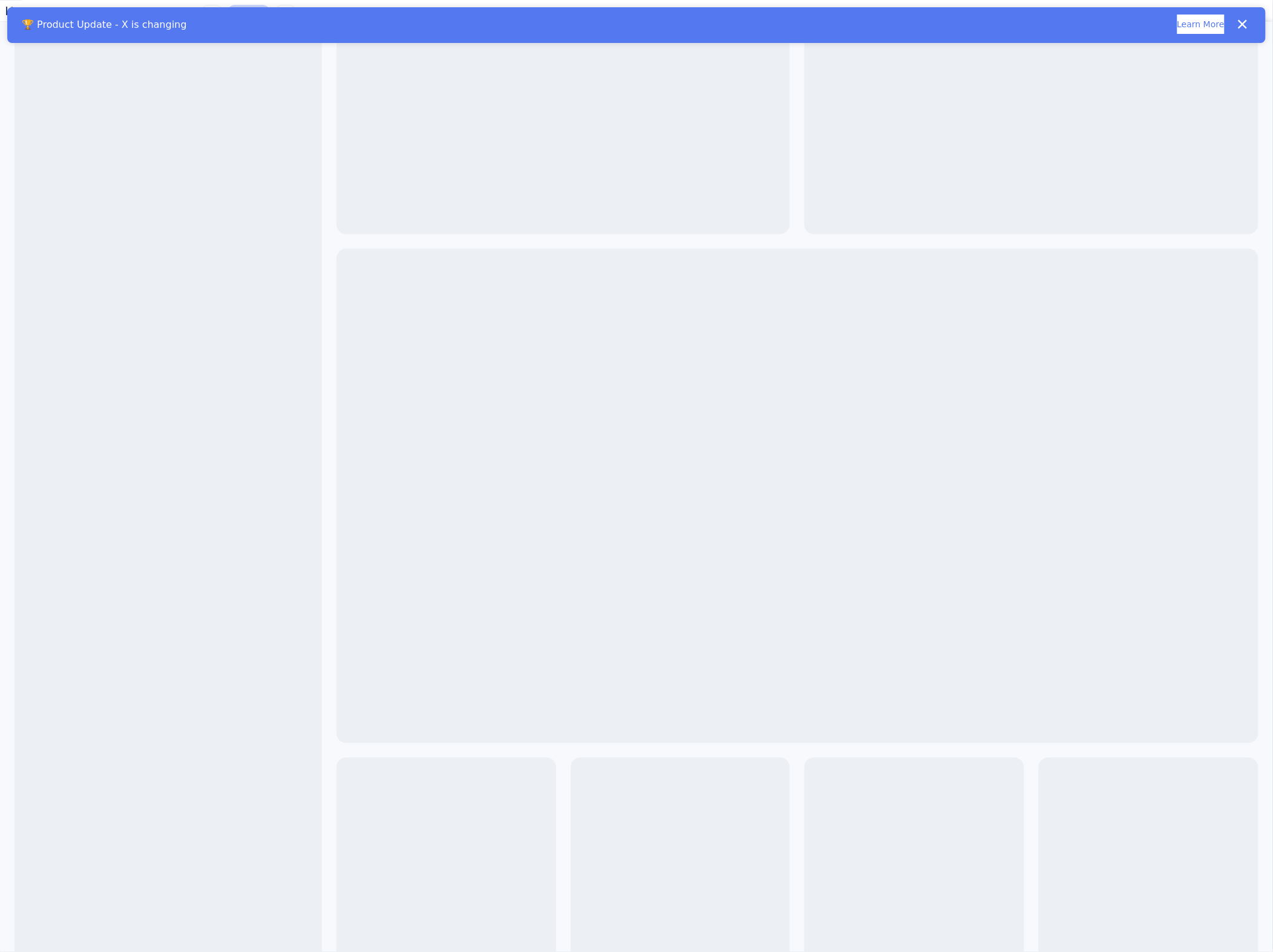
click at [23, 17] on div "🏆 Product Update - X is changing Learn More" at bounding box center [623, 25] width 1203 height 19
click at [18, 17] on icon at bounding box center [11, 11] width 15 height 15
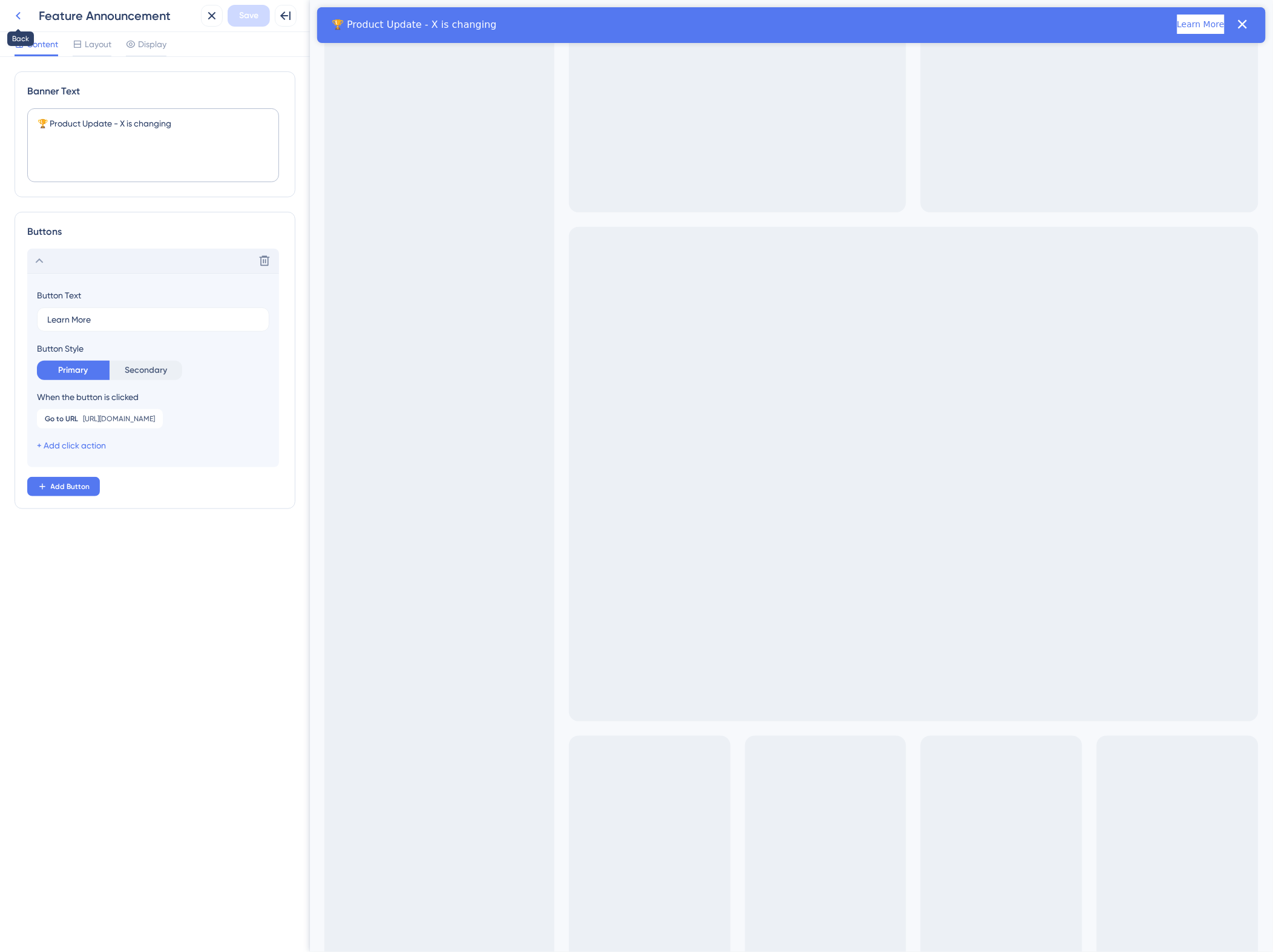
click at [18, 16] on icon at bounding box center [18, 16] width 15 height 15
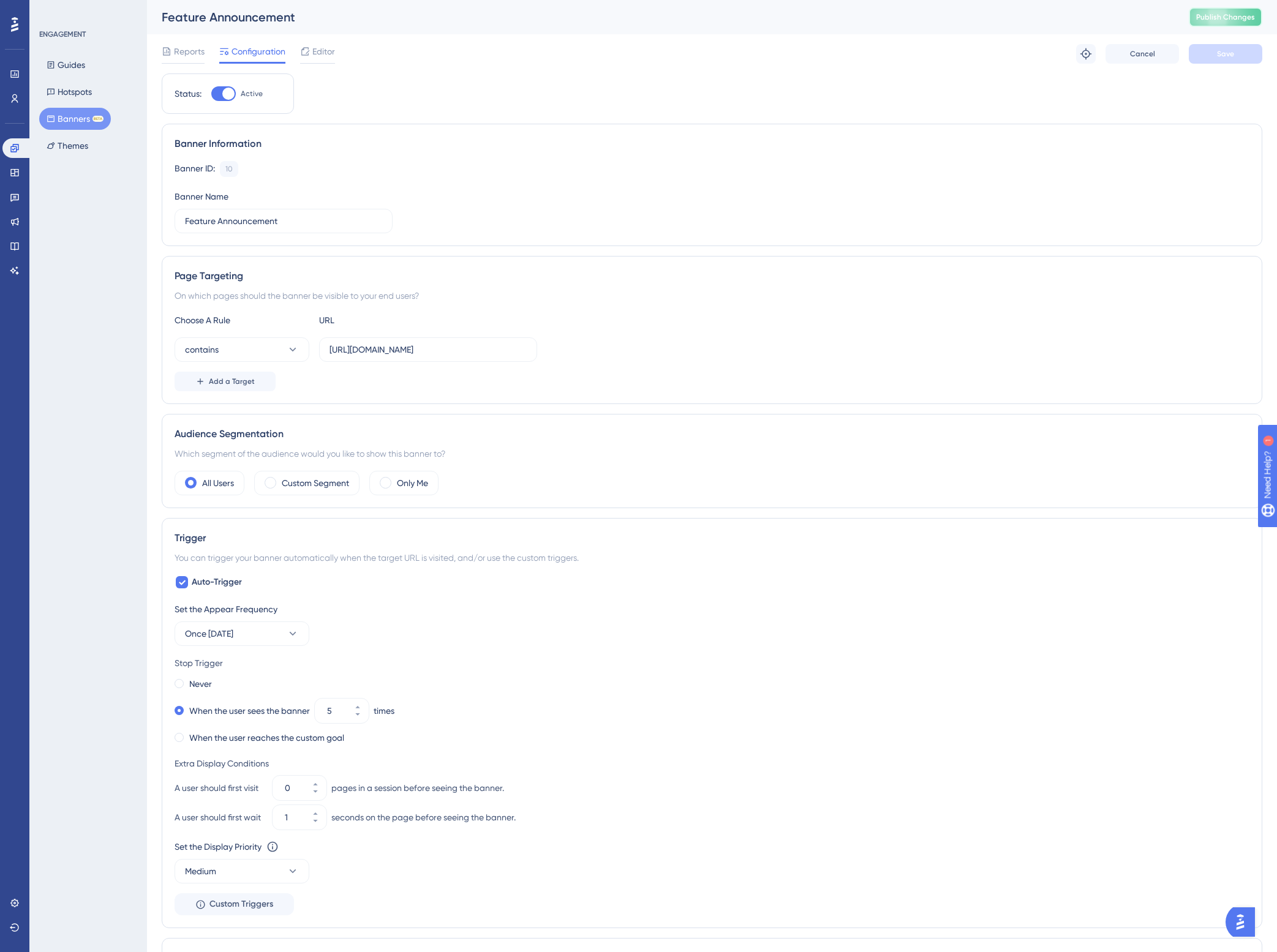
click at [606, 20] on span "Publish Changes" at bounding box center [1226, 17] width 59 height 10
click at [228, 98] on div at bounding box center [229, 94] width 12 height 12
click at [211, 94] on input "Active" at bounding box center [210, 94] width 1 height 1
checkbox input "false"
click at [606, 59] on button "Save" at bounding box center [1226, 54] width 74 height 20
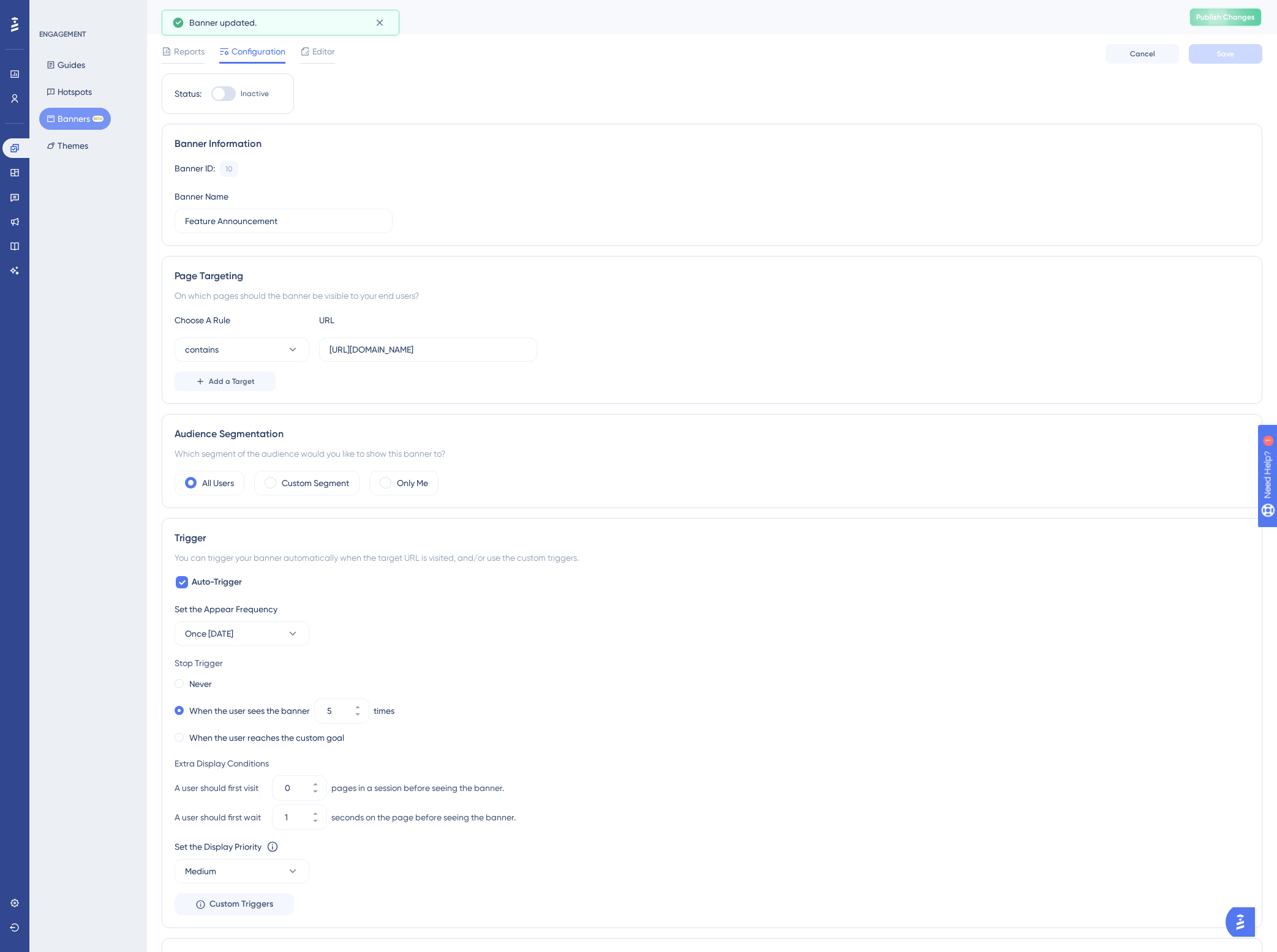
click at [606, 17] on span "Publish Changes" at bounding box center [1226, 17] width 59 height 10
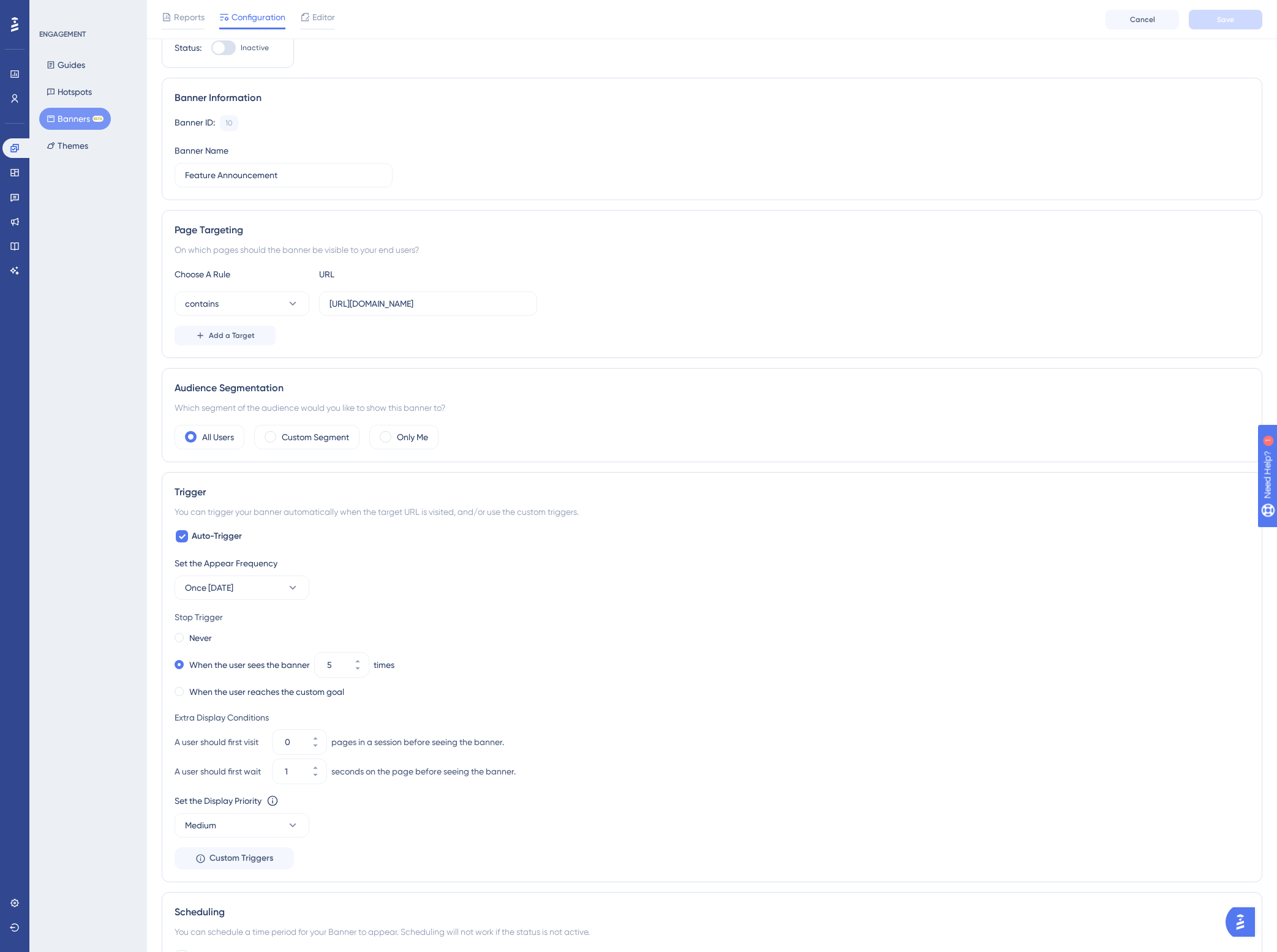
scroll to position [76, 0]
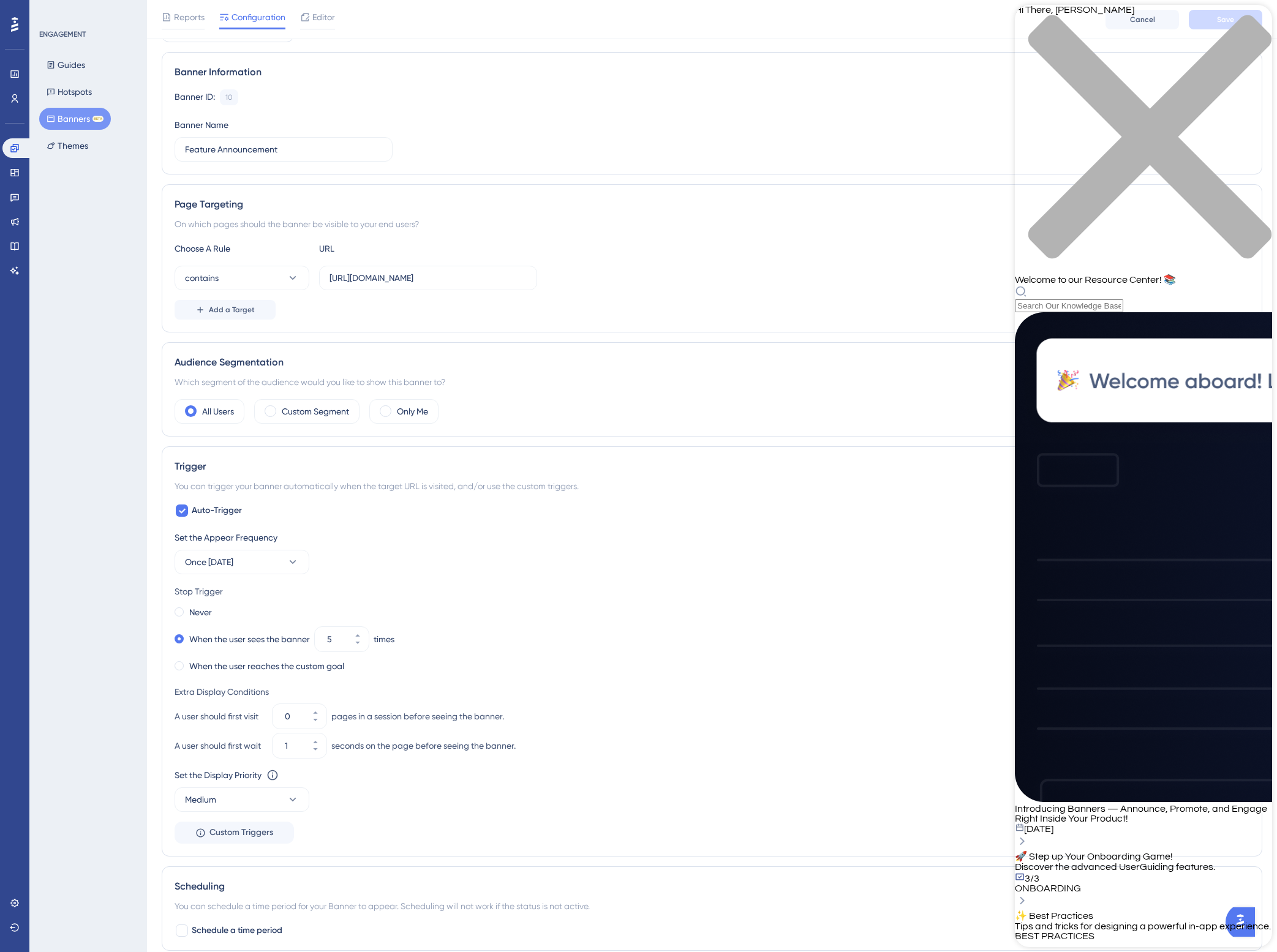
scroll to position [0, 0]
click at [606, 181] on div "Introducing Banners — Announce, Promote, and Engage Right Inside Your Product!" at bounding box center [1144, 814] width 257 height 20
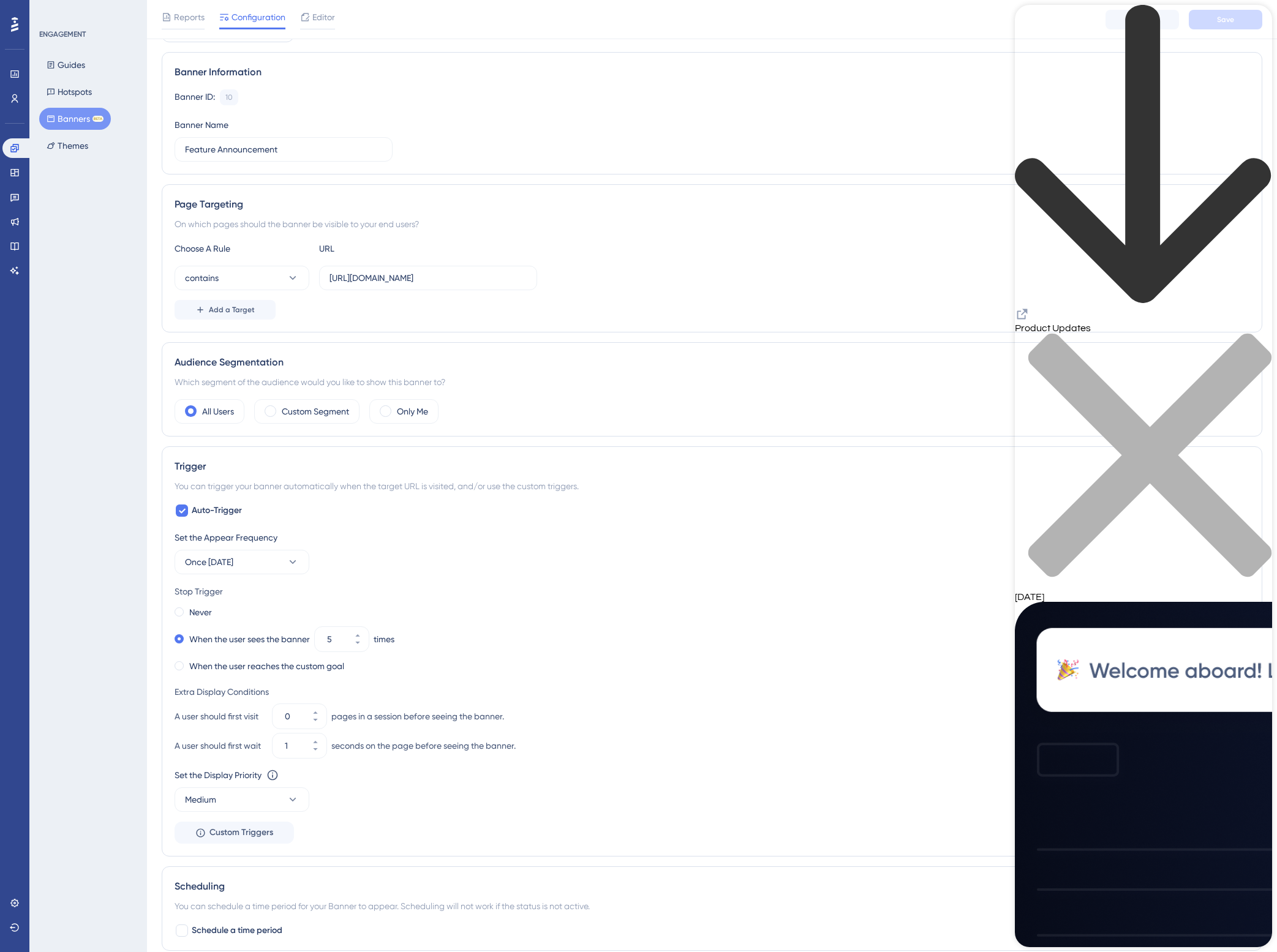
click at [606, 181] on icon "Resource Center Header" at bounding box center [1023, 315] width 11 height 11
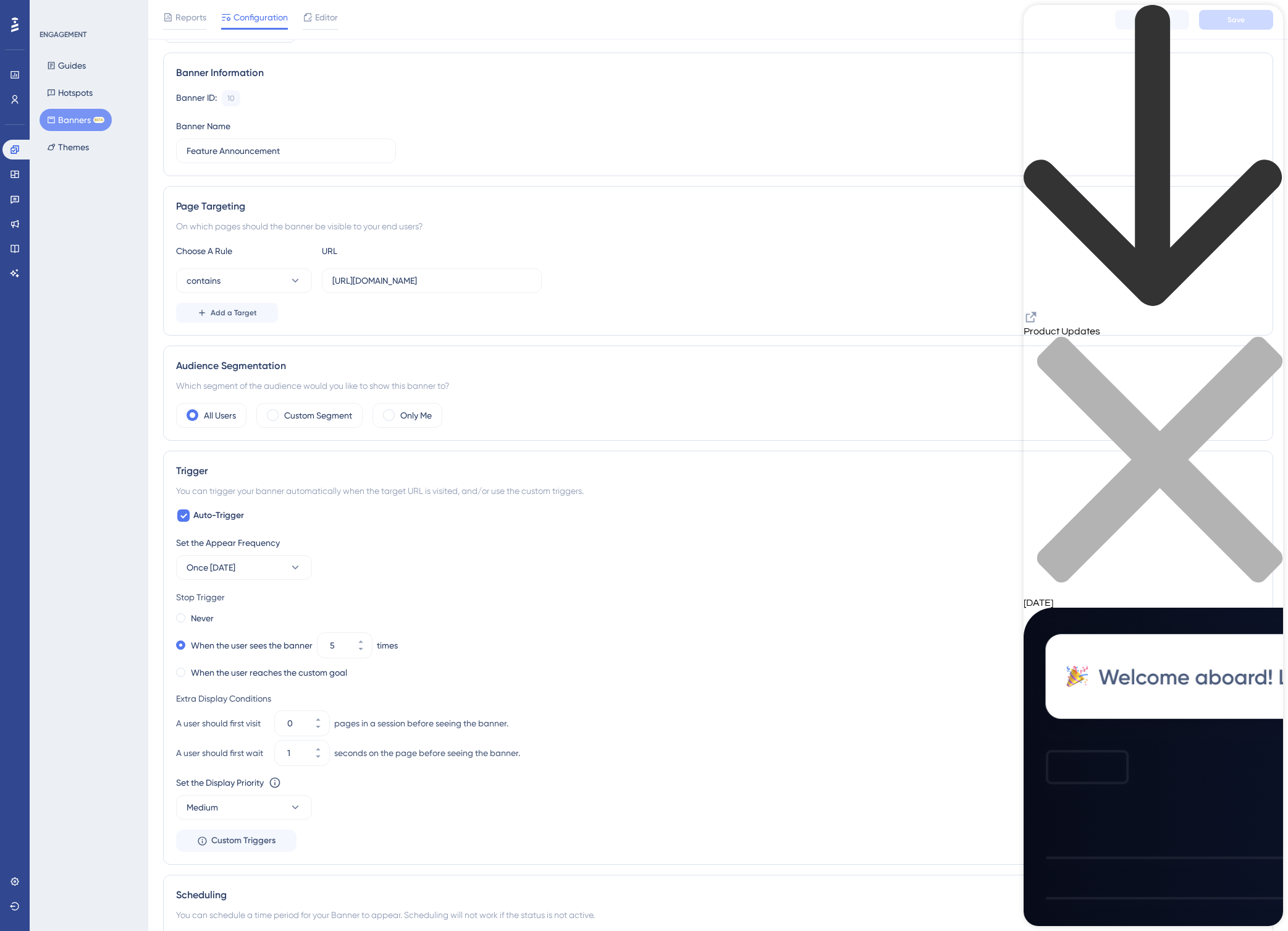
click at [611, 183] on icon "close resource center" at bounding box center [1154, 466] width 260 height 260
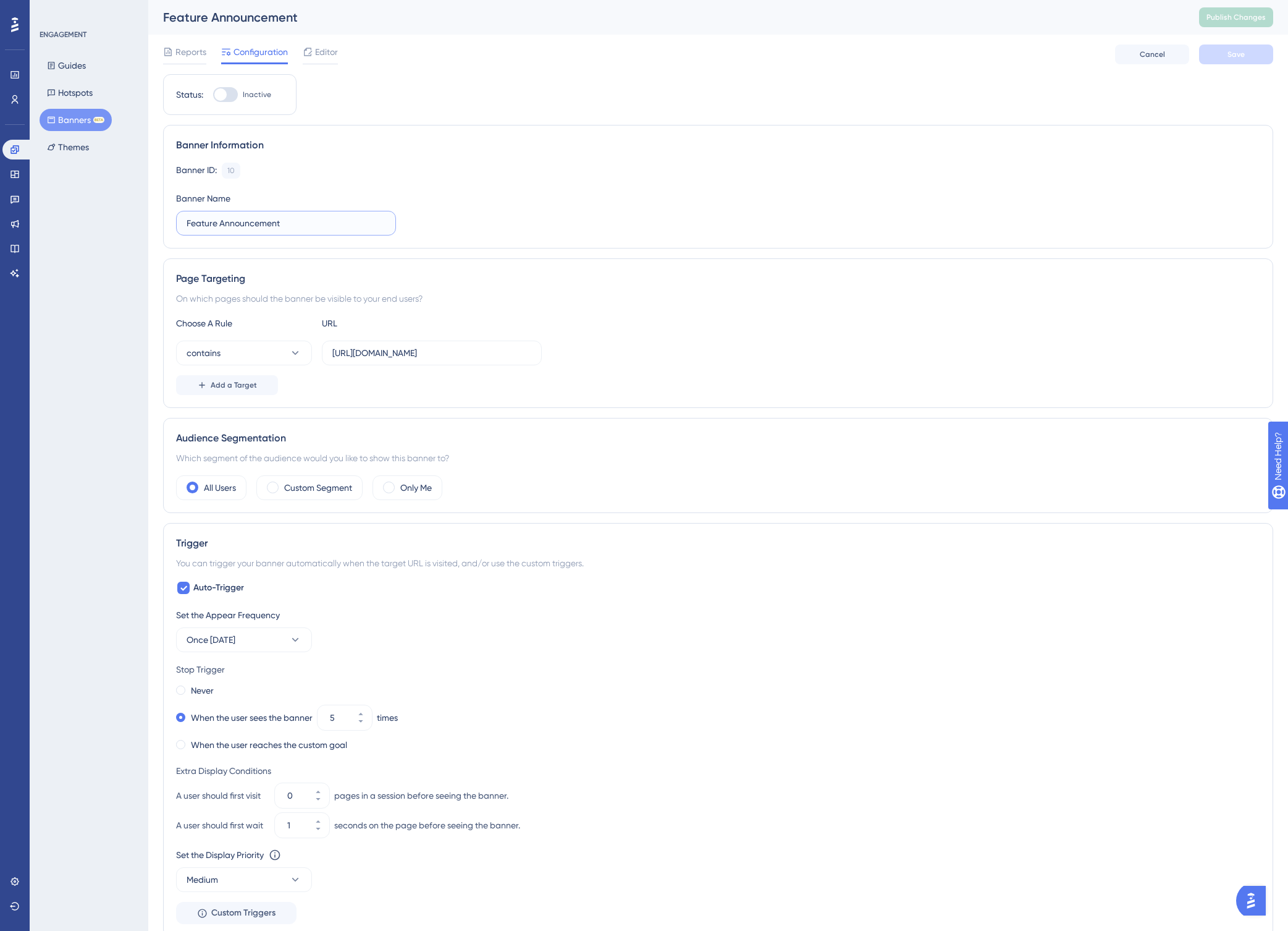
drag, startPoint x: 217, startPoint y: 222, endPoint x: 163, endPoint y: 223, distance: 54.0
click at [163, 183] on div "Banner Information Banner ID: 10 Copy Banner Name Feature Announcement" at bounding box center [718, 186] width 1110 height 124
type input "Product Announcement"
click at [611, 49] on span "Save" at bounding box center [1236, 54] width 17 height 10
click at [14, 71] on icon at bounding box center [14, 74] width 8 height 7
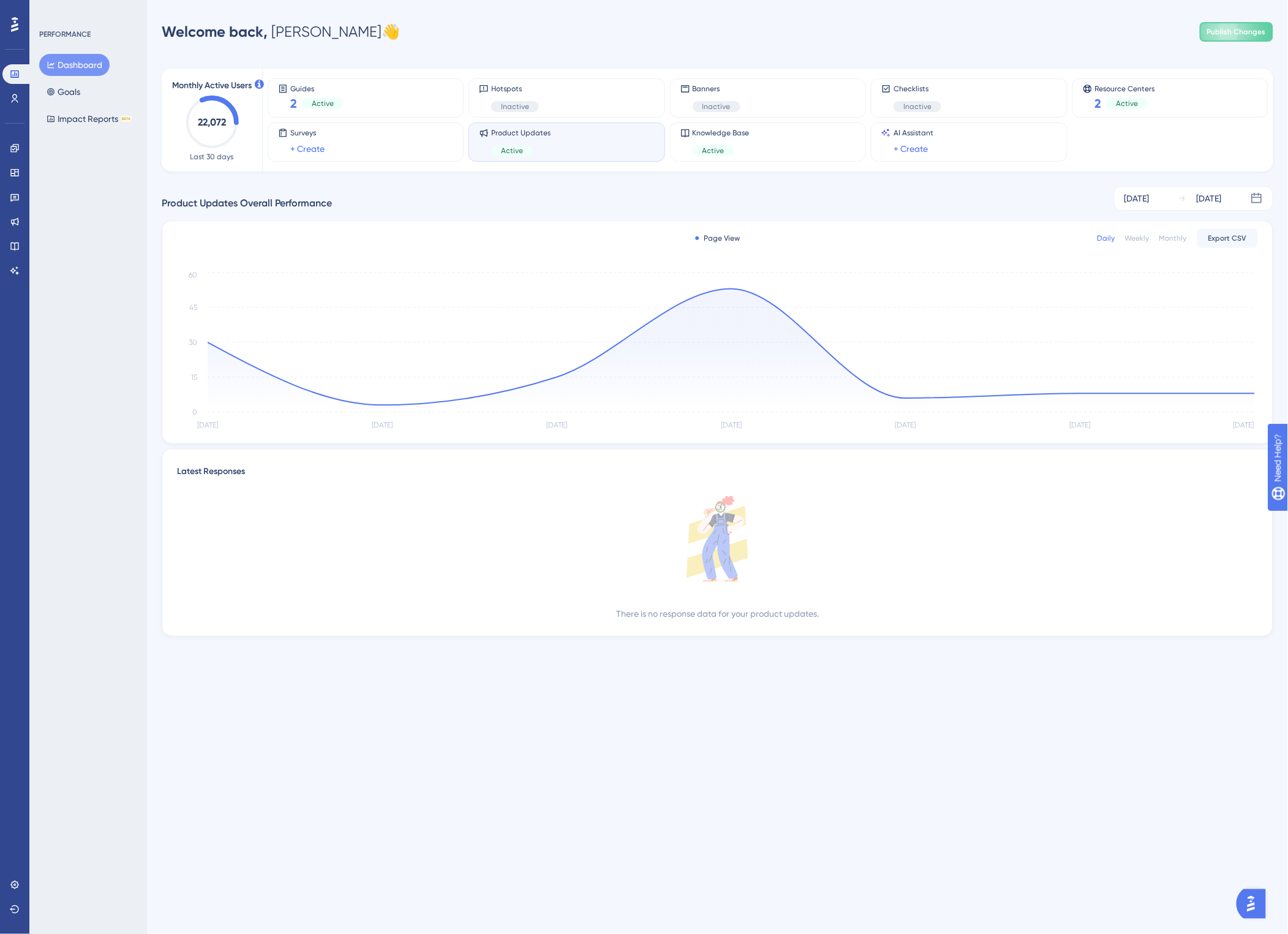
drag, startPoint x: 723, startPoint y: 548, endPoint x: 580, endPoint y: 738, distance: 237.8
click at [580, 181] on html "Performance Users Engagement Widgets Feedback Product Updates Knowledge Base AI…" at bounding box center [644, 337] width 1288 height 675
drag, startPoint x: 907, startPoint y: 396, endPoint x: 865, endPoint y: 256, distance: 146.2
click at [606, 181] on div "Page View Daily Weekly Monthly Export CSV [DATE] [DATE] [DATE] Oct [DATE] Oct […" at bounding box center [717, 332] width 1110 height 223
drag, startPoint x: 730, startPoint y: 287, endPoint x: 1130, endPoint y: 810, distance: 658.4
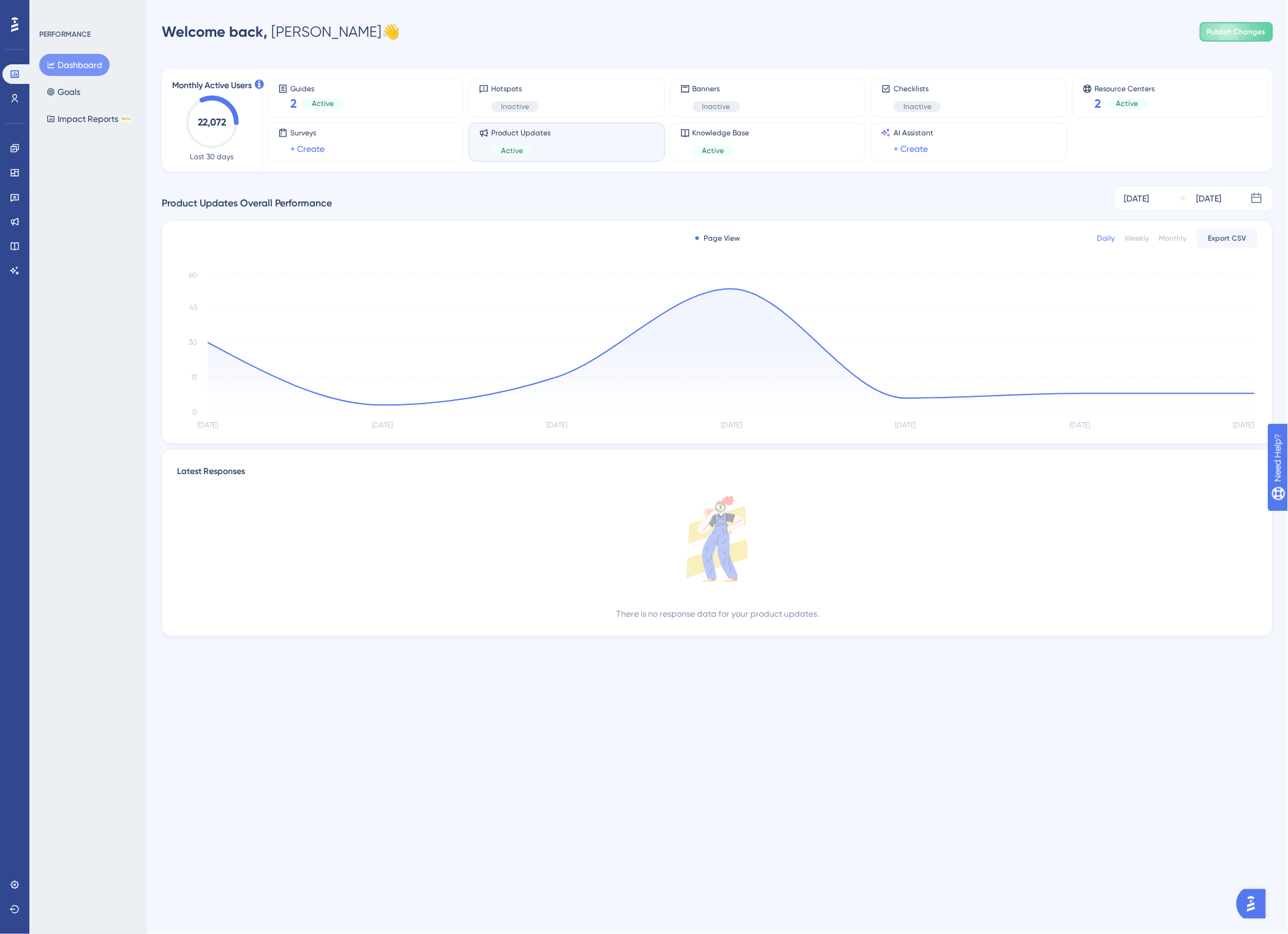
click at [606, 181] on html "Performance Users Engagement Widgets Feedback Product Updates Knowledge Base AI…" at bounding box center [644, 337] width 1288 height 675
